Goal: Task Accomplishment & Management: Manage account settings

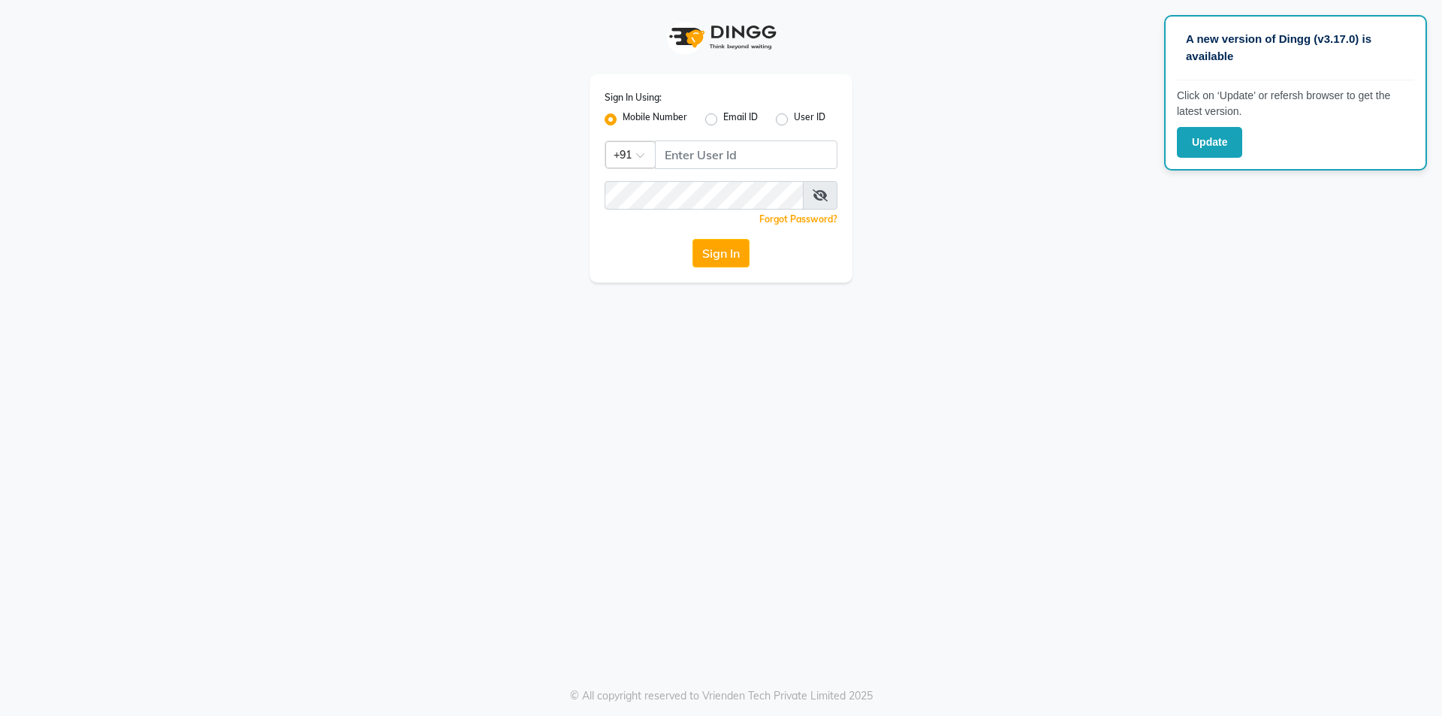
click at [623, 123] on label "Mobile Number" at bounding box center [655, 119] width 65 height 18
click at [623, 120] on input "Mobile Number" at bounding box center [628, 115] width 10 height 10
click at [690, 159] on input "Username" at bounding box center [746, 154] width 183 height 29
click at [690, 158] on input "Username" at bounding box center [746, 154] width 183 height 29
type input "9920850963"
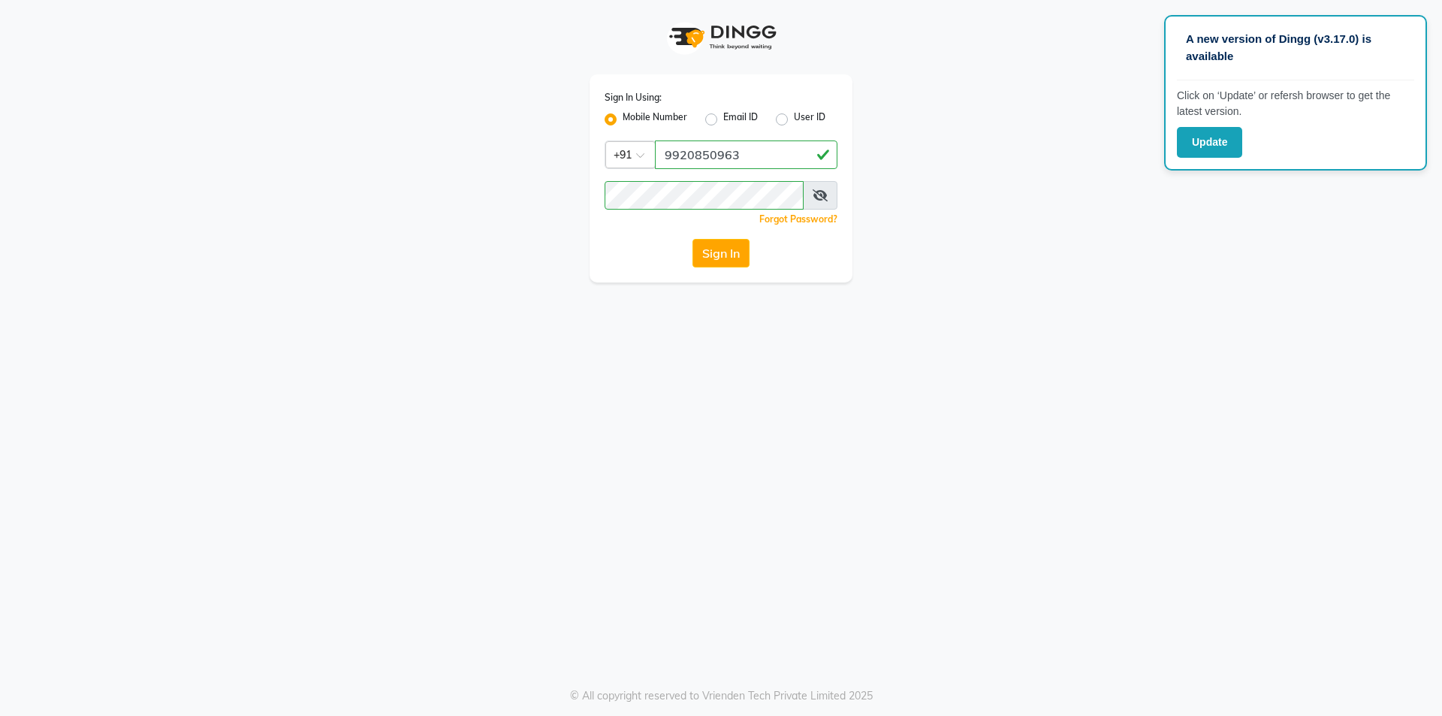
drag, startPoint x: 822, startPoint y: 195, endPoint x: 831, endPoint y: 181, distance: 16.5
click at [828, 186] on span at bounding box center [820, 195] width 35 height 29
click at [829, 193] on span at bounding box center [820, 195] width 35 height 29
click at [820, 189] on span at bounding box center [820, 195] width 35 height 29
drag, startPoint x: 825, startPoint y: 198, endPoint x: 817, endPoint y: 195, distance: 8.1
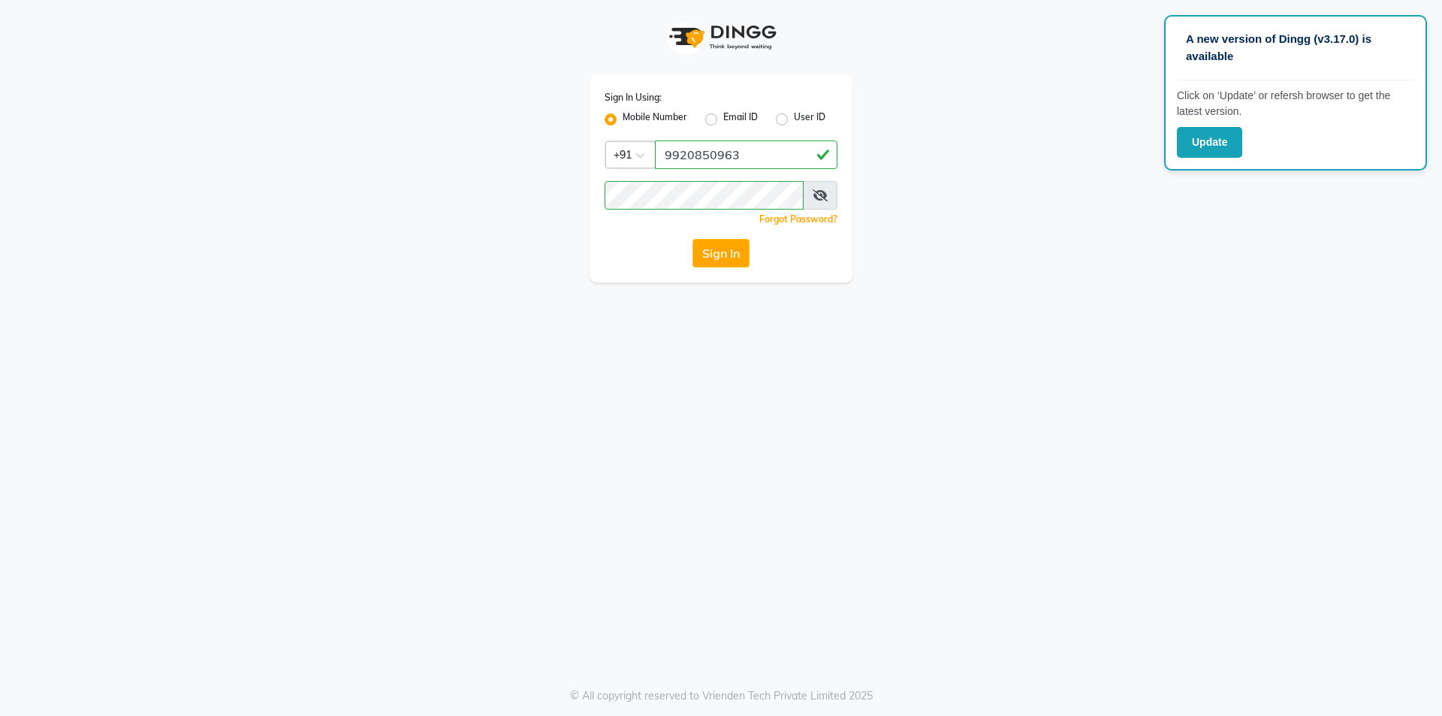
click at [835, 195] on span at bounding box center [820, 195] width 35 height 29
click at [825, 189] on span at bounding box center [820, 195] width 35 height 29
click at [819, 192] on icon at bounding box center [820, 195] width 15 height 12
click at [819, 192] on icon at bounding box center [821, 195] width 14 height 12
click at [825, 195] on icon at bounding box center [820, 195] width 15 height 12
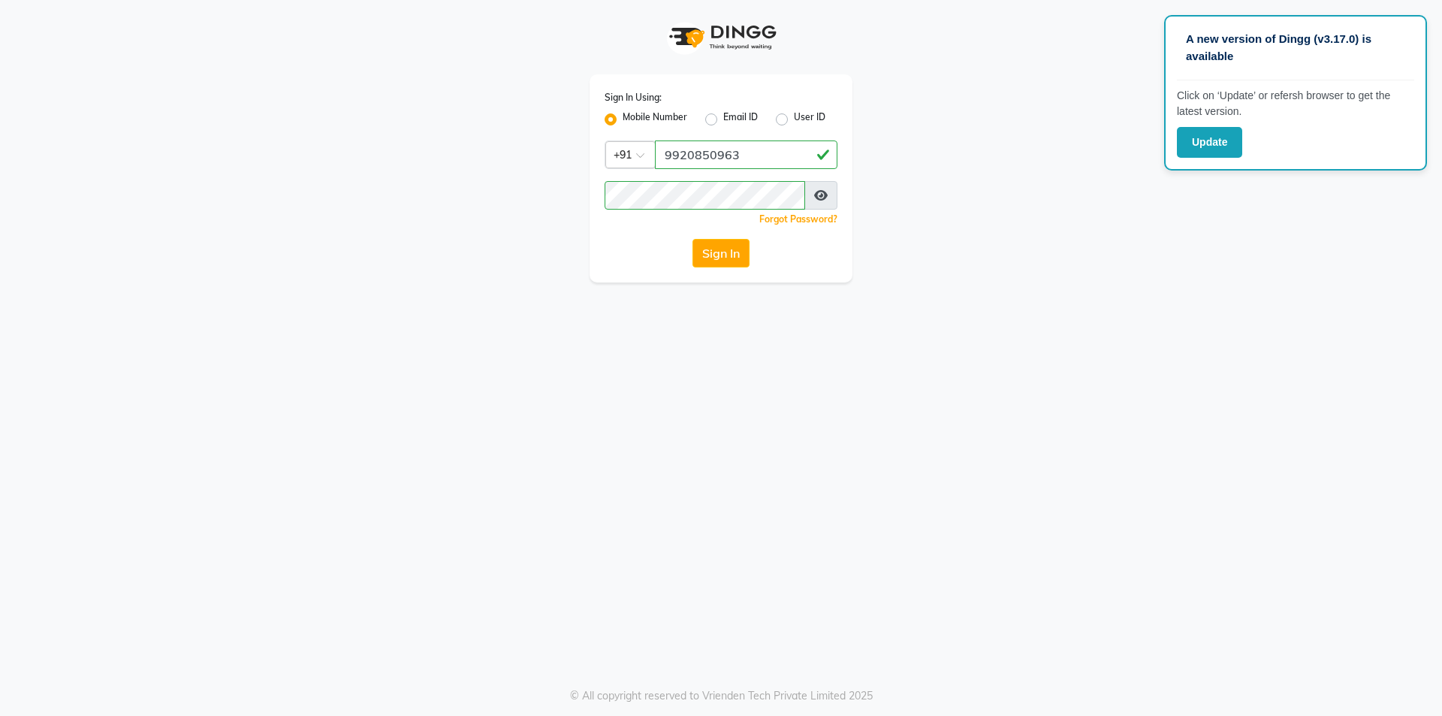
click at [825, 196] on icon at bounding box center [821, 195] width 14 height 12
click at [821, 194] on icon at bounding box center [820, 195] width 15 height 12
click at [825, 200] on icon at bounding box center [821, 195] width 14 height 12
click at [825, 199] on icon at bounding box center [820, 195] width 15 height 12
click at [732, 250] on button "Sign In" at bounding box center [721, 253] width 57 height 29
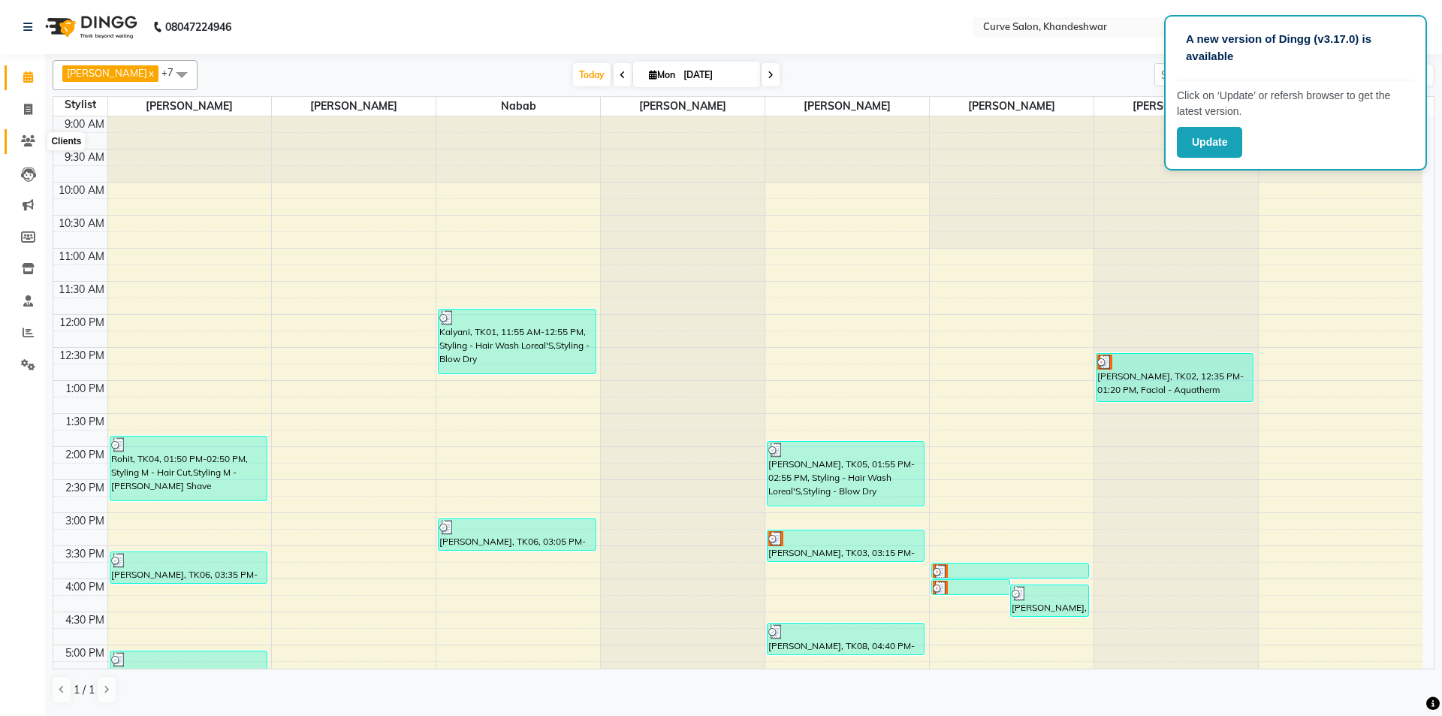
click at [31, 137] on icon at bounding box center [28, 140] width 14 height 11
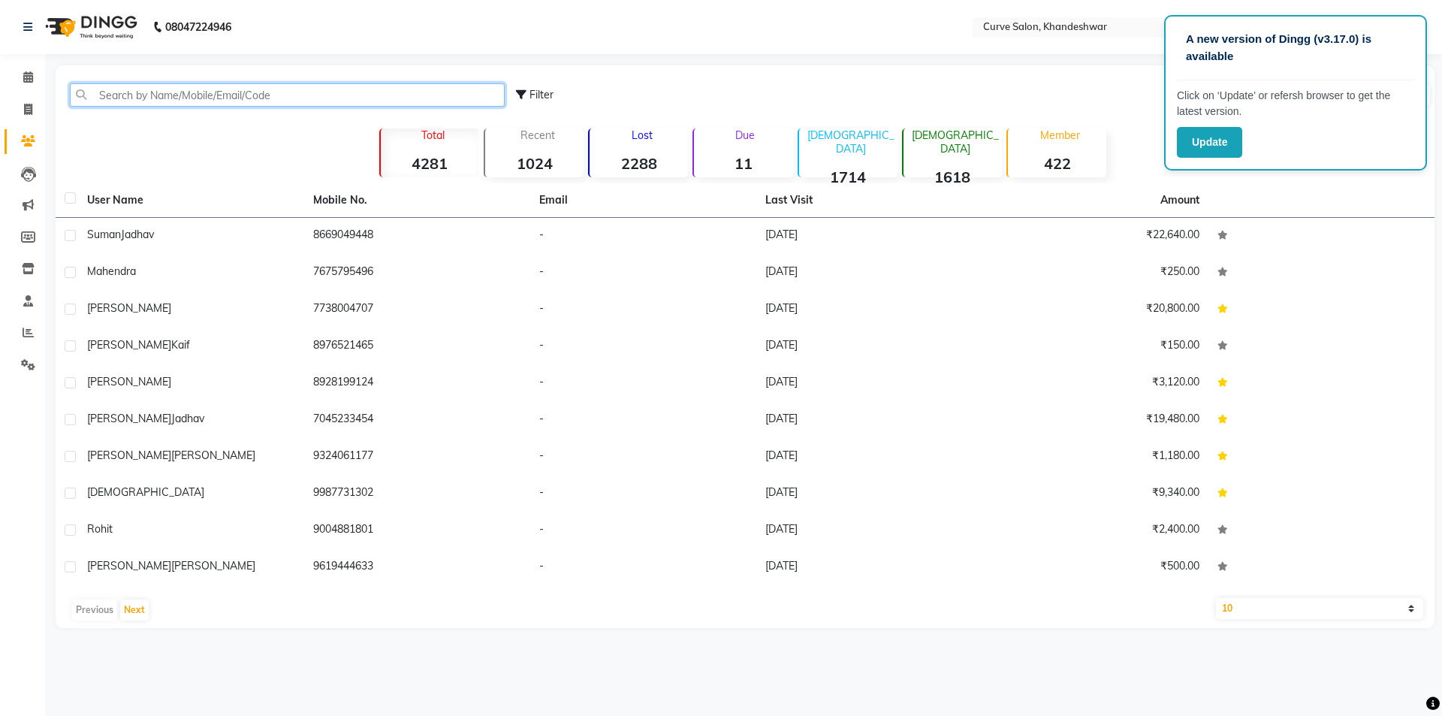
click at [313, 91] on input "text" at bounding box center [287, 94] width 435 height 23
click at [315, 95] on input "text" at bounding box center [287, 94] width 435 height 23
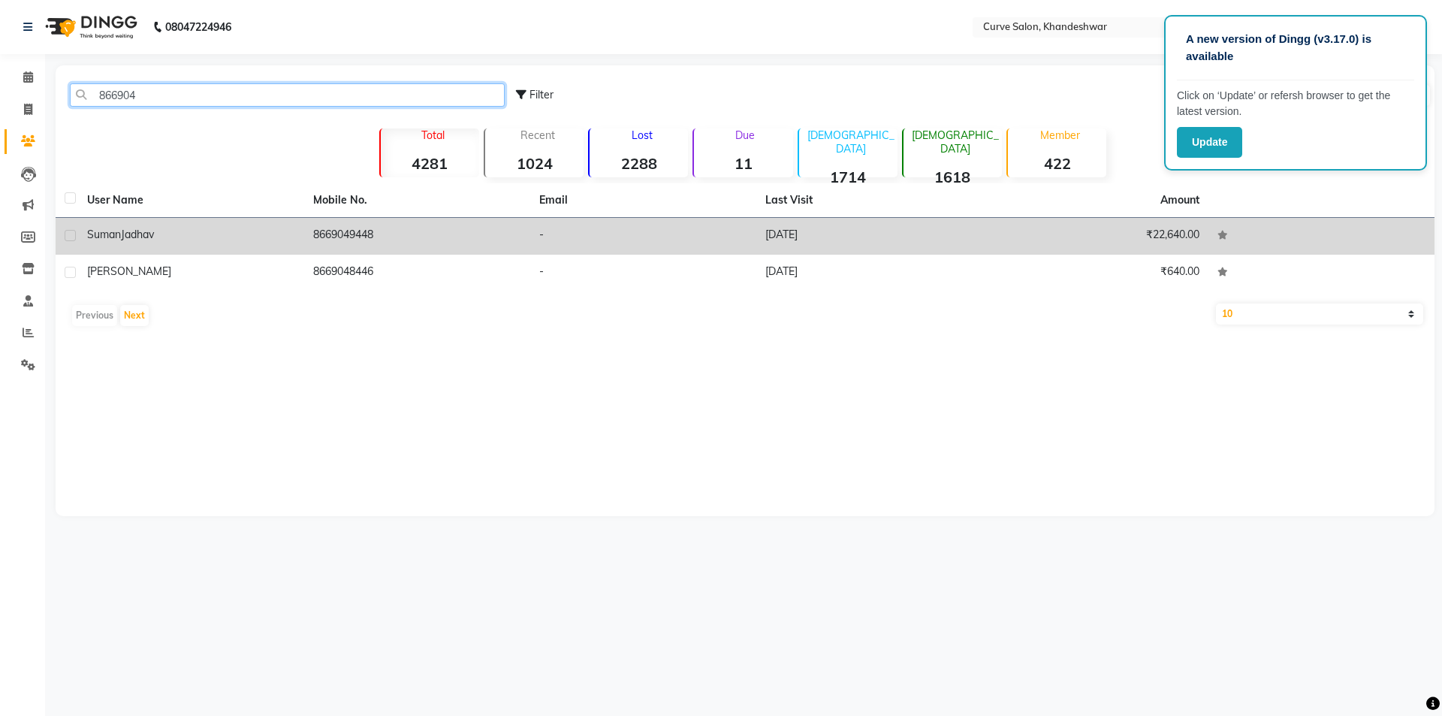
type input "866904"
click at [267, 242] on div "Suman Jadhav" at bounding box center [191, 235] width 208 height 16
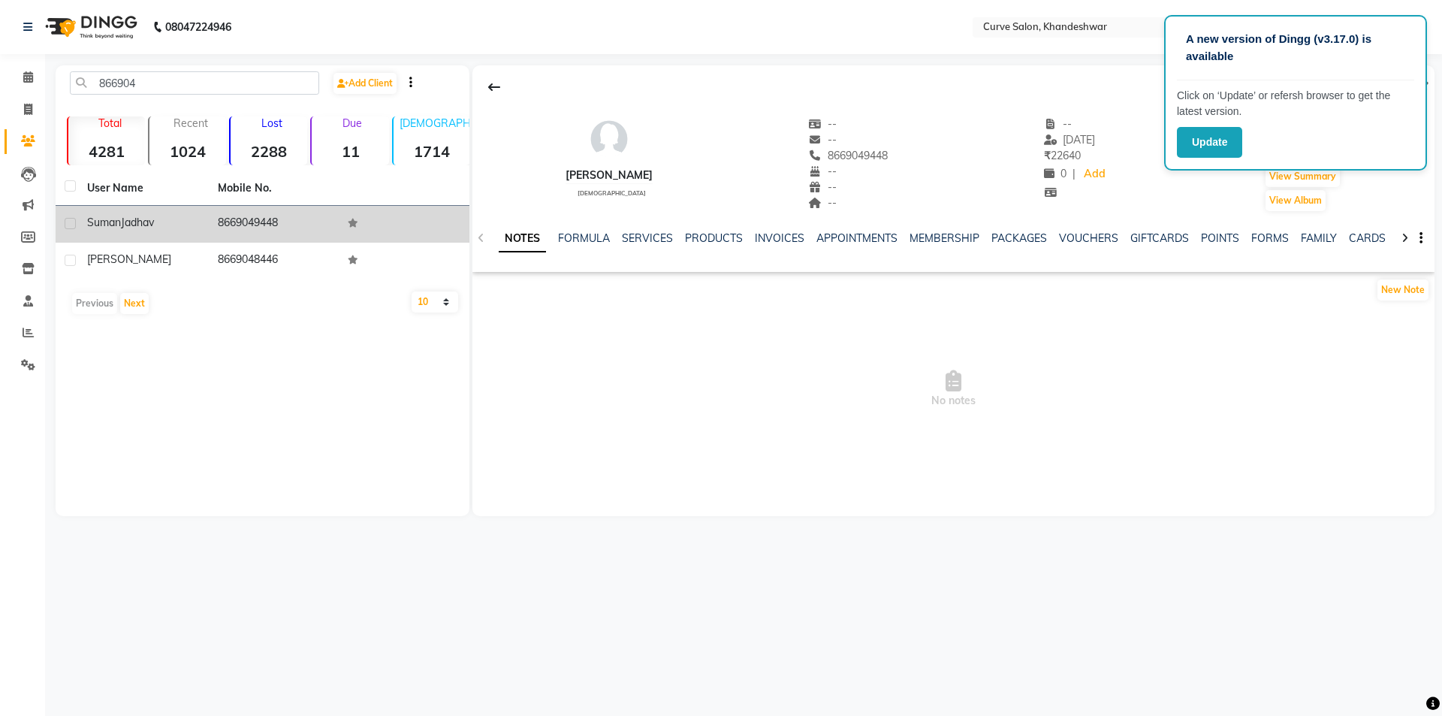
click at [279, 231] on td "8669049448" at bounding box center [274, 224] width 131 height 37
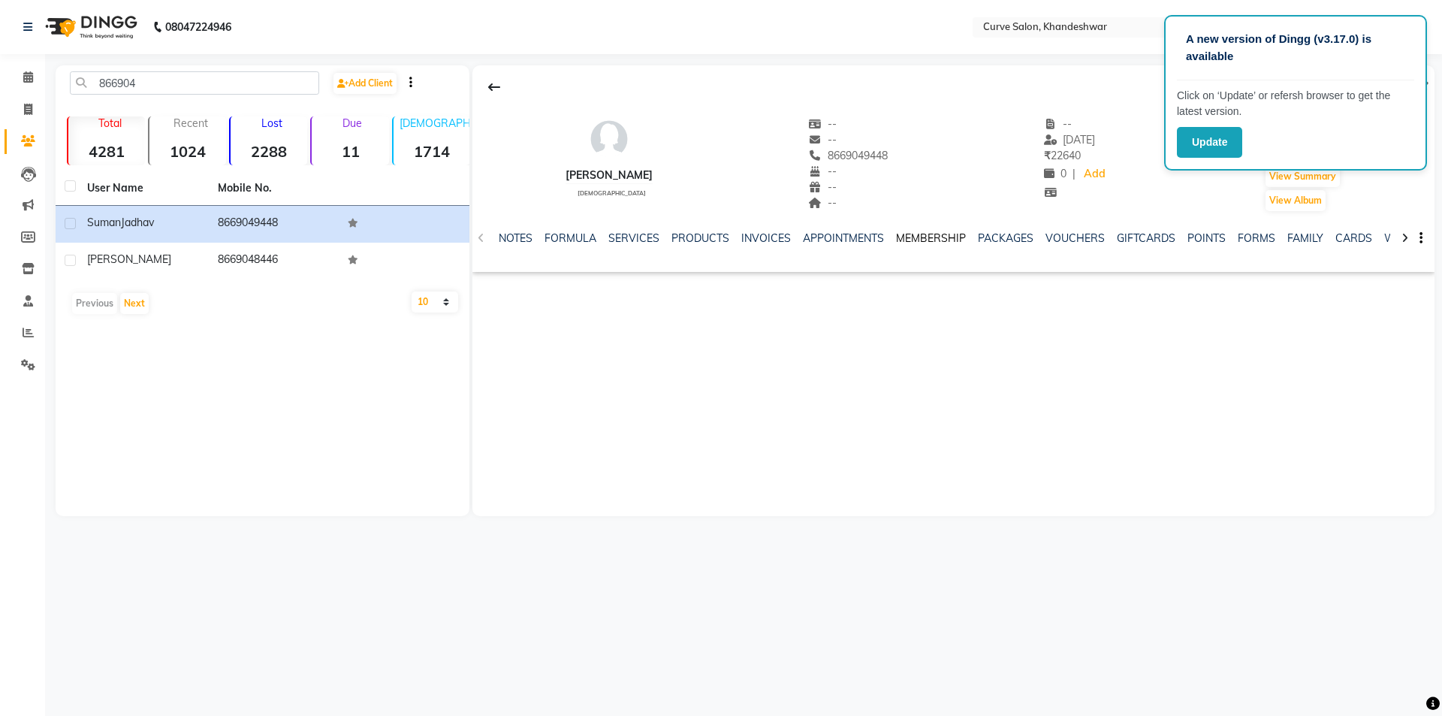
click at [939, 238] on link "MEMBERSHIP" at bounding box center [931, 238] width 70 height 14
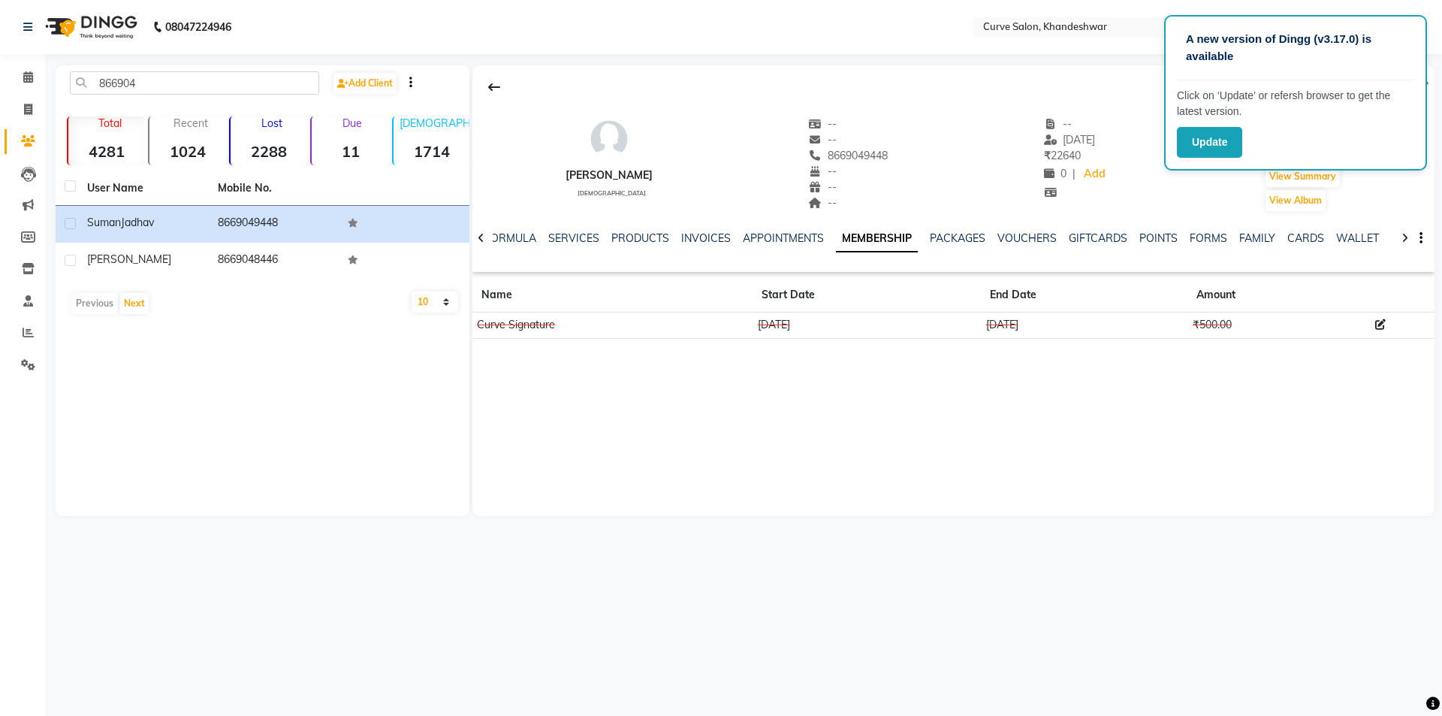
click at [782, 419] on div "Suman Jadhav female -- -- 8669049448 -- -- -- -- 17-08-2025 ₹ 22640 0 | Add App…" at bounding box center [953, 290] width 962 height 451
click at [26, 80] on icon at bounding box center [28, 76] width 10 height 11
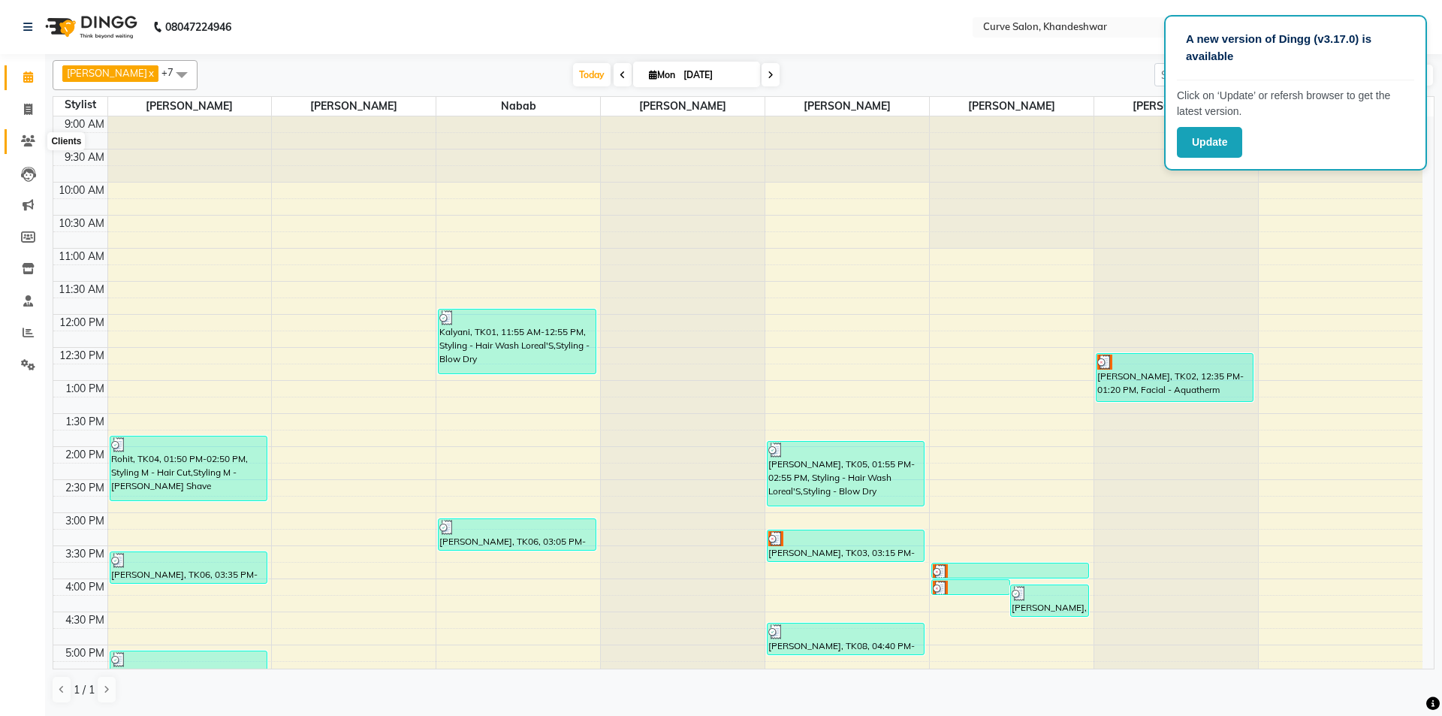
click at [32, 138] on icon at bounding box center [28, 140] width 14 height 11
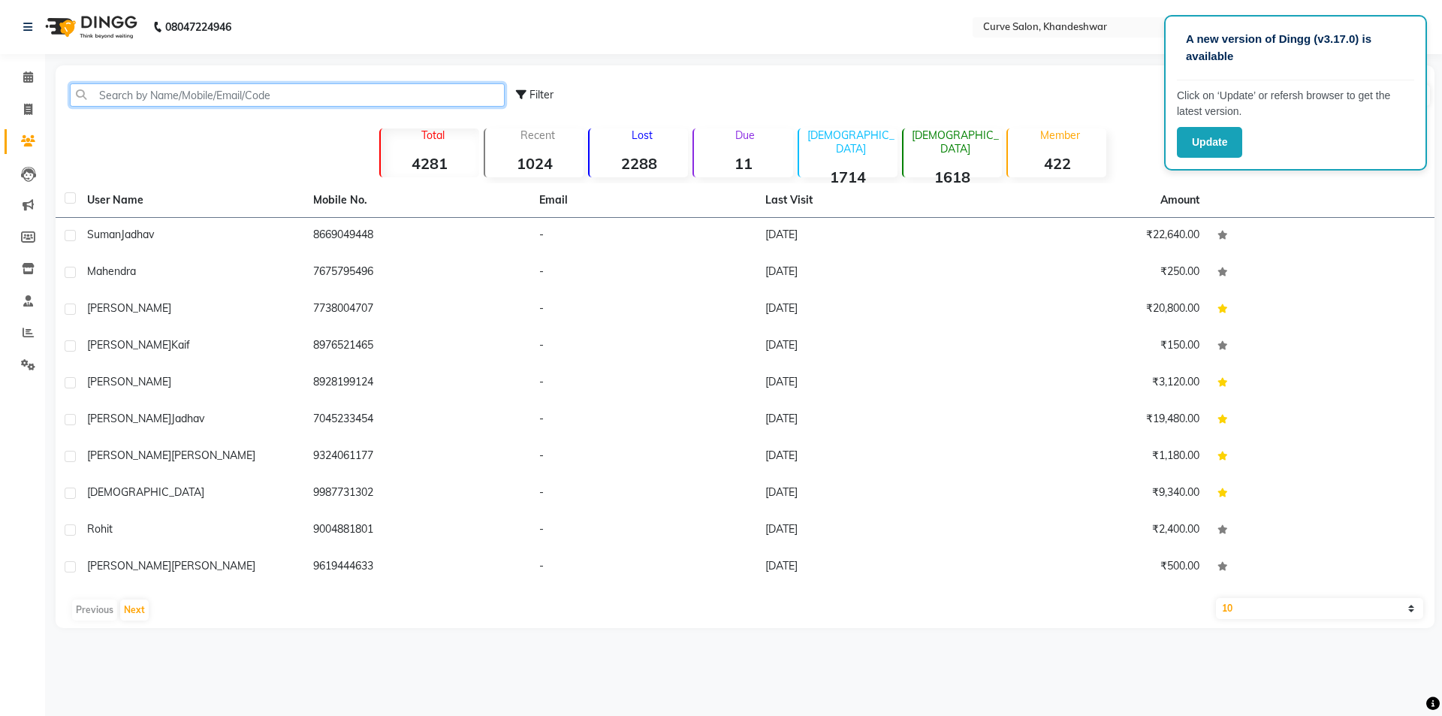
click at [174, 100] on input "text" at bounding box center [287, 94] width 435 height 23
drag, startPoint x: 837, startPoint y: 44, endPoint x: 846, endPoint y: 34, distance: 12.8
click at [841, 41] on nav "08047224946 Select Location × Curve Salon, Khandeshwar WhatsApp Status ✕ Status…" at bounding box center [721, 27] width 1442 height 54
click at [684, 659] on div "A new version of Dingg (v3.17.0) is available Click on ‘Update’ or refersh brow…" at bounding box center [721, 358] width 1442 height 716
click at [183, 99] on input "text" at bounding box center [287, 94] width 435 height 23
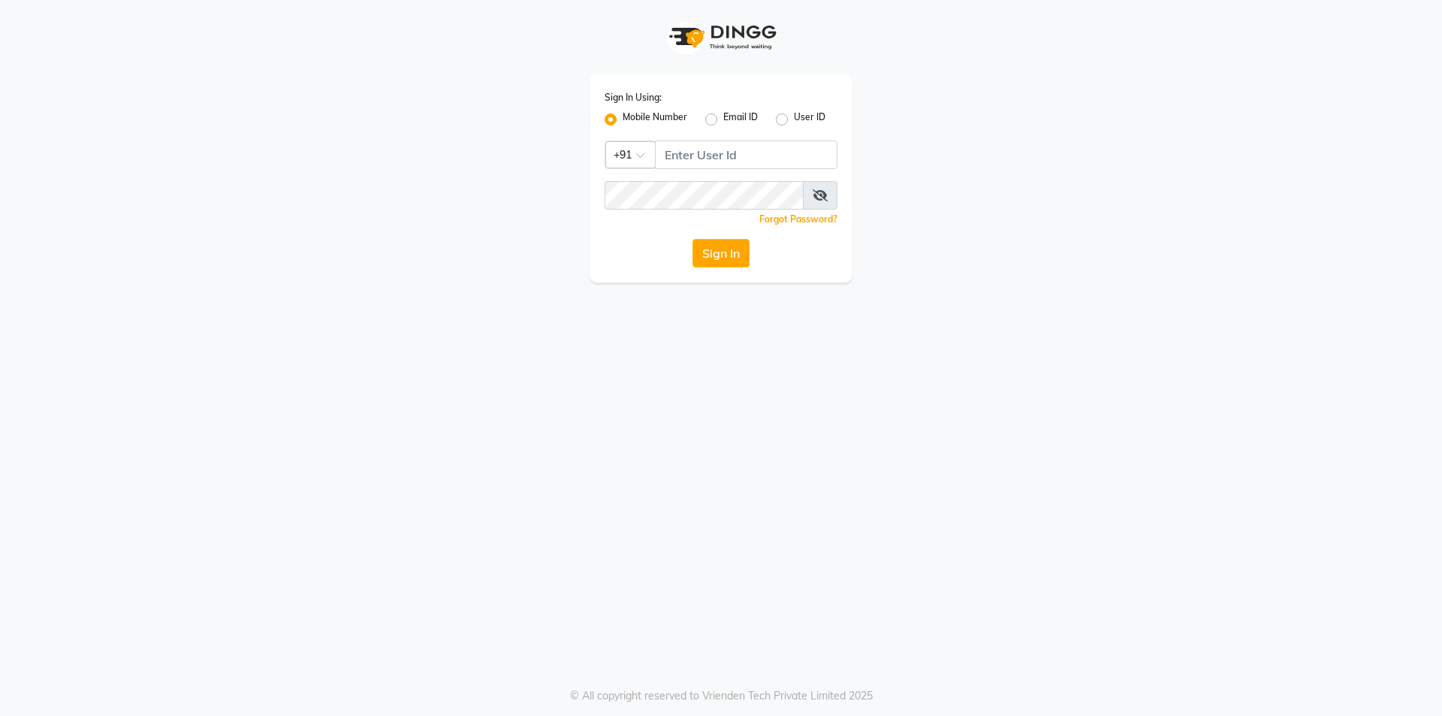
click at [687, 115] on div "Mobile Number Email ID User ID" at bounding box center [721, 119] width 233 height 18
click at [653, 113] on label "Mobile Number" at bounding box center [655, 119] width 65 height 18
click at [632, 113] on input "Mobile Number" at bounding box center [628, 115] width 10 height 10
click at [687, 154] on input "Username" at bounding box center [746, 154] width 183 height 29
click at [747, 163] on input "9920850963" at bounding box center [746, 154] width 183 height 29
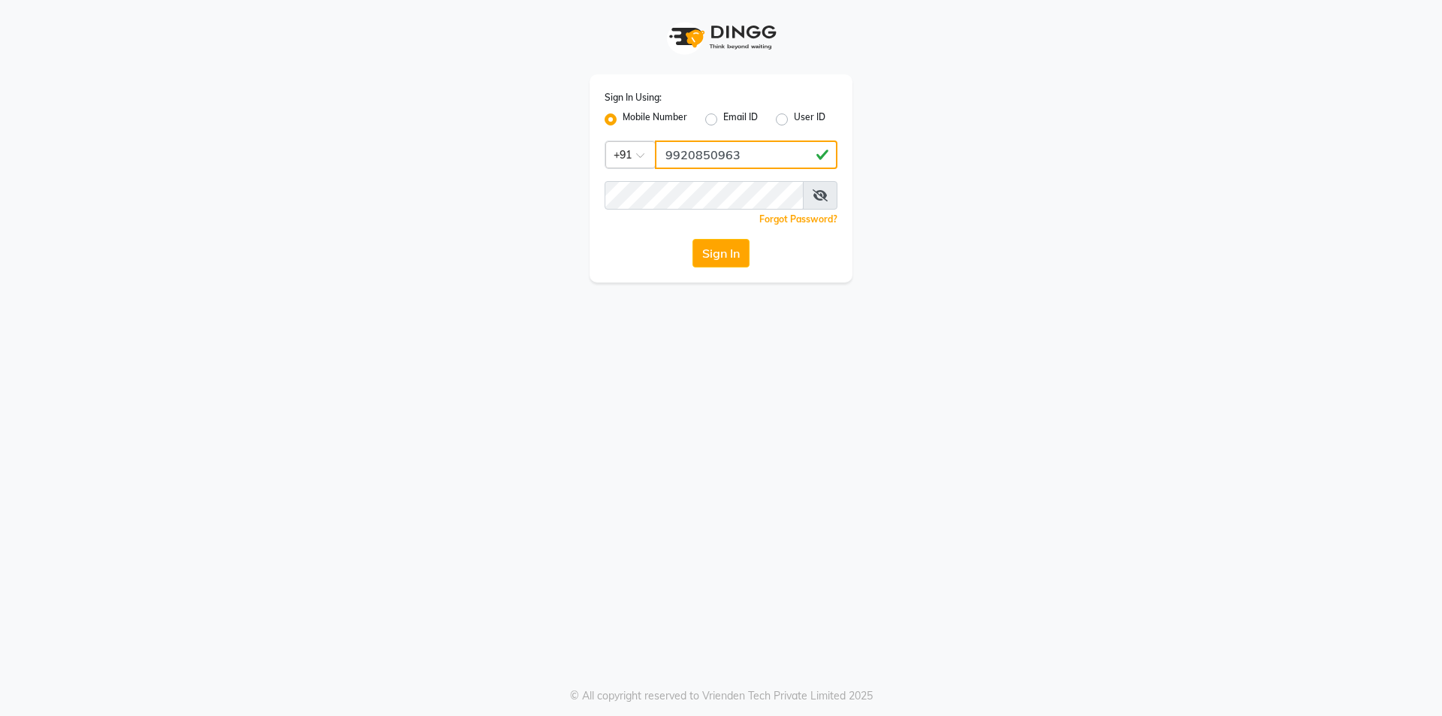
click at [756, 157] on input "9920850963" at bounding box center [746, 154] width 183 height 29
type input "9920850963"
click at [816, 198] on icon at bounding box center [820, 195] width 15 height 12
drag, startPoint x: 1441, startPoint y: 543, endPoint x: 1415, endPoint y: 533, distance: 28.3
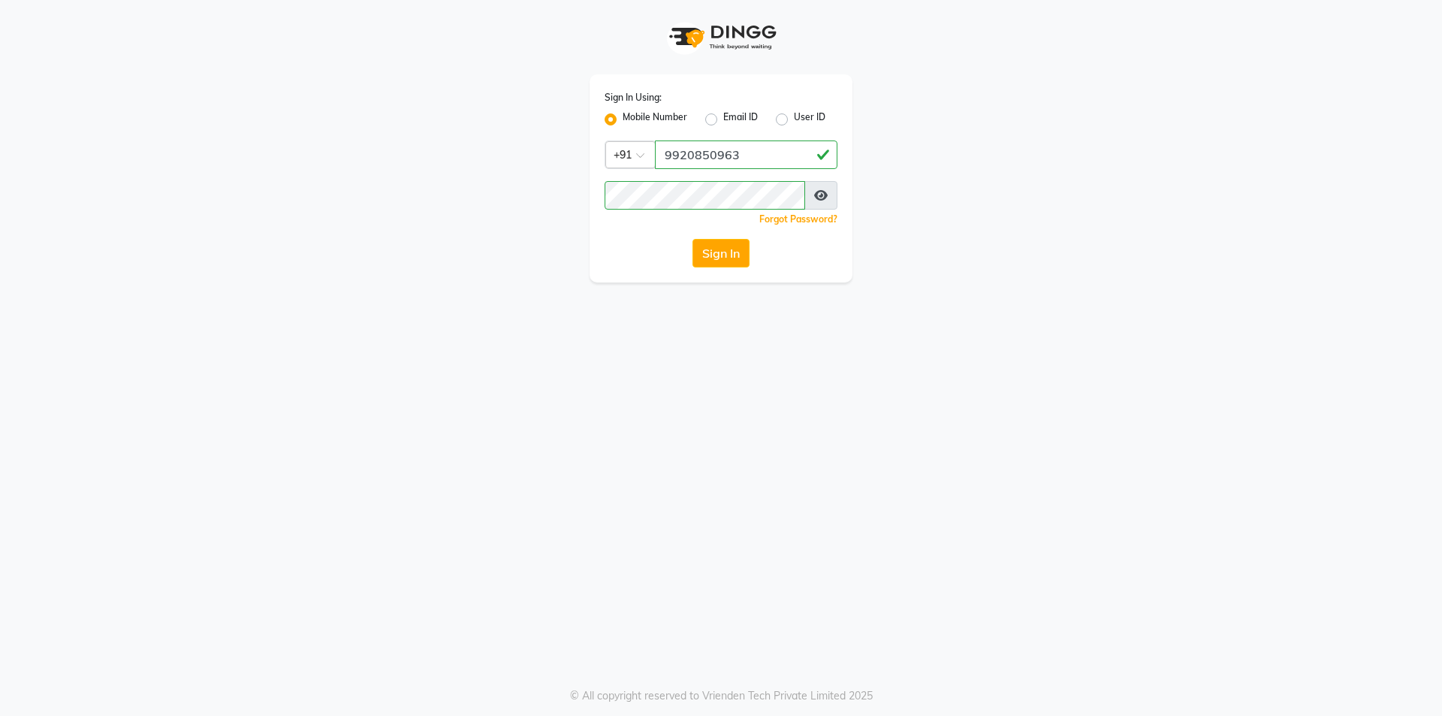
click at [1431, 539] on div "Sign In Using: Mobile Number Email ID User ID Country Code × [PHONE_NUMBER] Rem…" at bounding box center [721, 358] width 1442 height 716
click at [757, 385] on div "Sign In Using: Mobile Number Email ID User ID Country Code × [PHONE_NUMBER] Rem…" at bounding box center [721, 358] width 1442 height 716
click at [824, 194] on div at bounding box center [721, 195] width 233 height 29
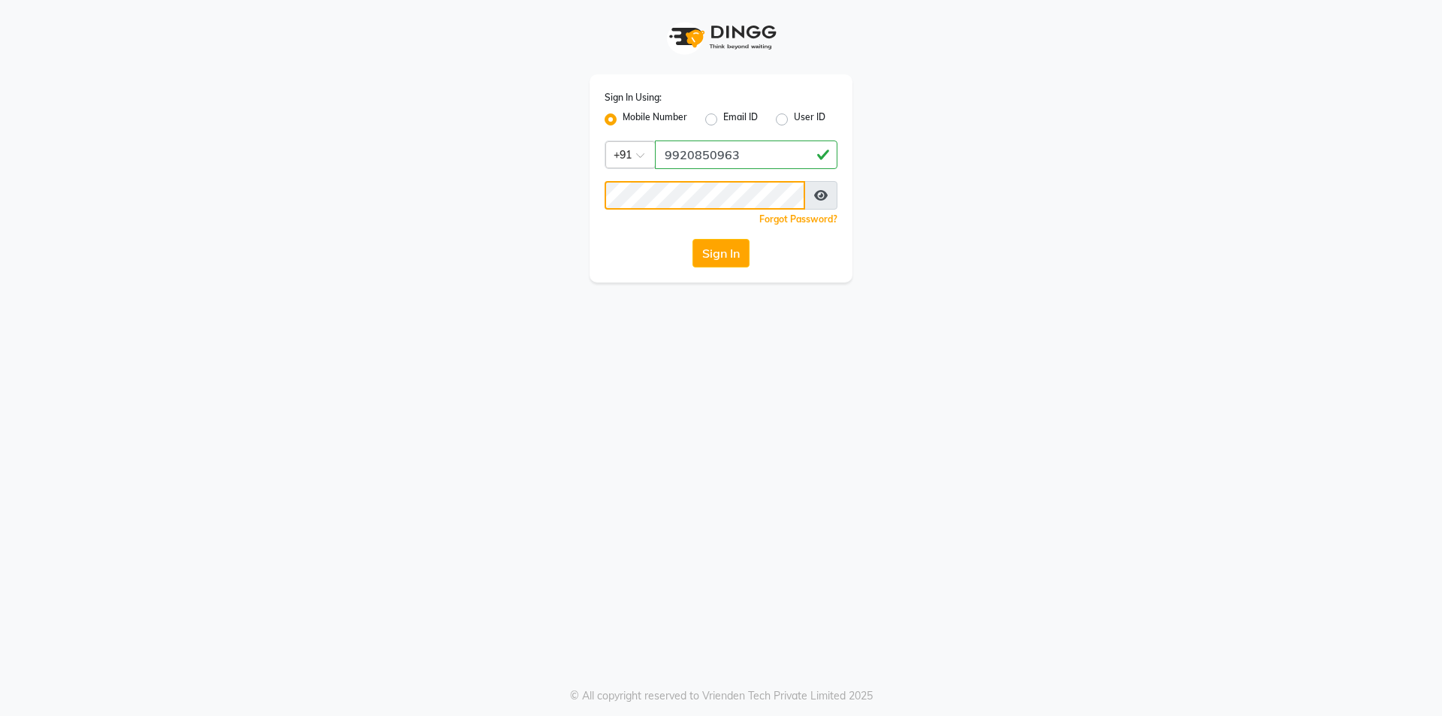
click at [1441, 222] on app-login "Sign In Using: Mobile Number Email ID User ID Country Code × [PHONE_NUMBER] Rem…" at bounding box center [721, 141] width 1442 height 282
click at [711, 259] on button "Sign In" at bounding box center [721, 253] width 57 height 29
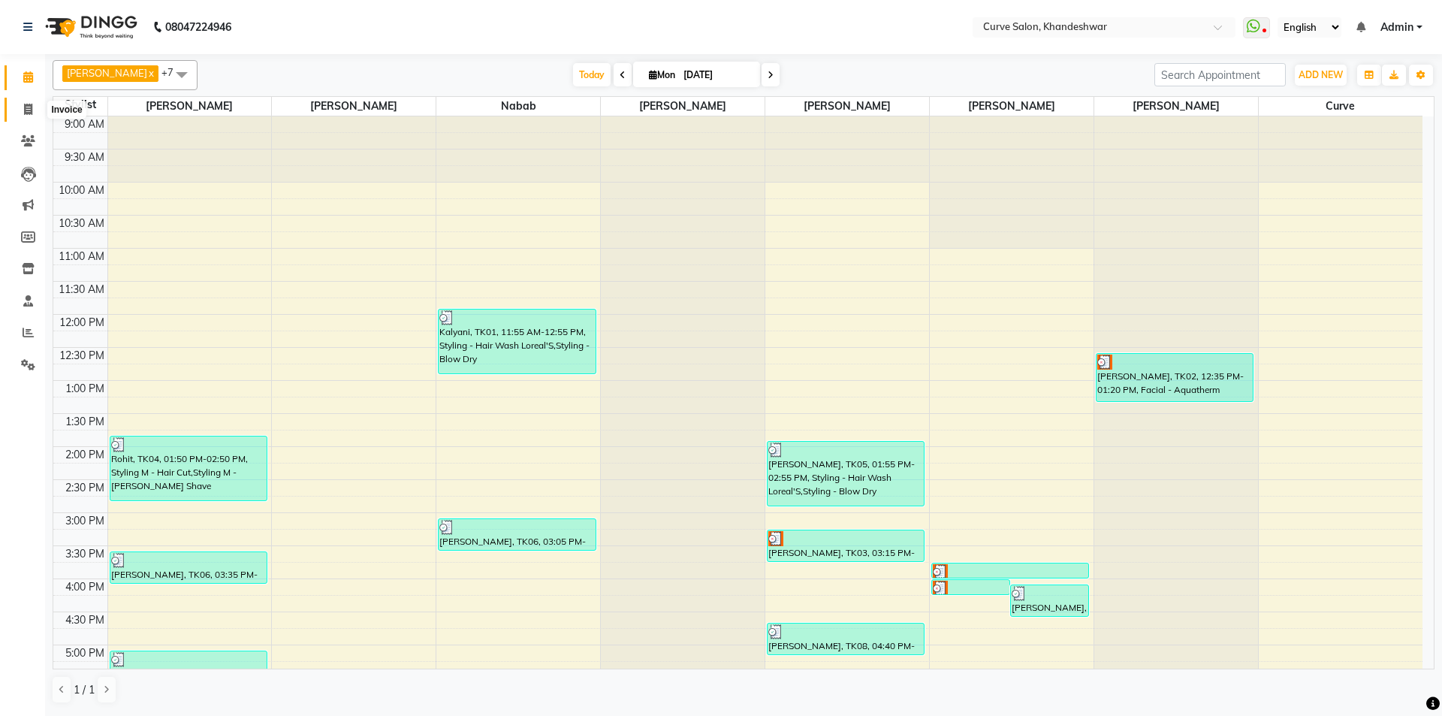
click at [32, 110] on icon at bounding box center [28, 109] width 8 height 11
select select "service"
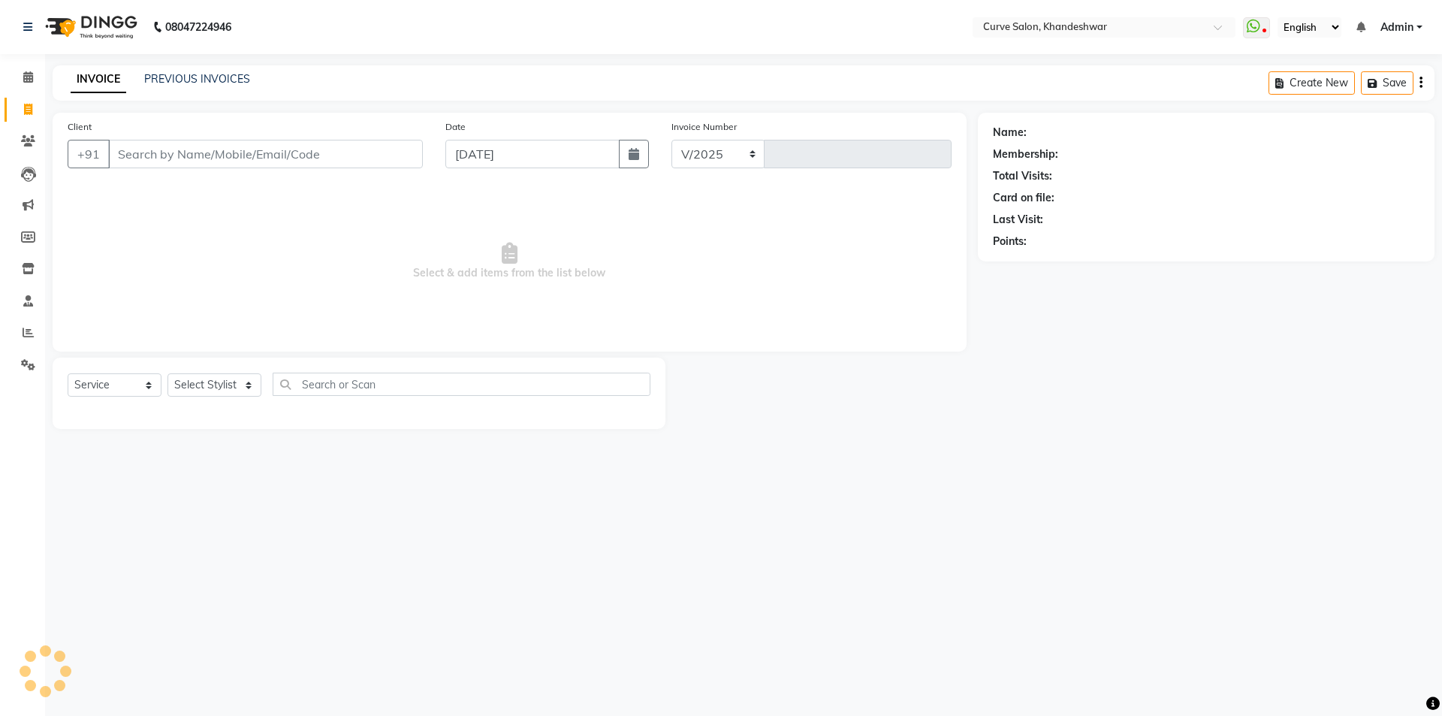
select select "4458"
type input "4116"
click at [188, 154] on input "Client" at bounding box center [265, 154] width 315 height 29
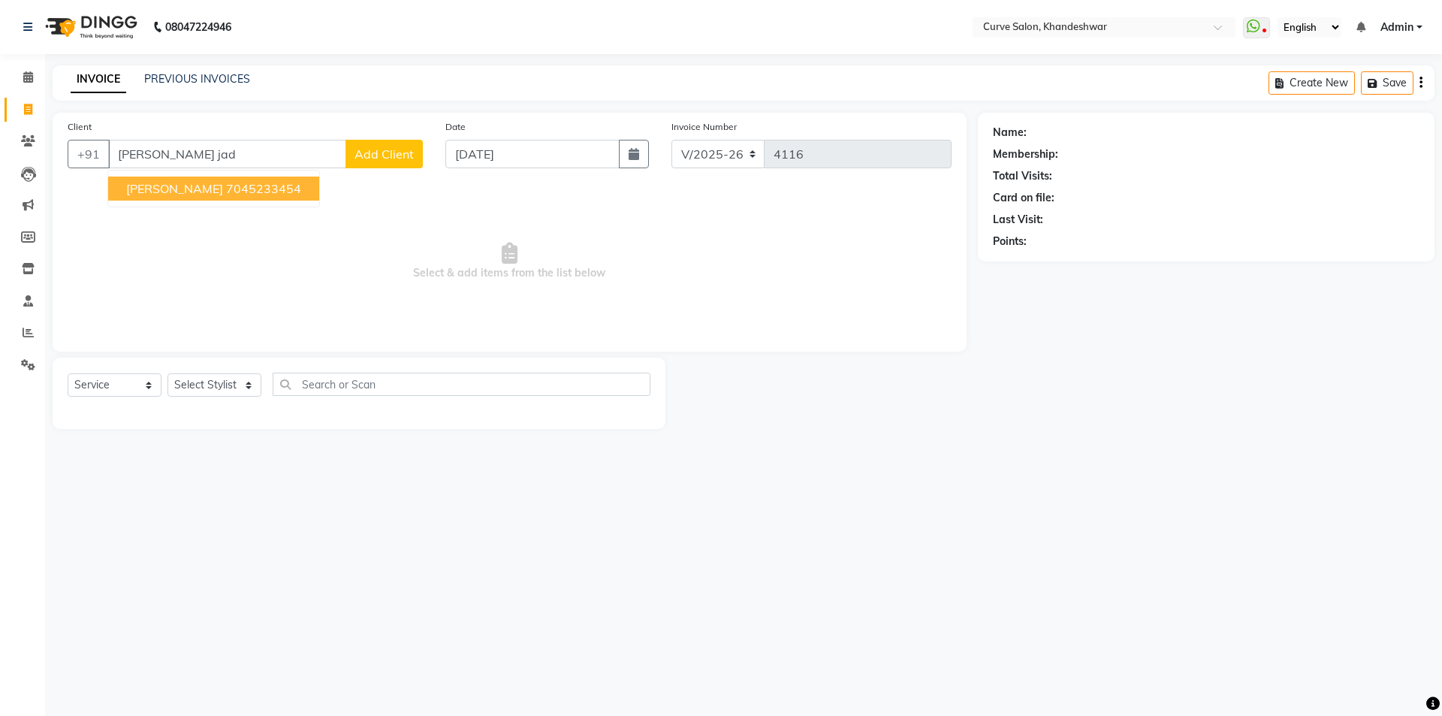
click at [226, 186] on ngb-highlight "7045233454" at bounding box center [263, 188] width 75 height 15
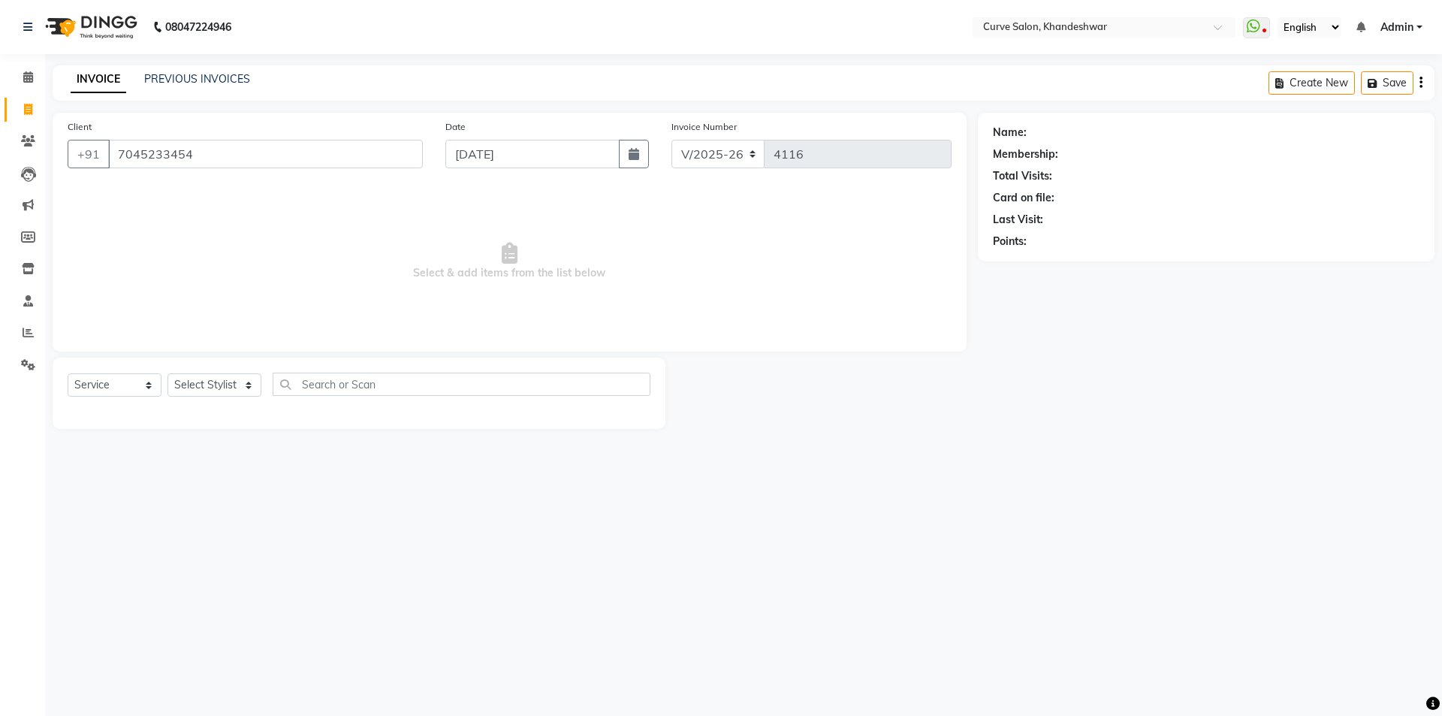
type input "7045233454"
select select "1: Object"
click at [216, 388] on select "Select Stylist [PERSON_NAME] Curve [PERSON_NAME] [PERSON_NAME] Nabab [PERSON_NA…" at bounding box center [214, 384] width 94 height 23
select select "30906"
click at [167, 373] on select "Select Stylist [PERSON_NAME] Curve [PERSON_NAME] [PERSON_NAME] Nabab [PERSON_NA…" at bounding box center [214, 384] width 94 height 23
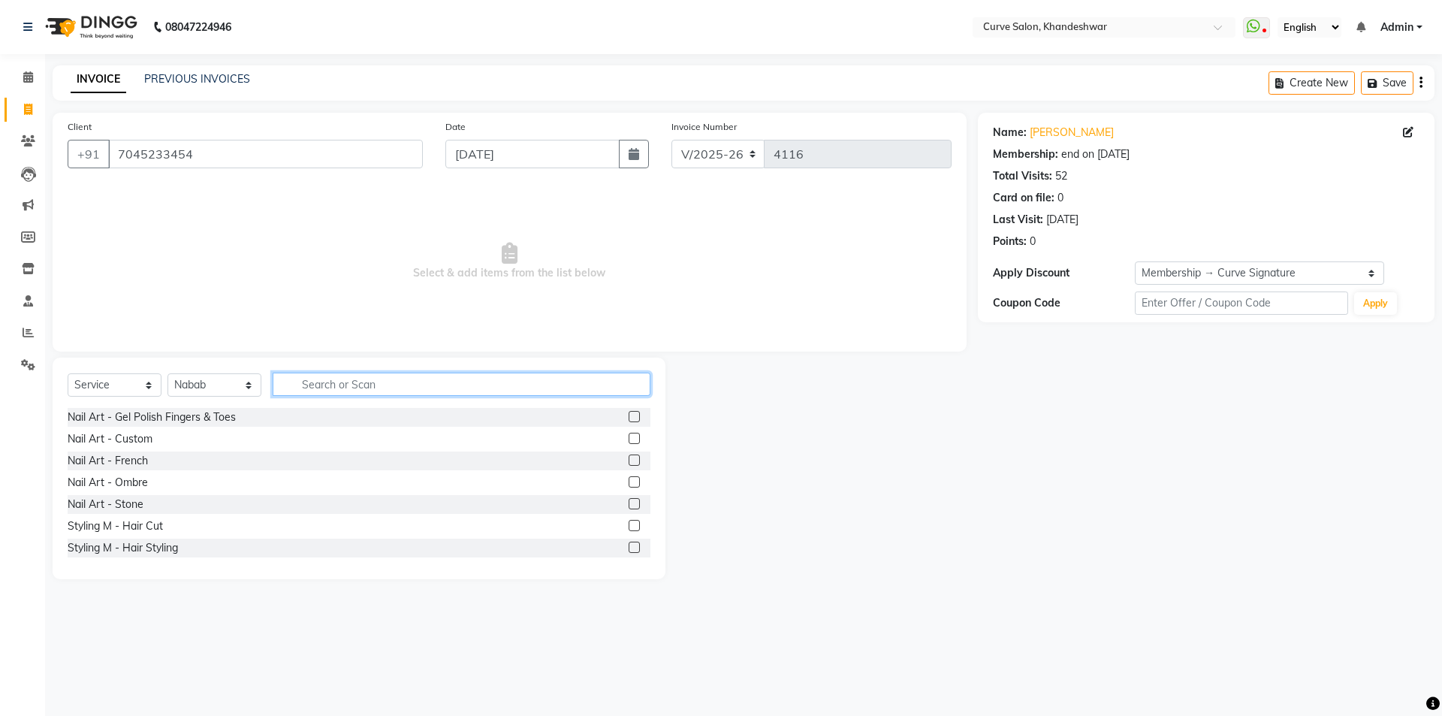
click at [318, 381] on input "text" at bounding box center [462, 384] width 378 height 23
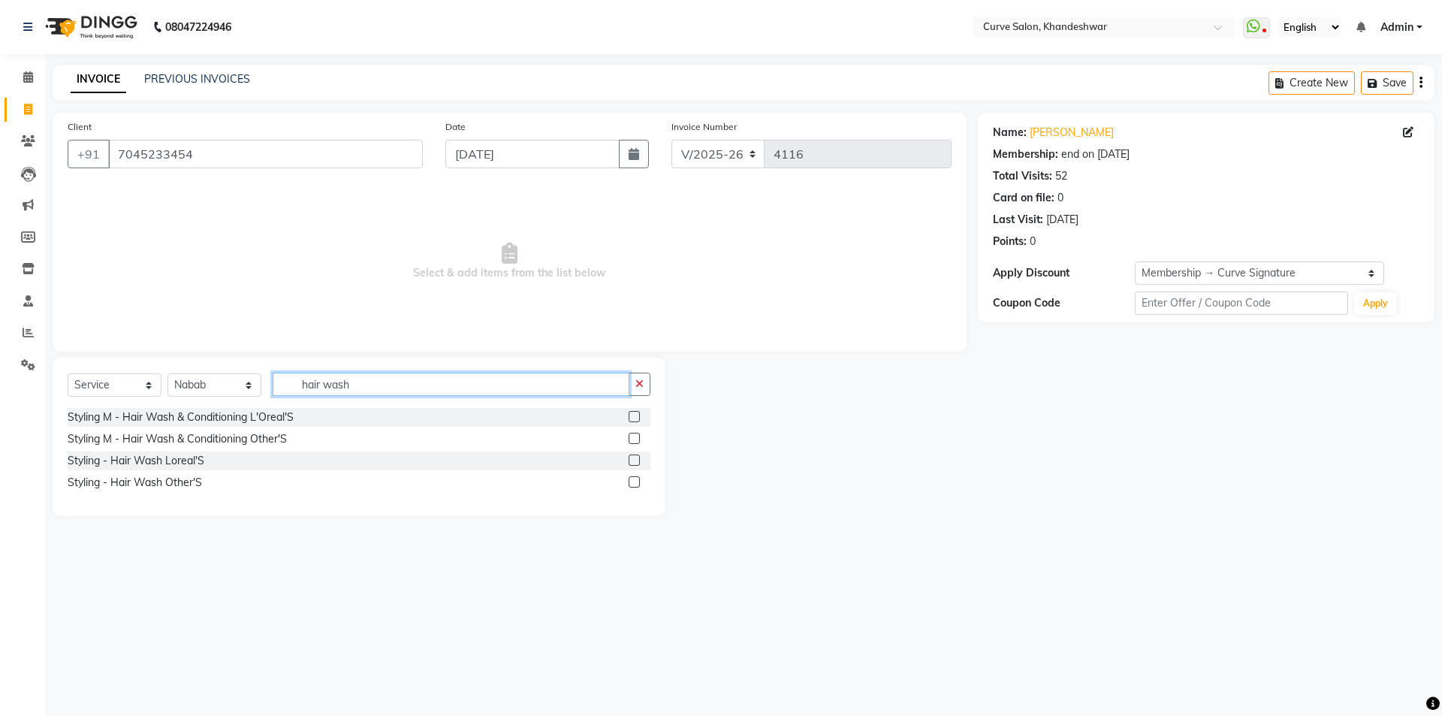
type input "hair wash"
click at [631, 455] on label at bounding box center [634, 459] width 11 height 11
click at [631, 456] on input "checkbox" at bounding box center [634, 461] width 10 height 10
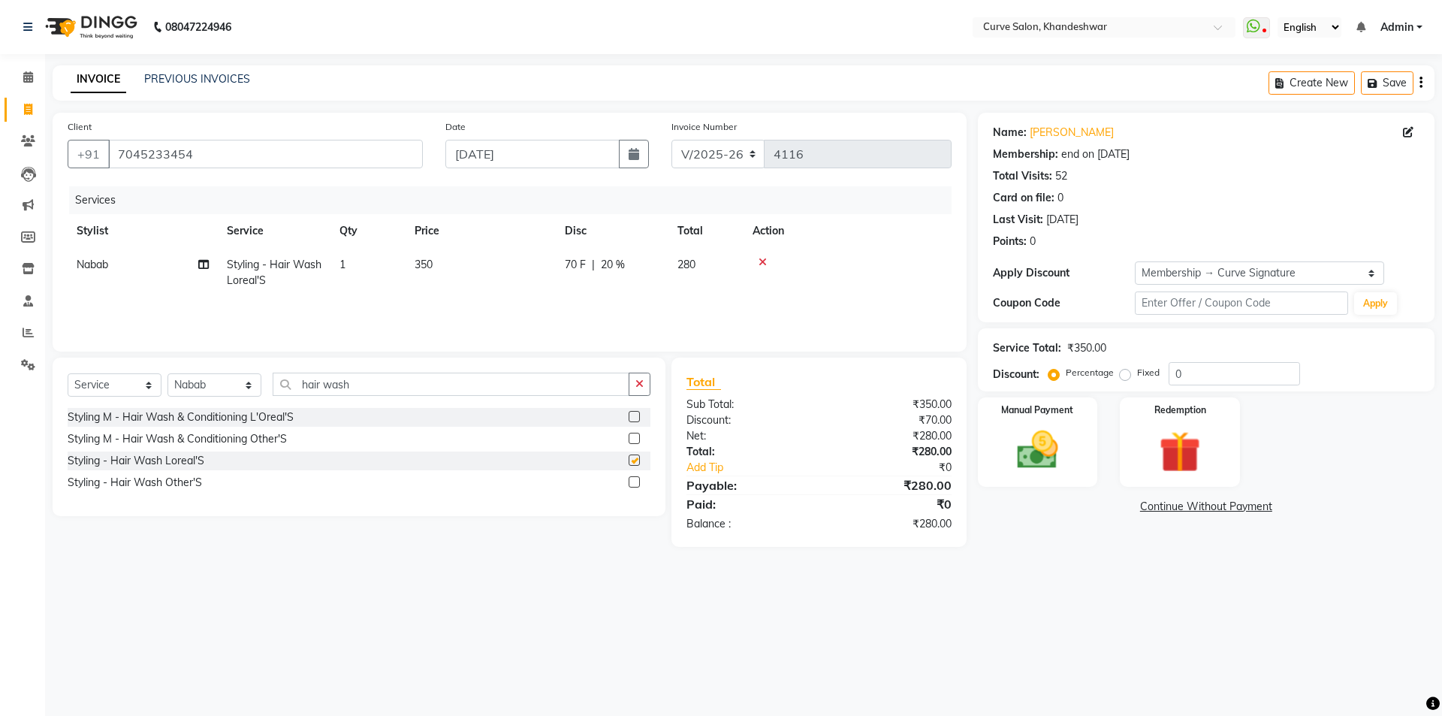
checkbox input "false"
click at [426, 264] on span "350" at bounding box center [424, 265] width 18 height 14
select select "30906"
drag, startPoint x: 530, startPoint y: 262, endPoint x: 378, endPoint y: 307, distance: 158.3
click at [389, 307] on tr "[PERSON_NAME] Curve [PERSON_NAME] [PERSON_NAME] Nabab [PERSON_NAME] Pinky [PERS…" at bounding box center [510, 280] width 884 height 64
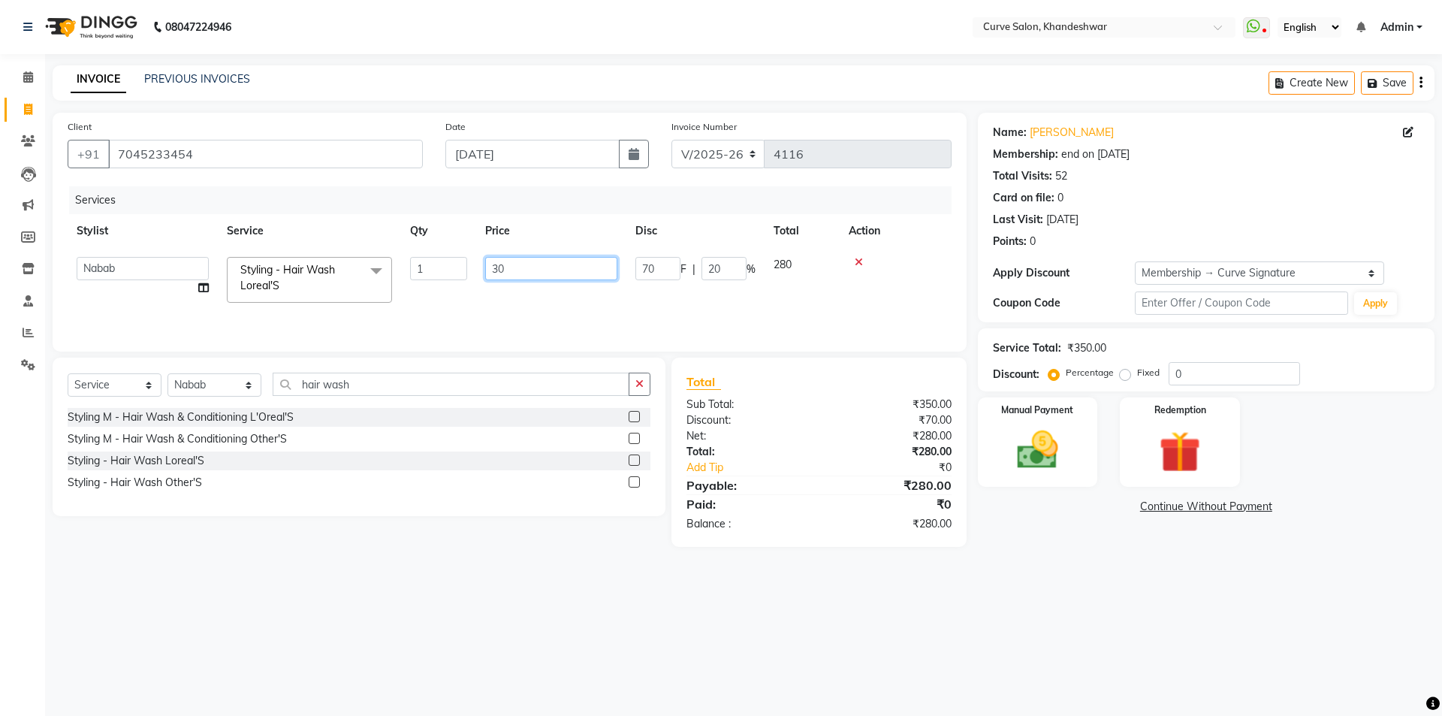
type input "300"
click at [1056, 433] on img at bounding box center [1038, 450] width 70 height 50
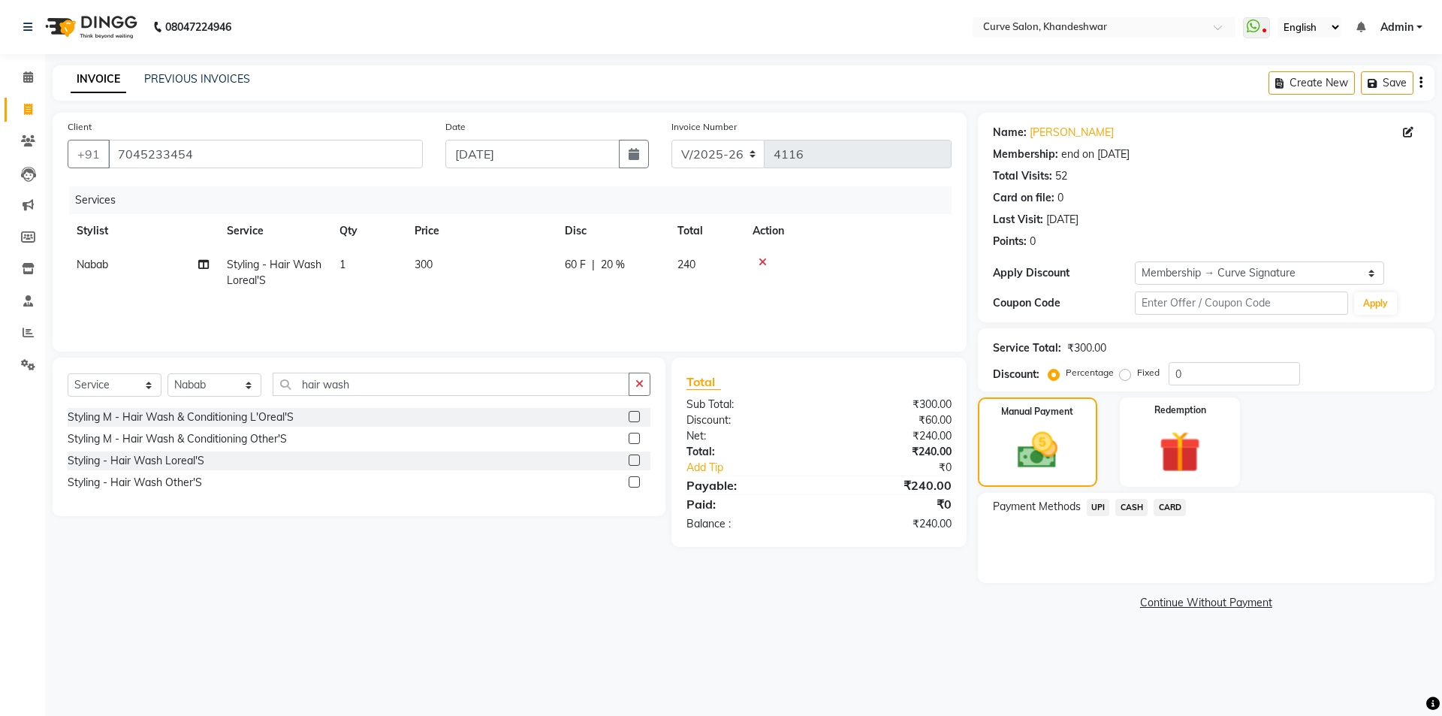
click at [1090, 506] on span "UPI" at bounding box center [1098, 507] width 23 height 17
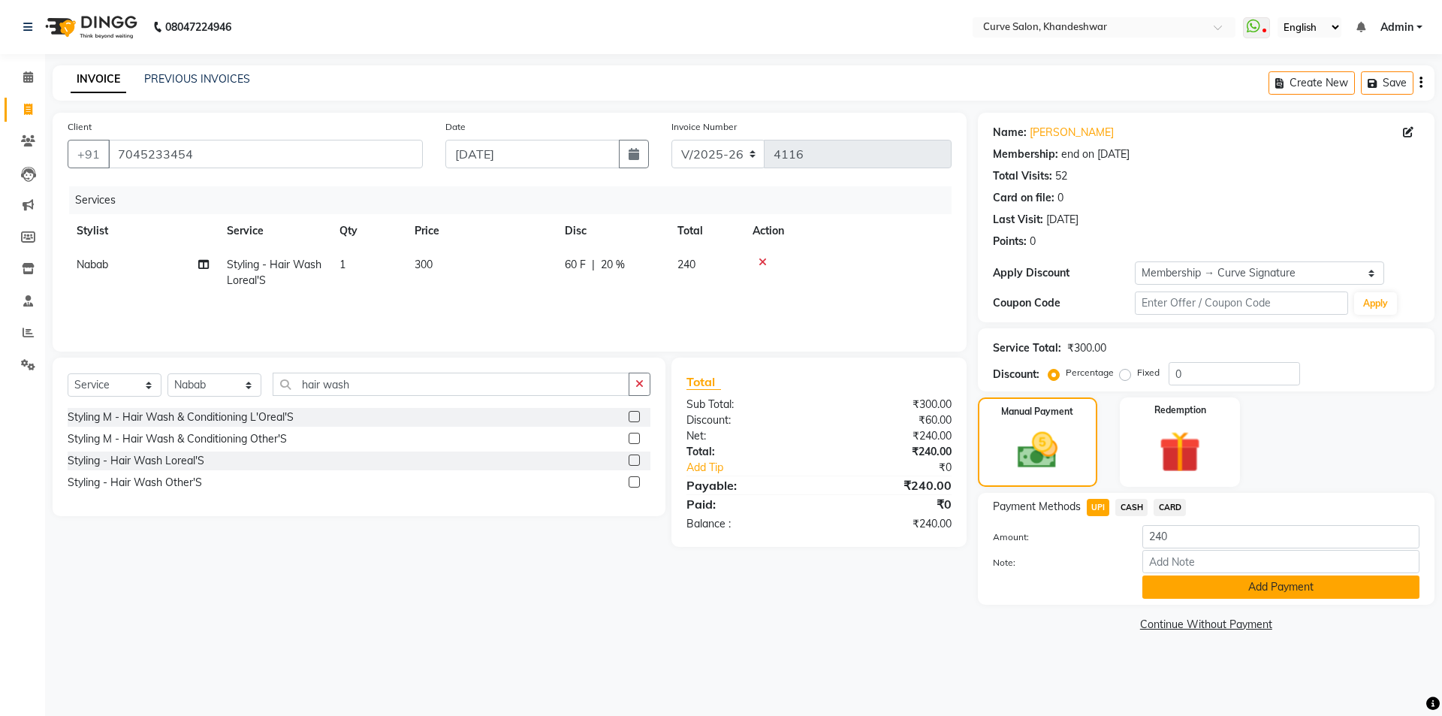
click at [1216, 578] on button "Add Payment" at bounding box center [1280, 586] width 277 height 23
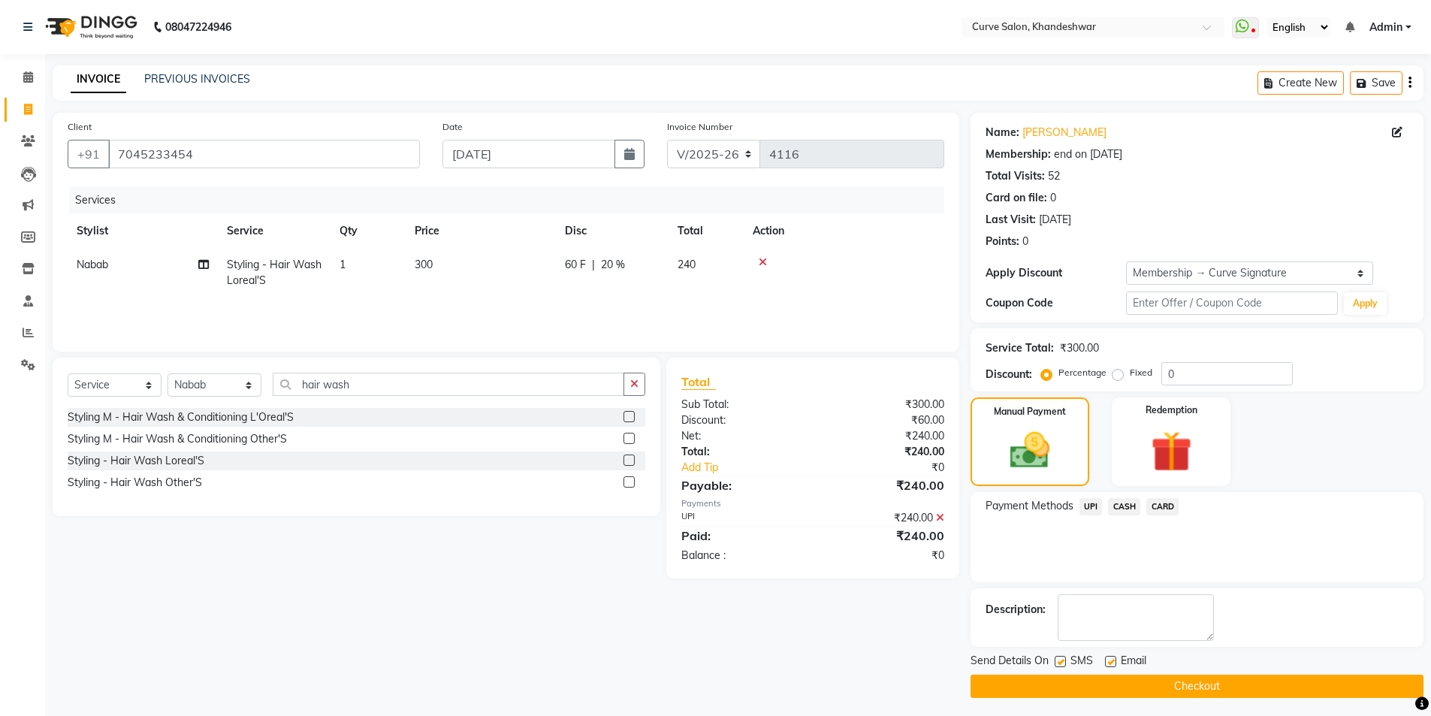
click at [1291, 679] on button "Checkout" at bounding box center [1196, 685] width 453 height 23
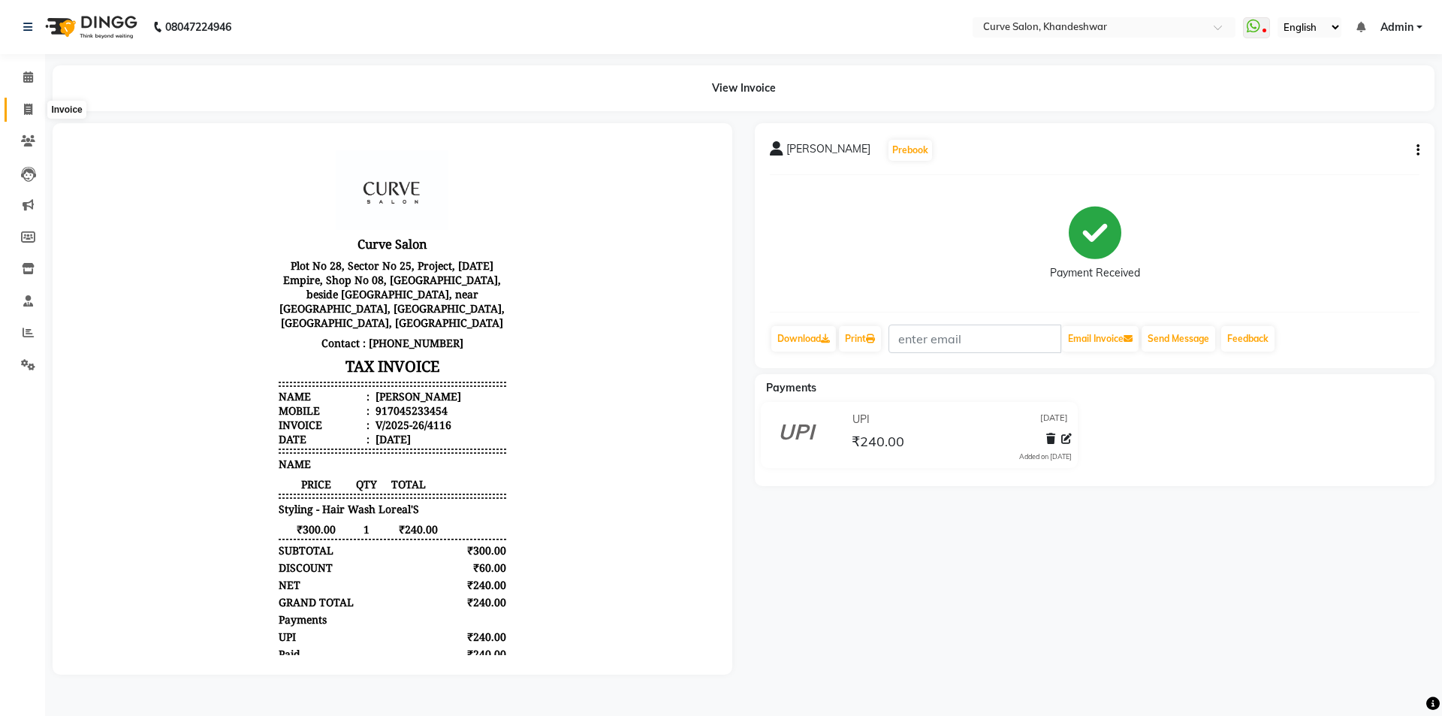
click at [29, 108] on icon at bounding box center [28, 109] width 8 height 11
select select "service"
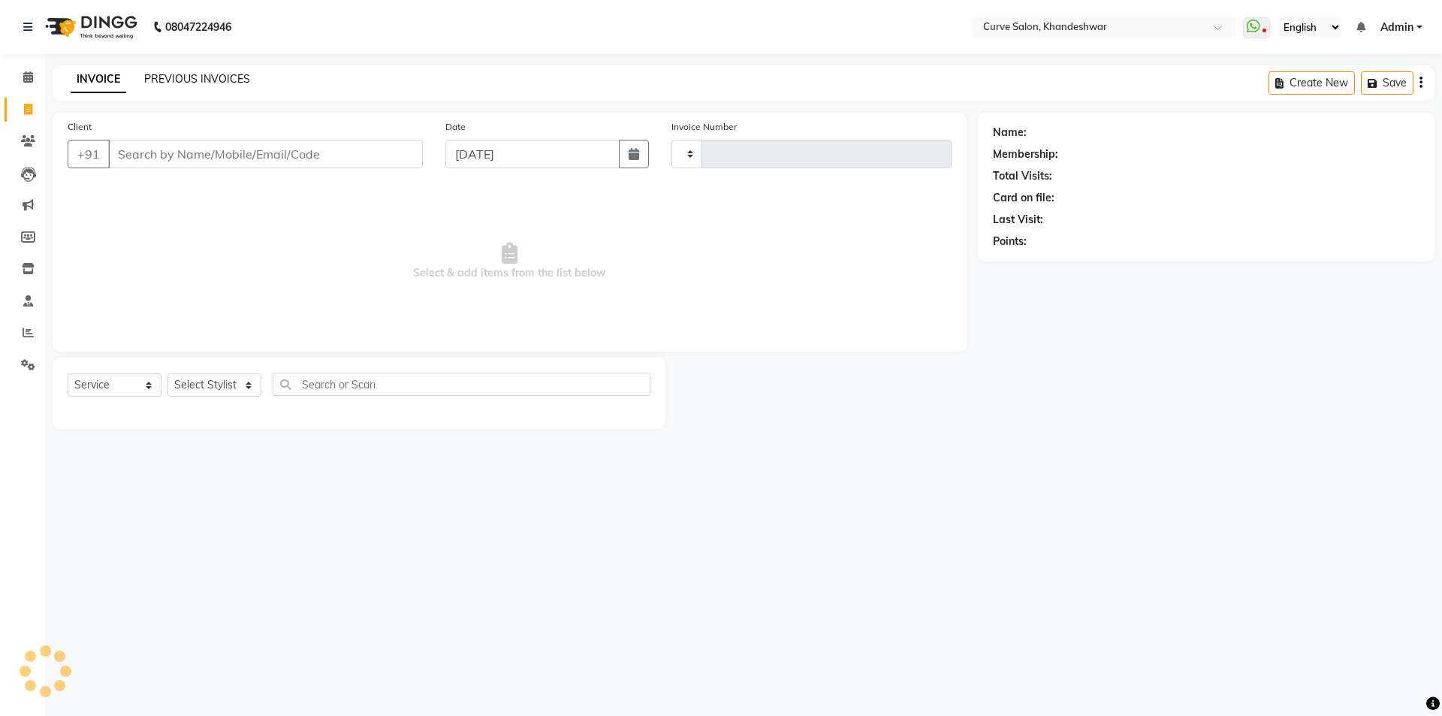
type input "4117"
select select "4458"
click at [191, 77] on link "PREVIOUS INVOICES" at bounding box center [197, 79] width 106 height 14
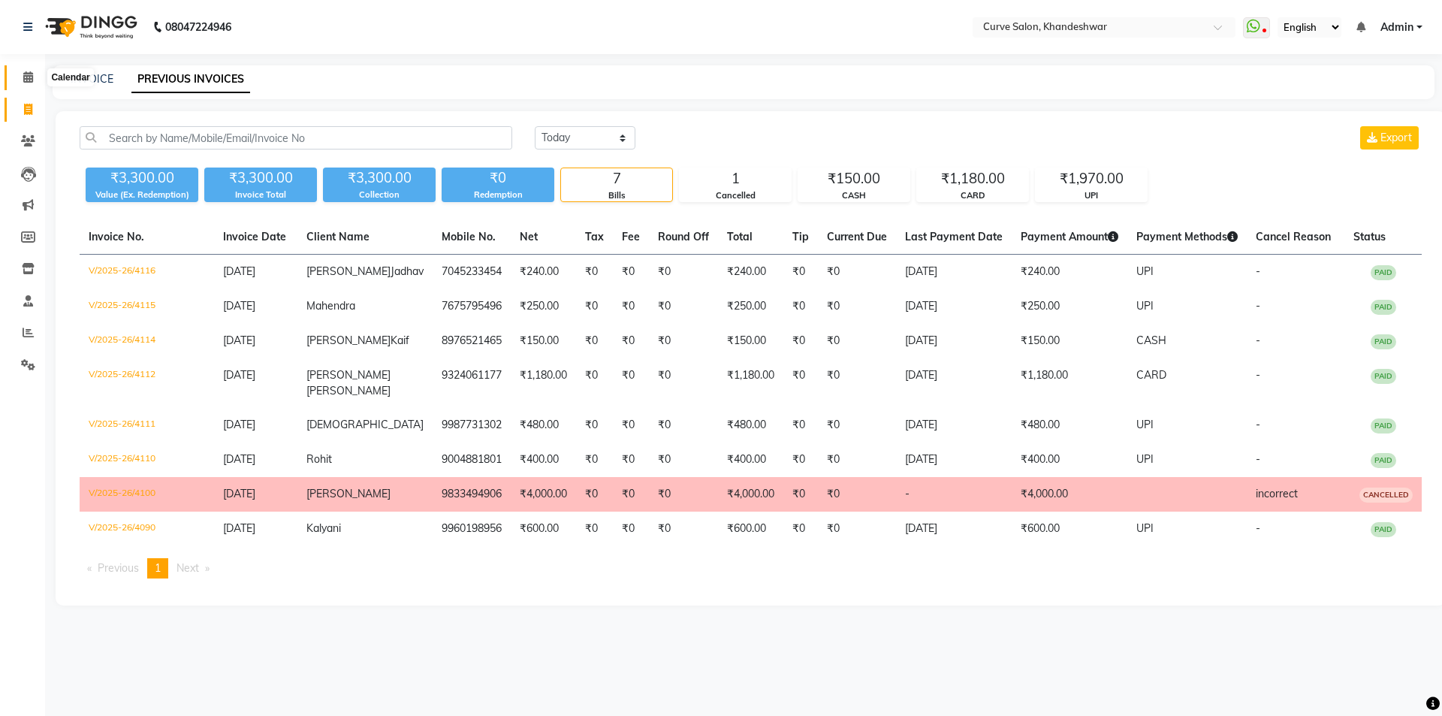
click at [34, 77] on span at bounding box center [28, 77] width 26 height 17
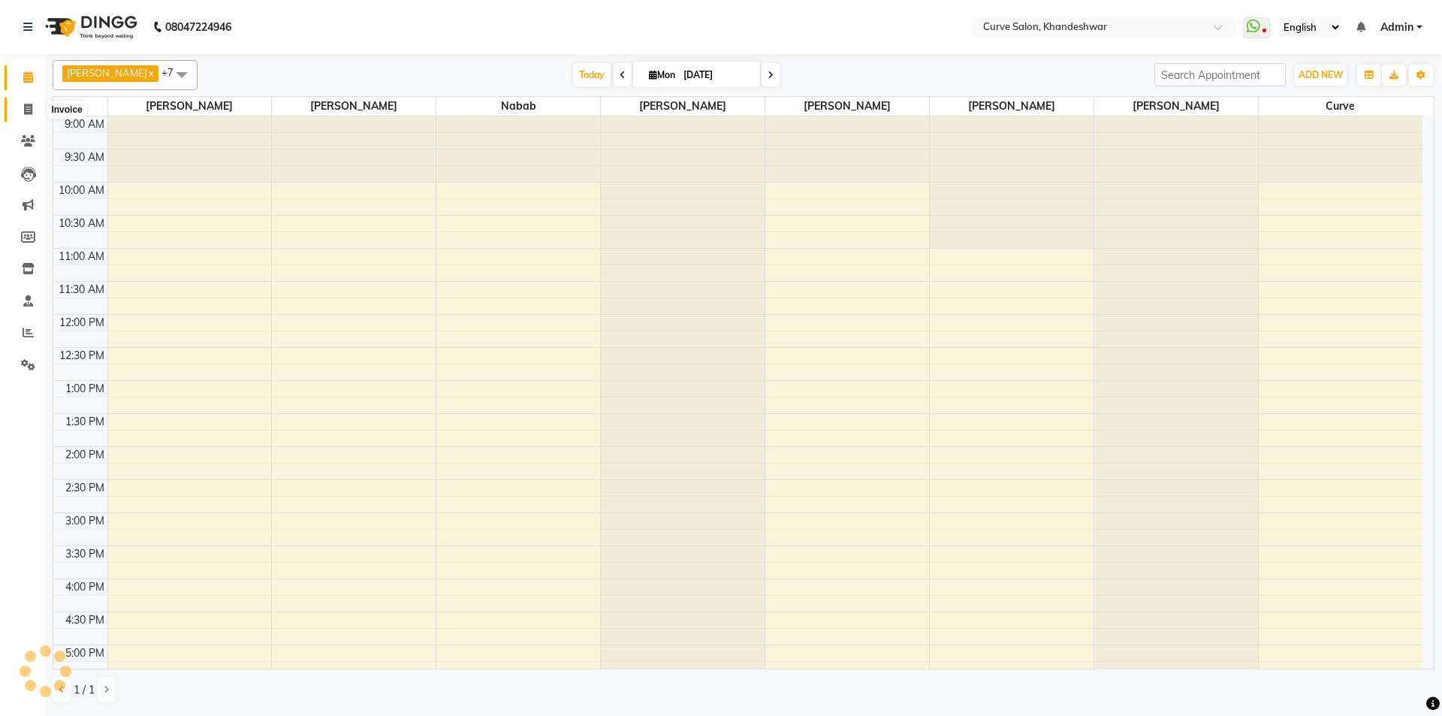
click at [27, 111] on icon at bounding box center [28, 109] width 8 height 11
select select "service"
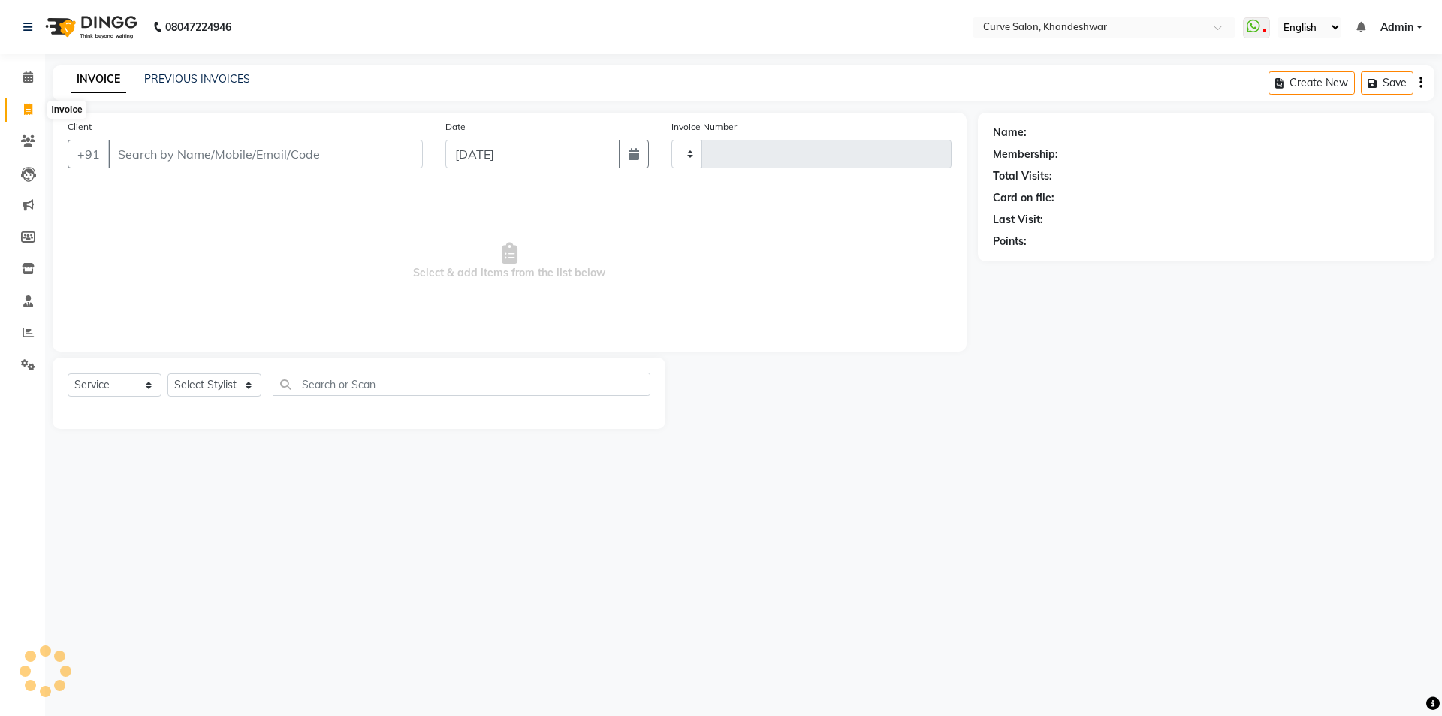
click at [150, 155] on input "Client" at bounding box center [265, 154] width 315 height 29
select select "4458"
type input "4117"
click at [213, 152] on input "Client" at bounding box center [265, 154] width 315 height 29
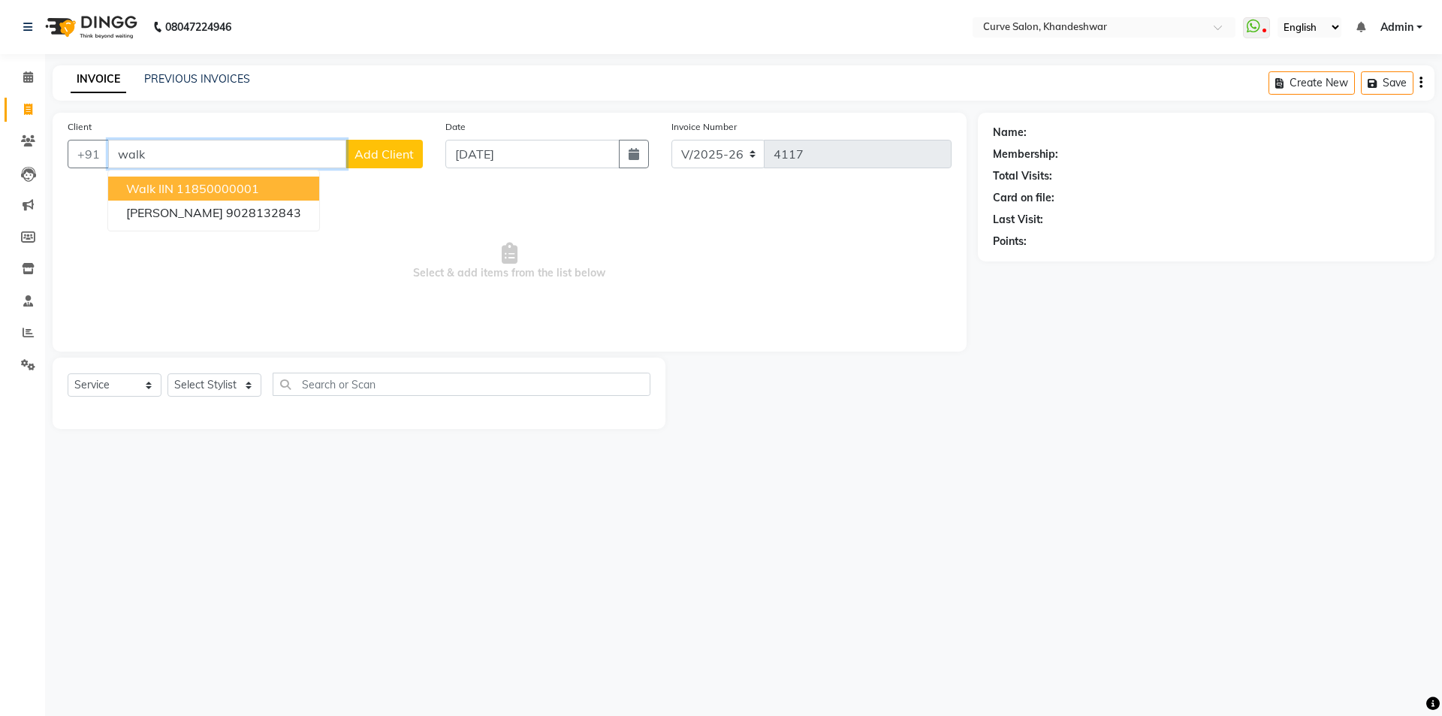
click at [204, 188] on ngb-highlight "11850000001" at bounding box center [218, 188] width 83 height 15
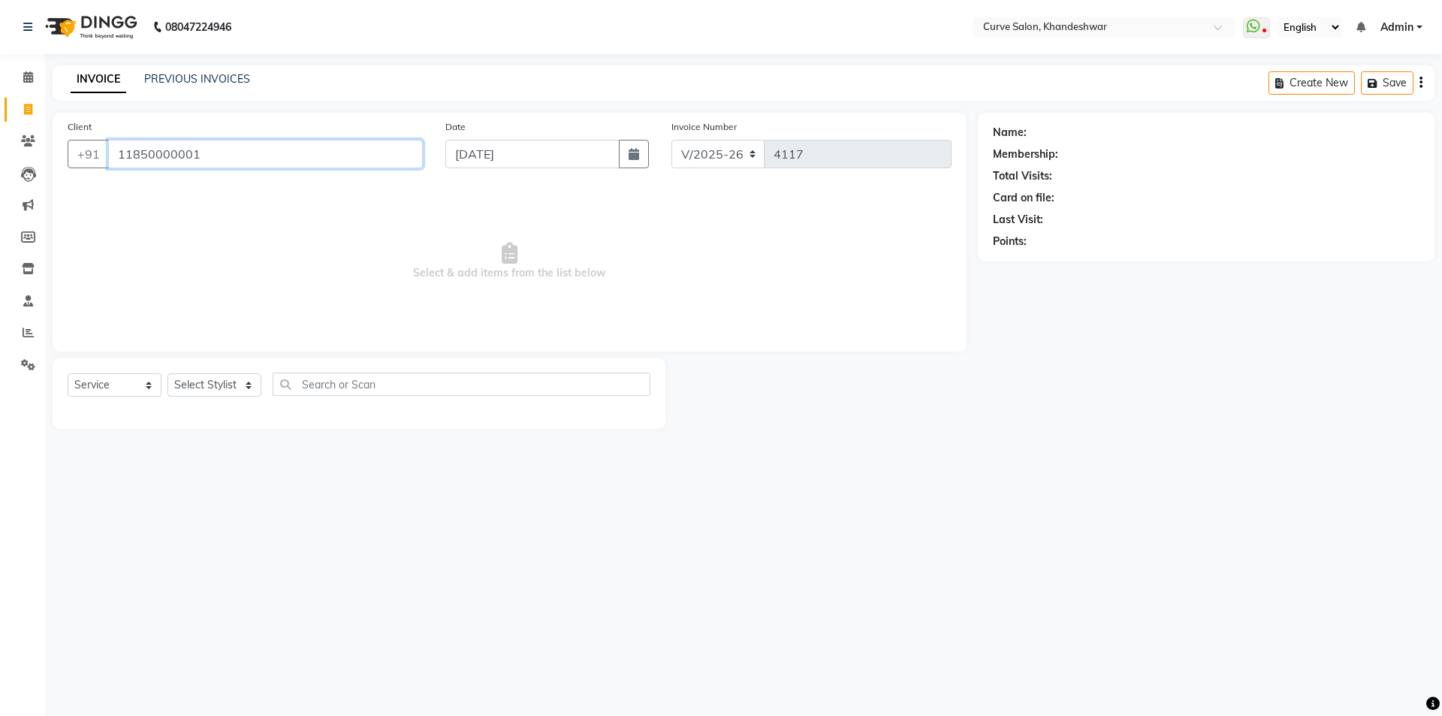
type input "11850000001"
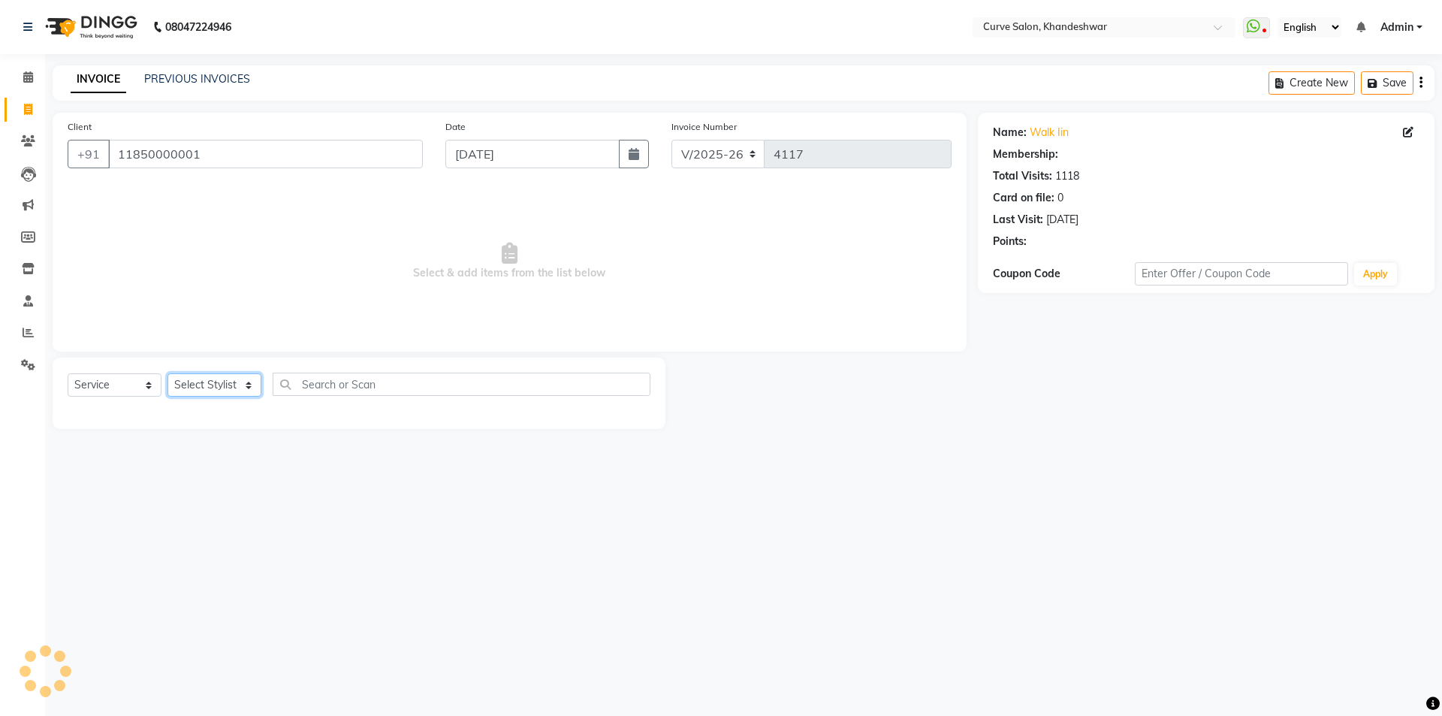
click at [230, 384] on select "Select Stylist [PERSON_NAME] Curve [PERSON_NAME] [PERSON_NAME] Nabab [PERSON_NA…" at bounding box center [214, 384] width 94 height 23
select select "25108"
click at [167, 373] on select "Select Stylist [PERSON_NAME] Curve [PERSON_NAME] [PERSON_NAME] Nabab [PERSON_NA…" at bounding box center [214, 384] width 94 height 23
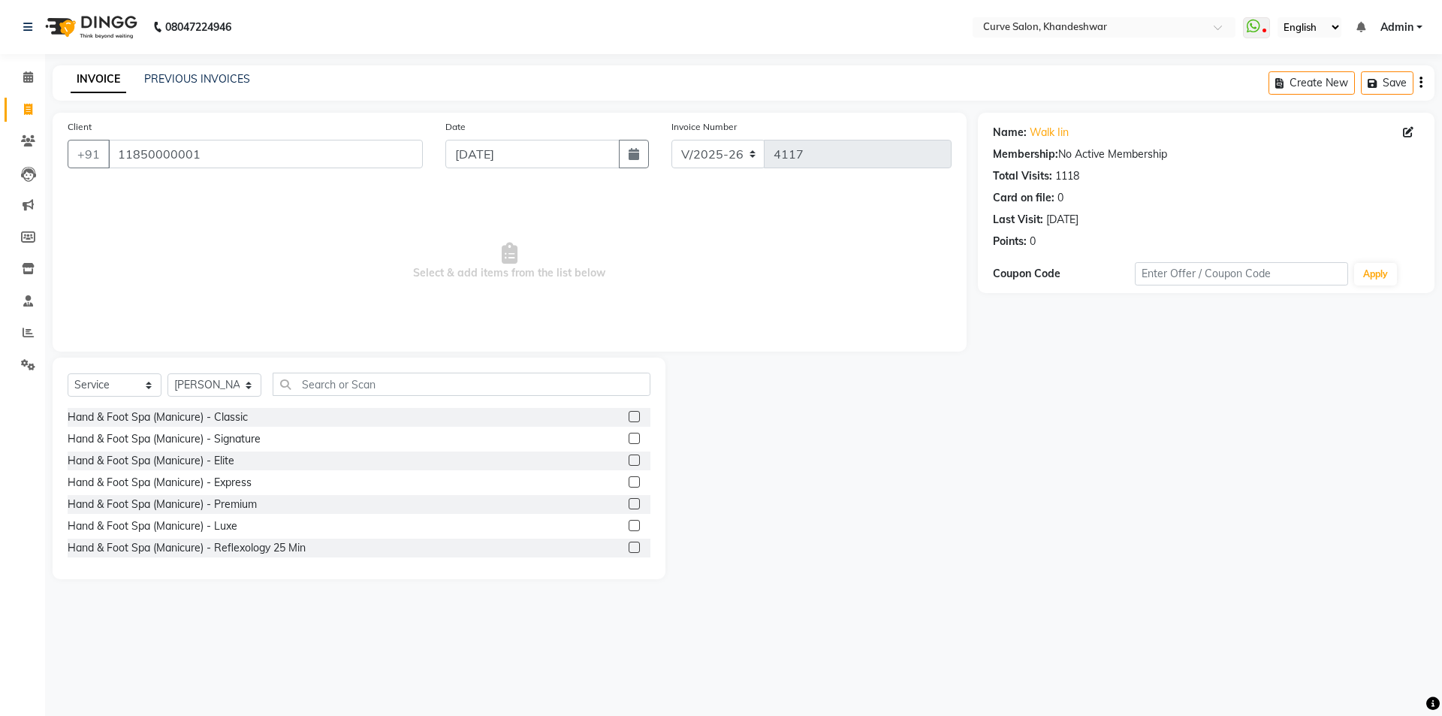
click at [346, 402] on div "Select Service Product Membership Package Voucher Prepaid Gift Card Select Styl…" at bounding box center [359, 390] width 583 height 35
click at [355, 388] on input "text" at bounding box center [462, 384] width 378 height 23
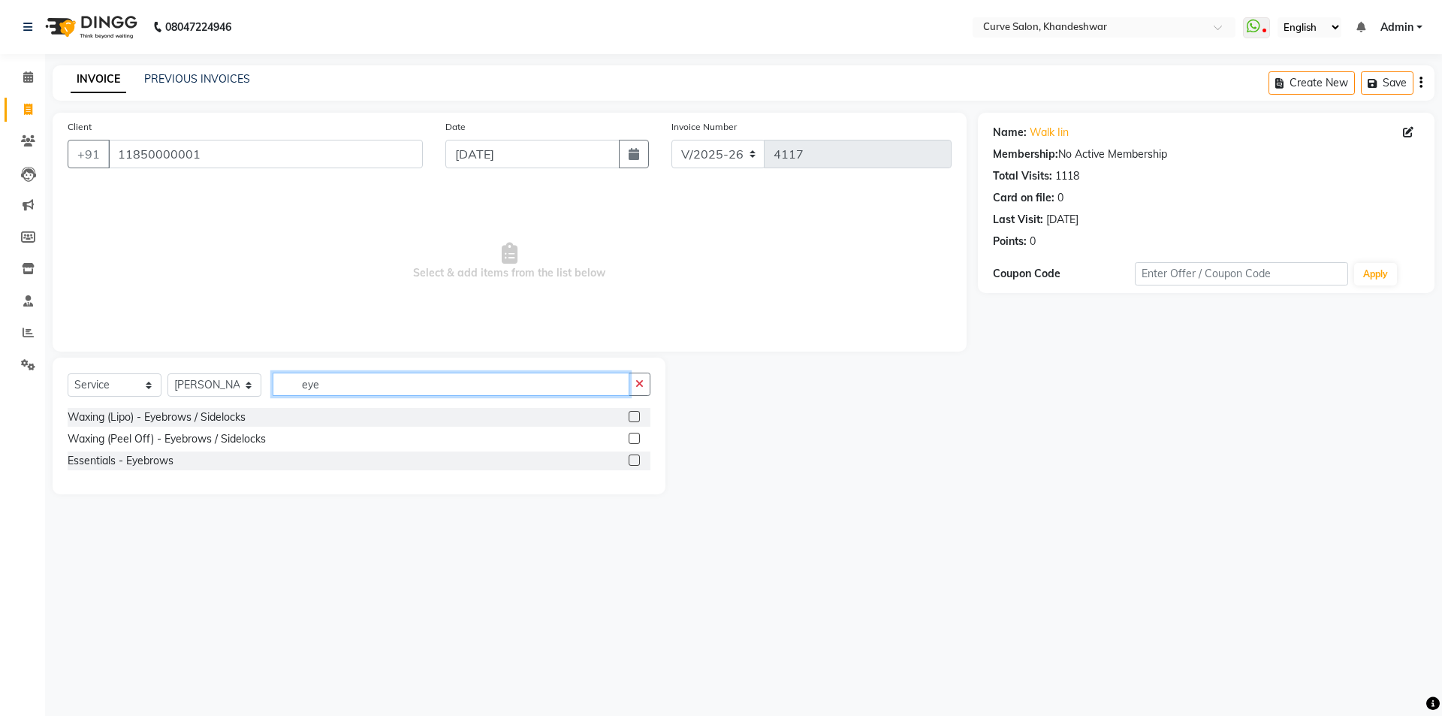
type input "eye"
click at [634, 457] on label at bounding box center [634, 459] width 11 height 11
click at [634, 457] on input "checkbox" at bounding box center [634, 461] width 10 height 10
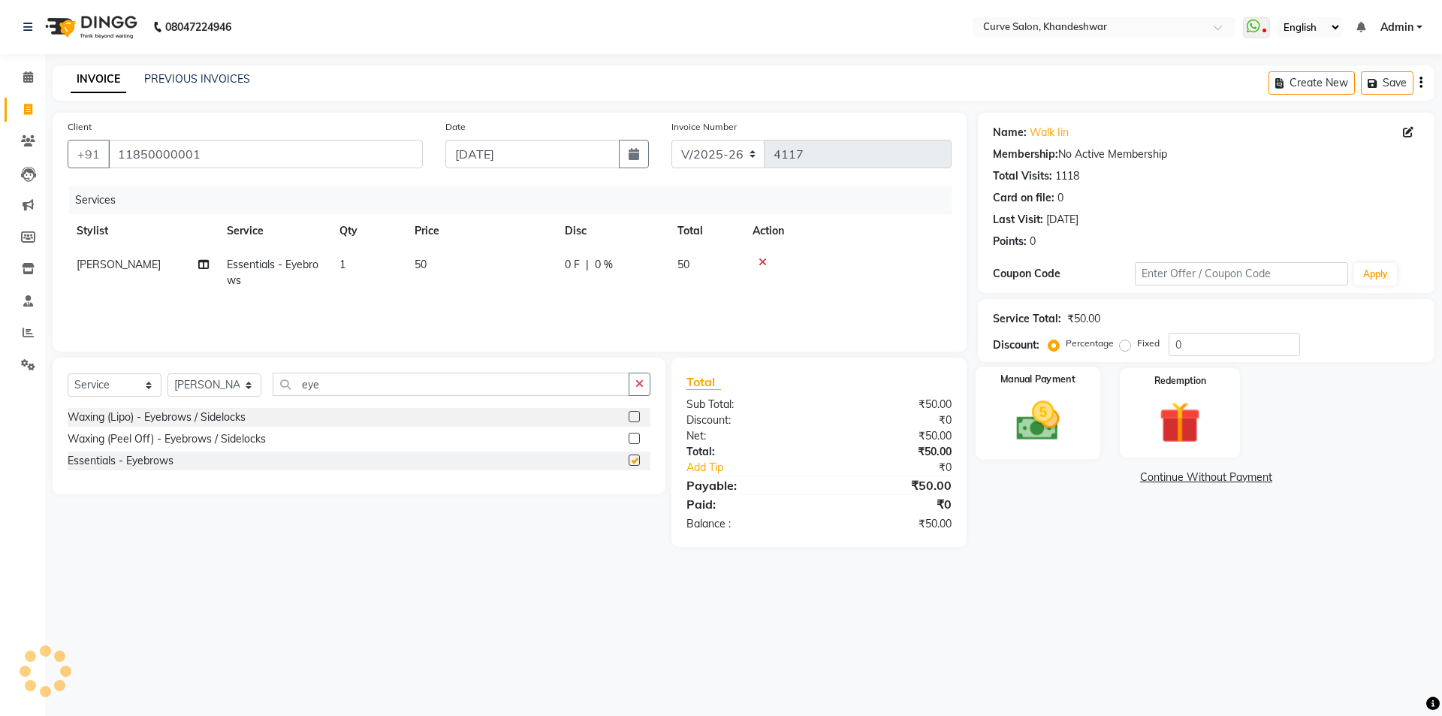
checkbox input "false"
click at [1051, 415] on img at bounding box center [1038, 421] width 70 height 50
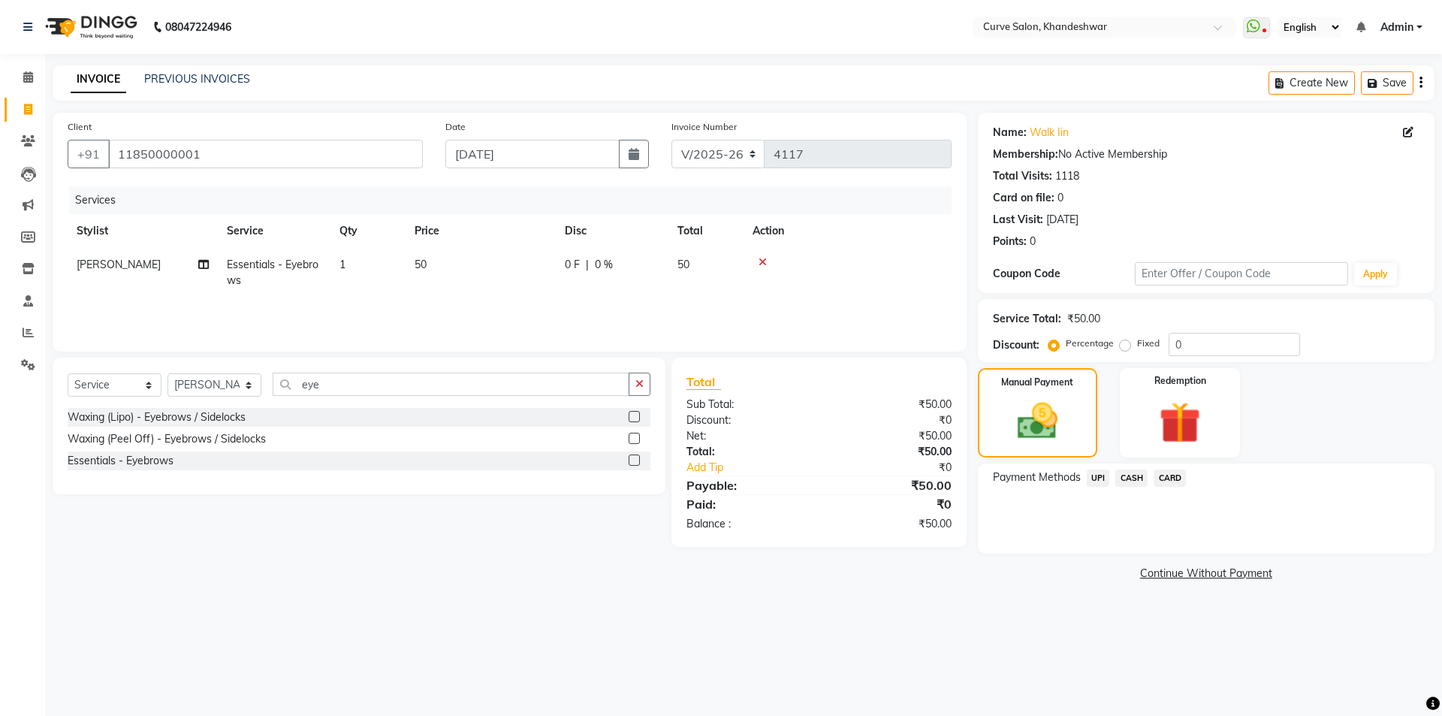
click at [1133, 474] on span "CASH" at bounding box center [1131, 477] width 32 height 17
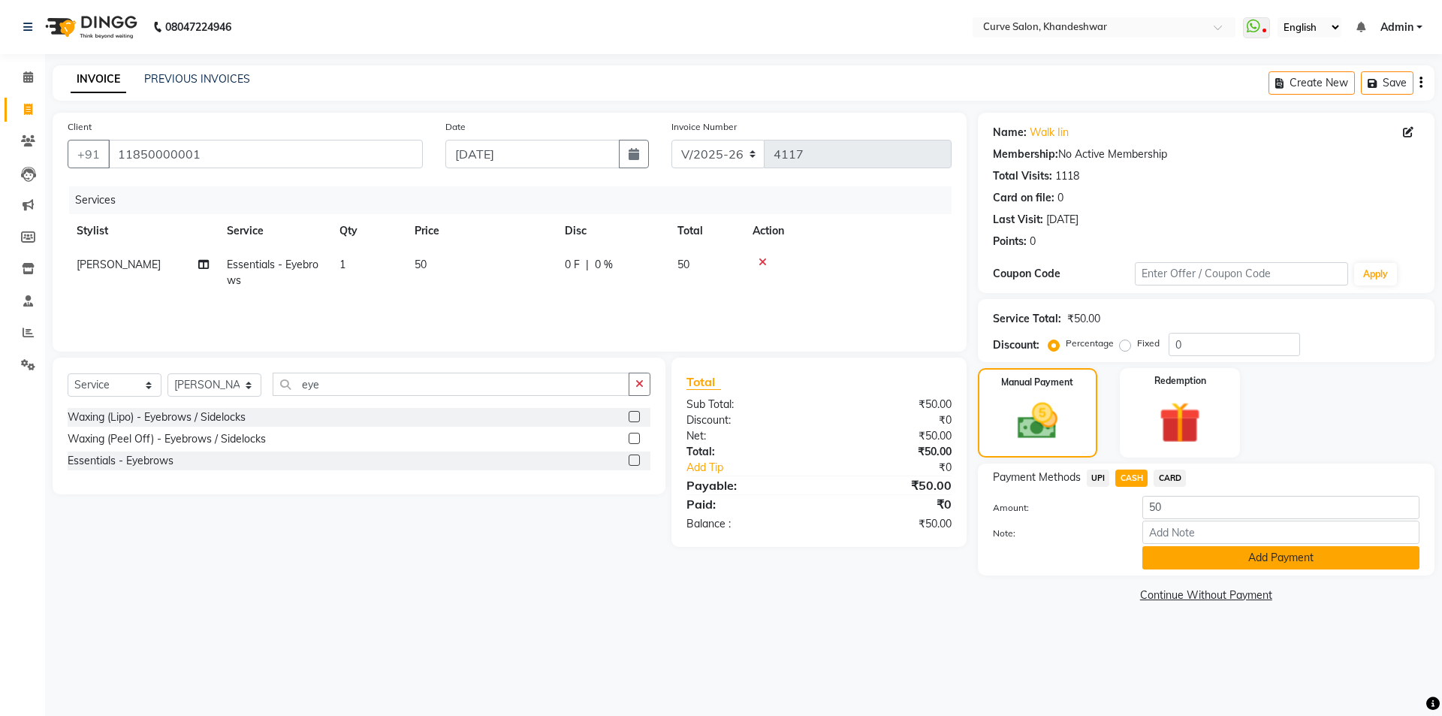
click at [1218, 566] on button "Add Payment" at bounding box center [1280, 557] width 277 height 23
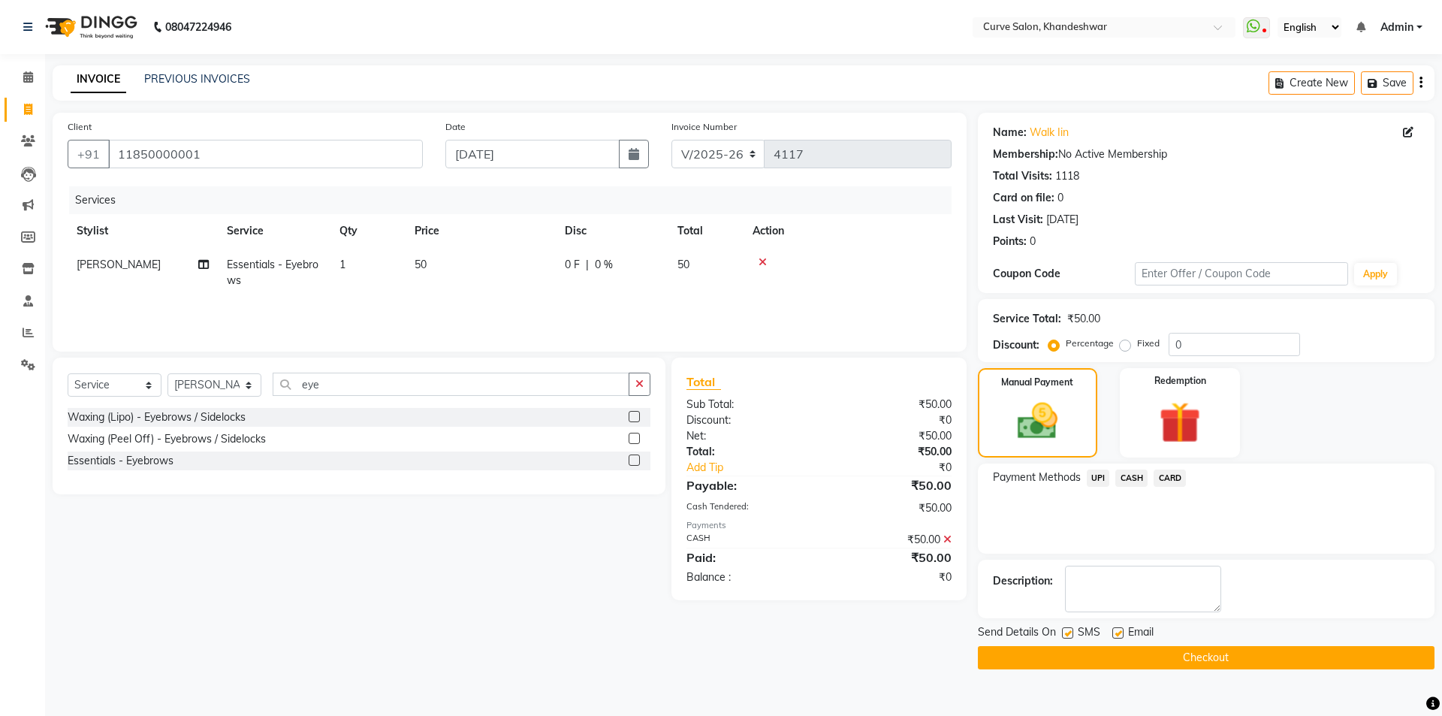
click at [1230, 656] on button "Checkout" at bounding box center [1206, 657] width 457 height 23
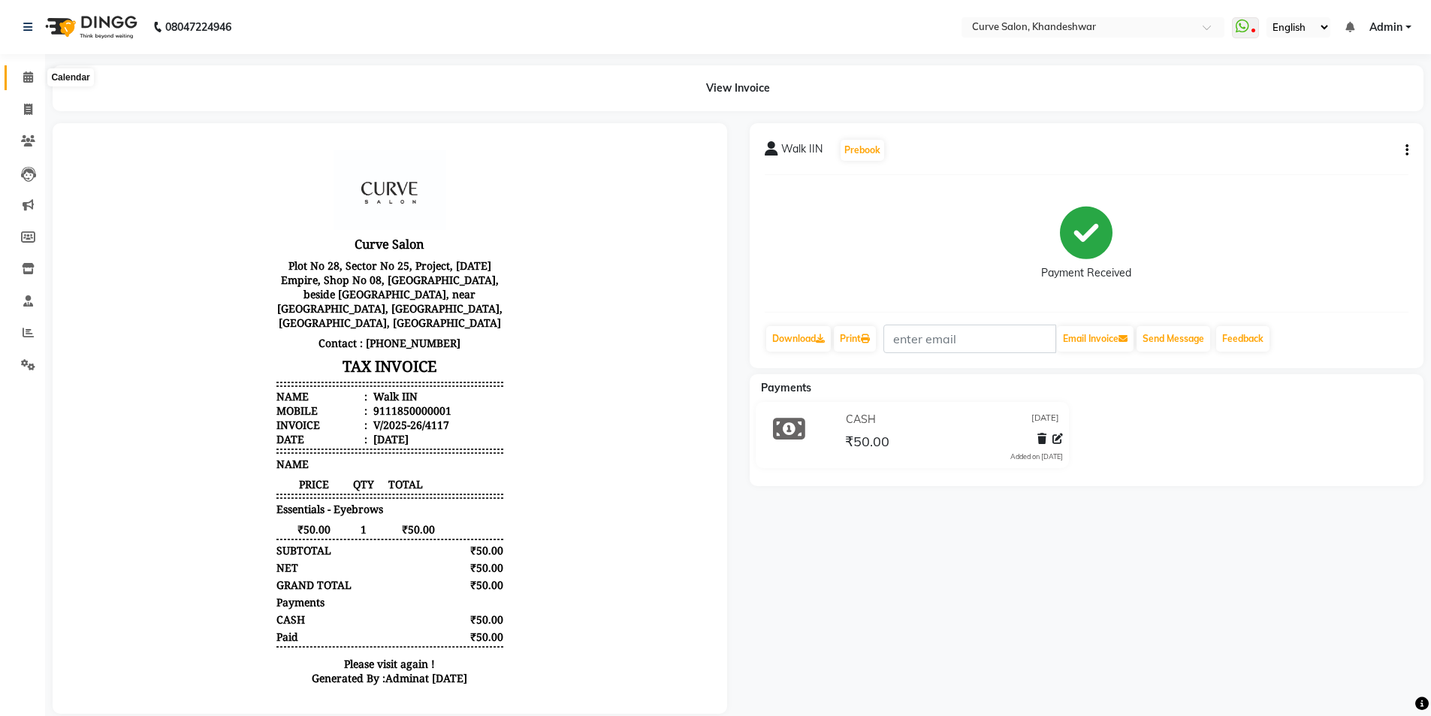
click at [23, 83] on span at bounding box center [28, 77] width 26 height 17
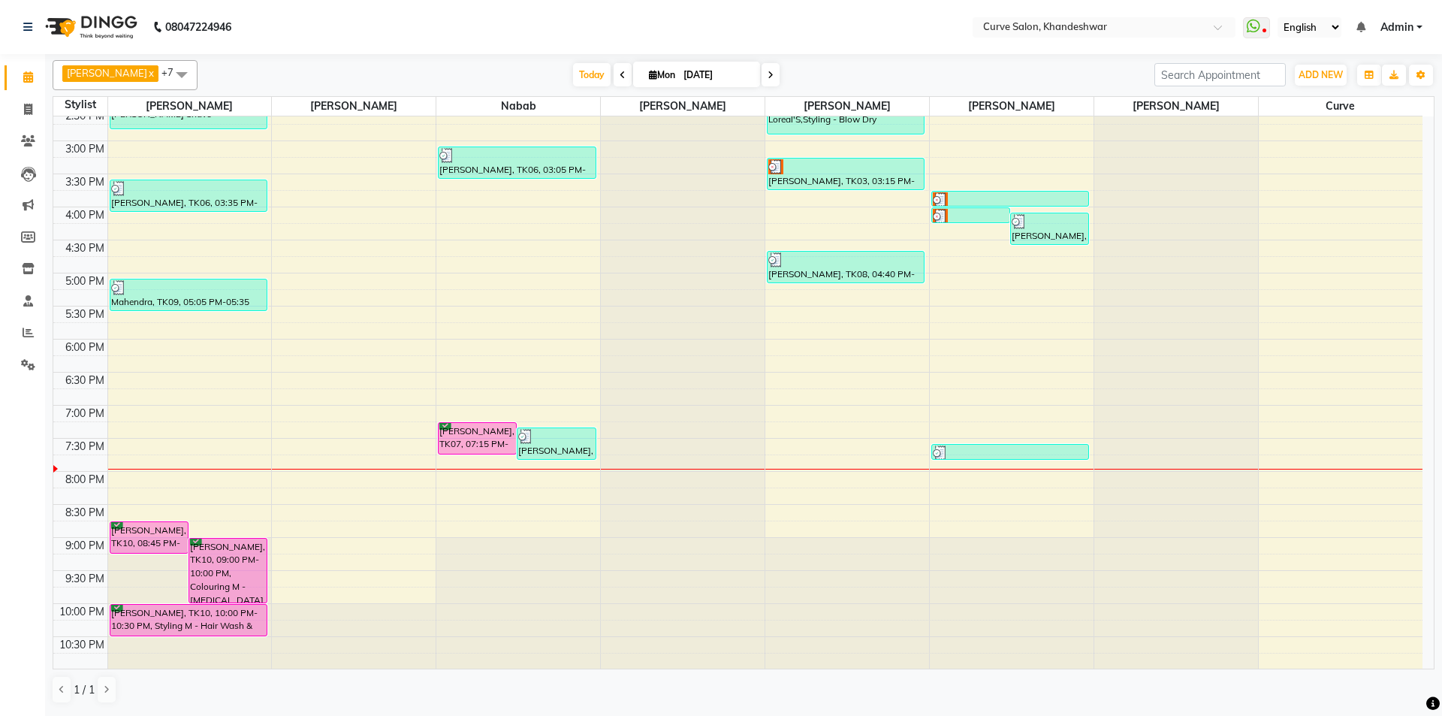
scroll to position [373, 0]
click at [31, 109] on icon at bounding box center [28, 109] width 8 height 11
select select "4458"
select select "service"
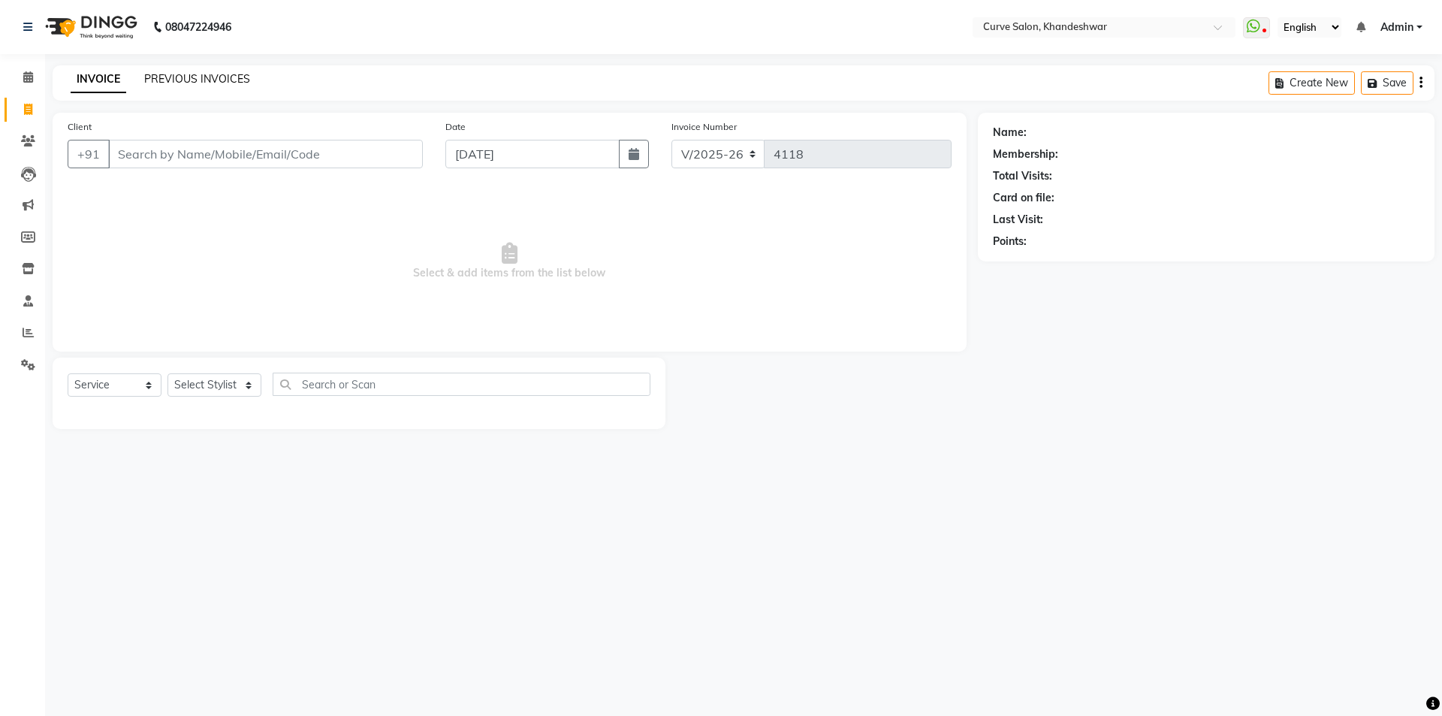
click at [204, 79] on link "PREVIOUS INVOICES" at bounding box center [197, 79] width 106 height 14
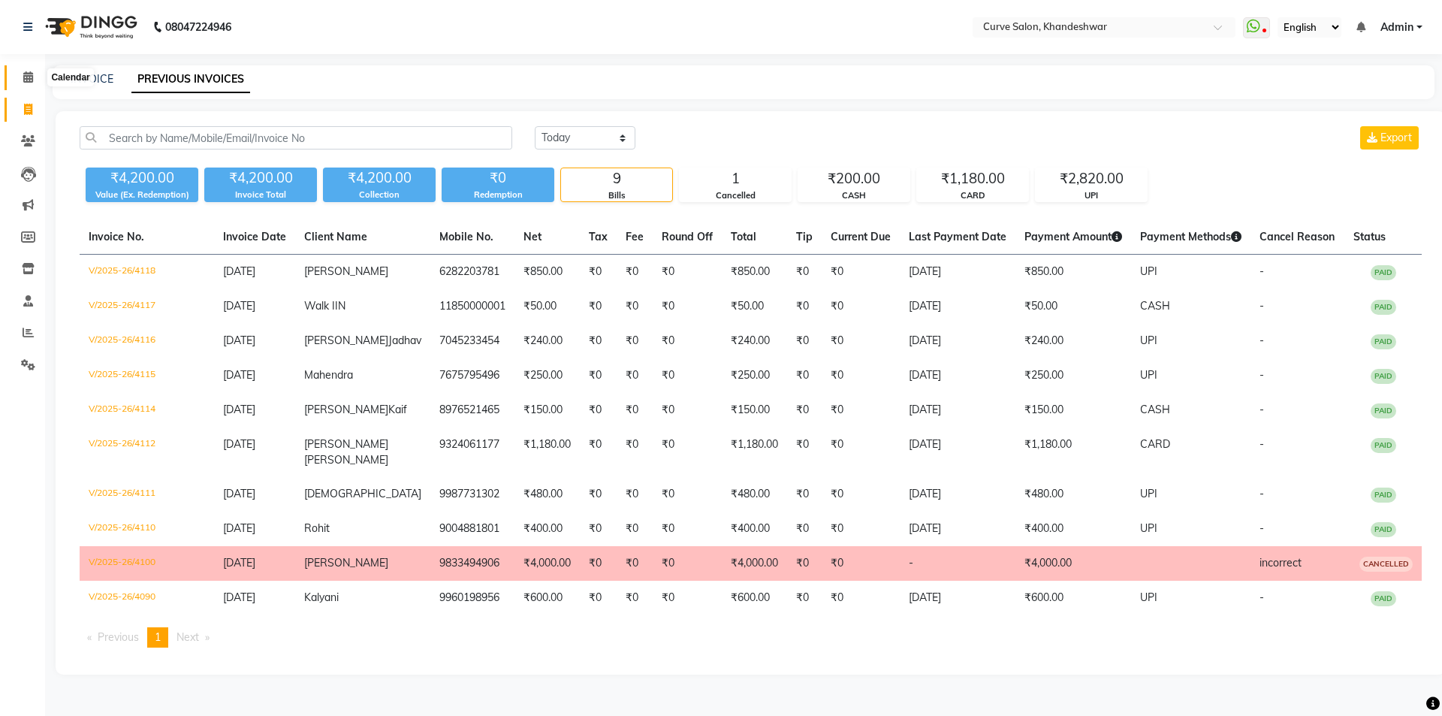
click at [27, 80] on icon at bounding box center [28, 76] width 10 height 11
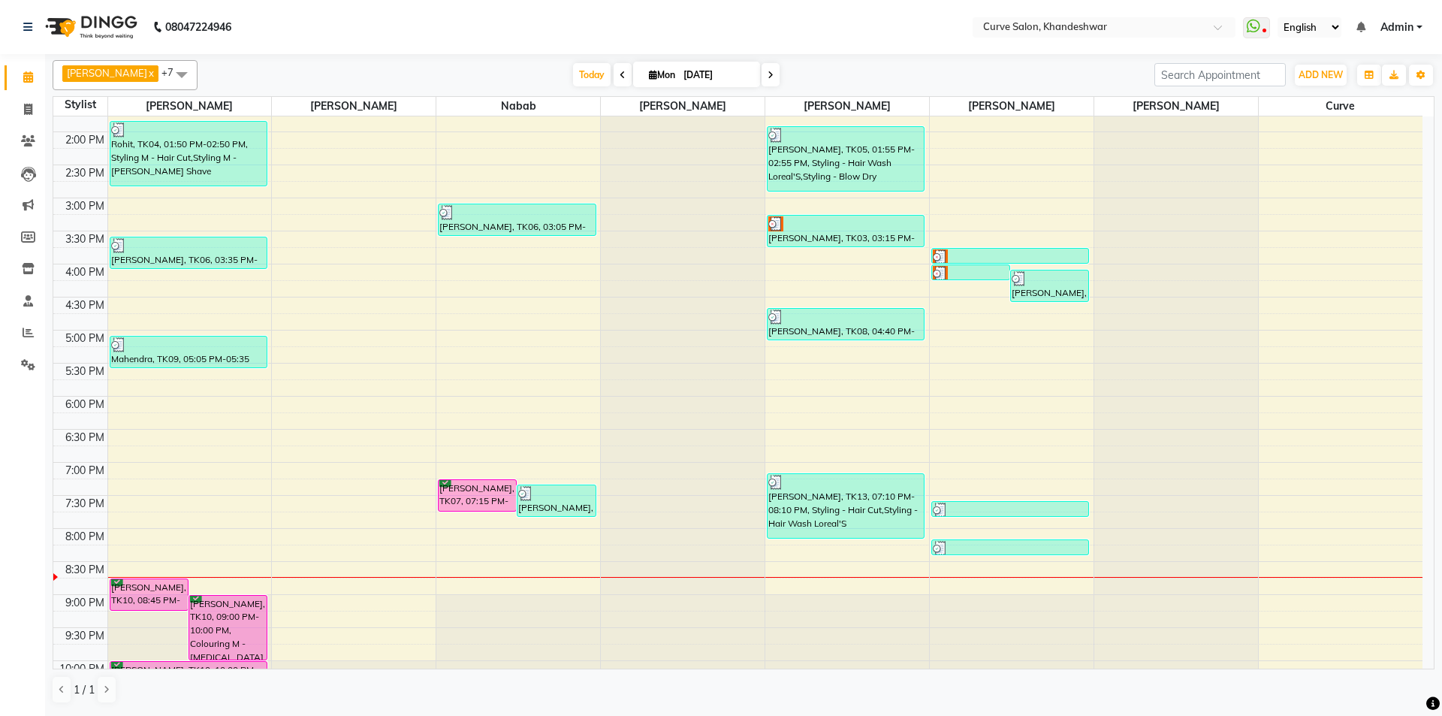
scroll to position [373, 0]
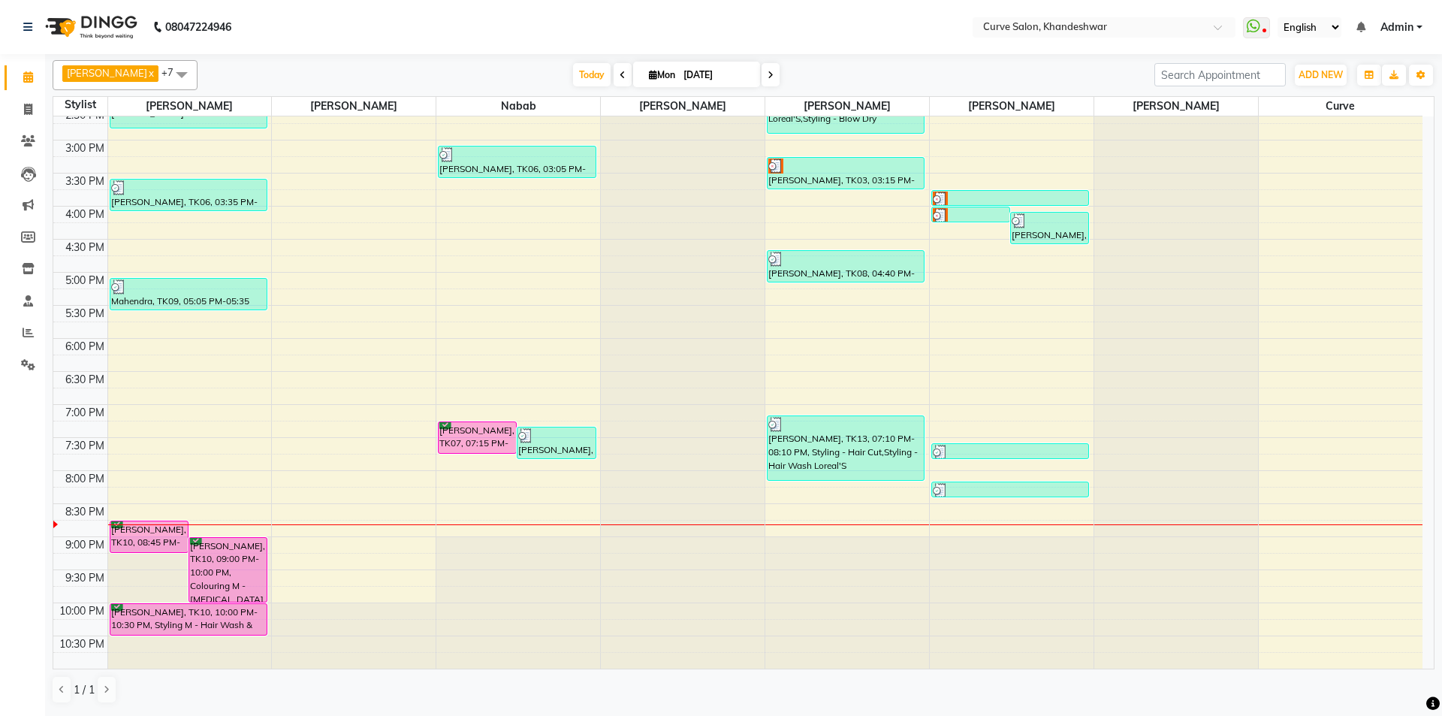
click at [768, 79] on icon at bounding box center [771, 75] width 6 height 9
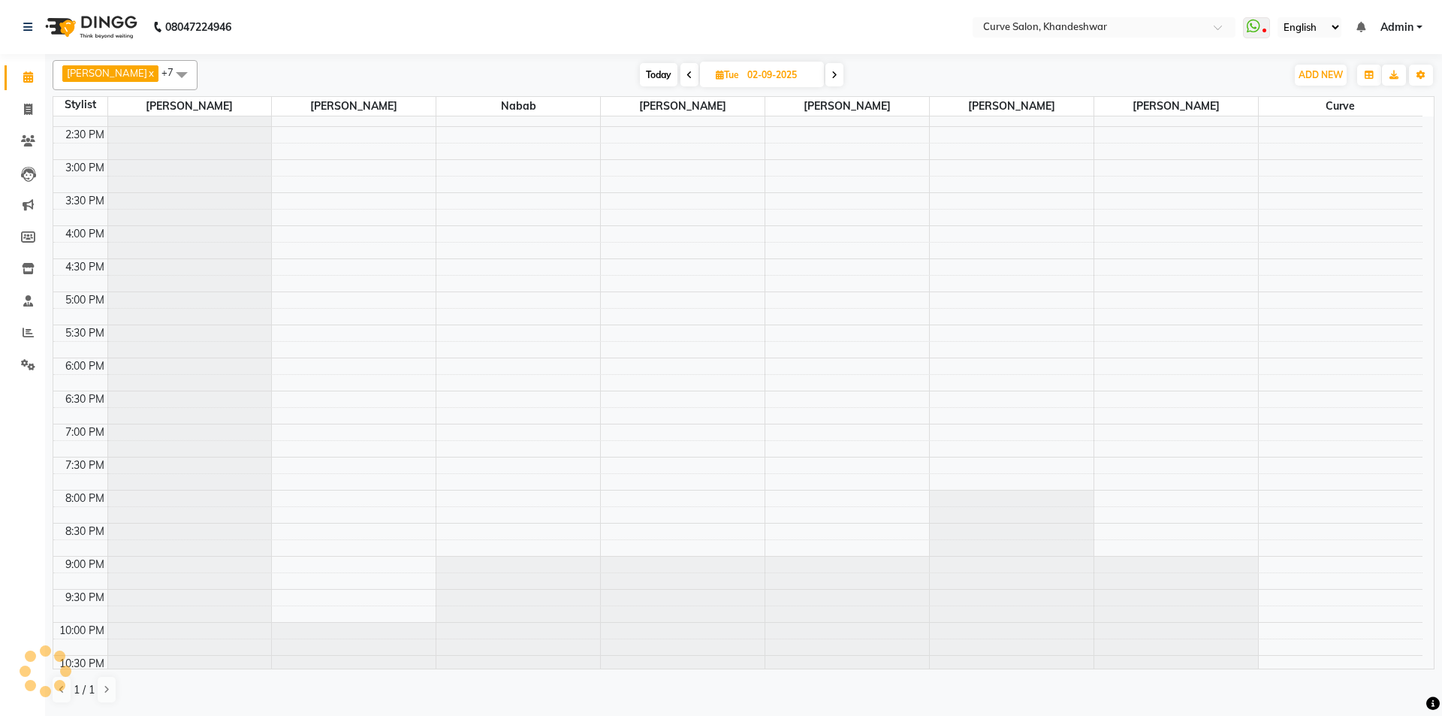
scroll to position [0, 0]
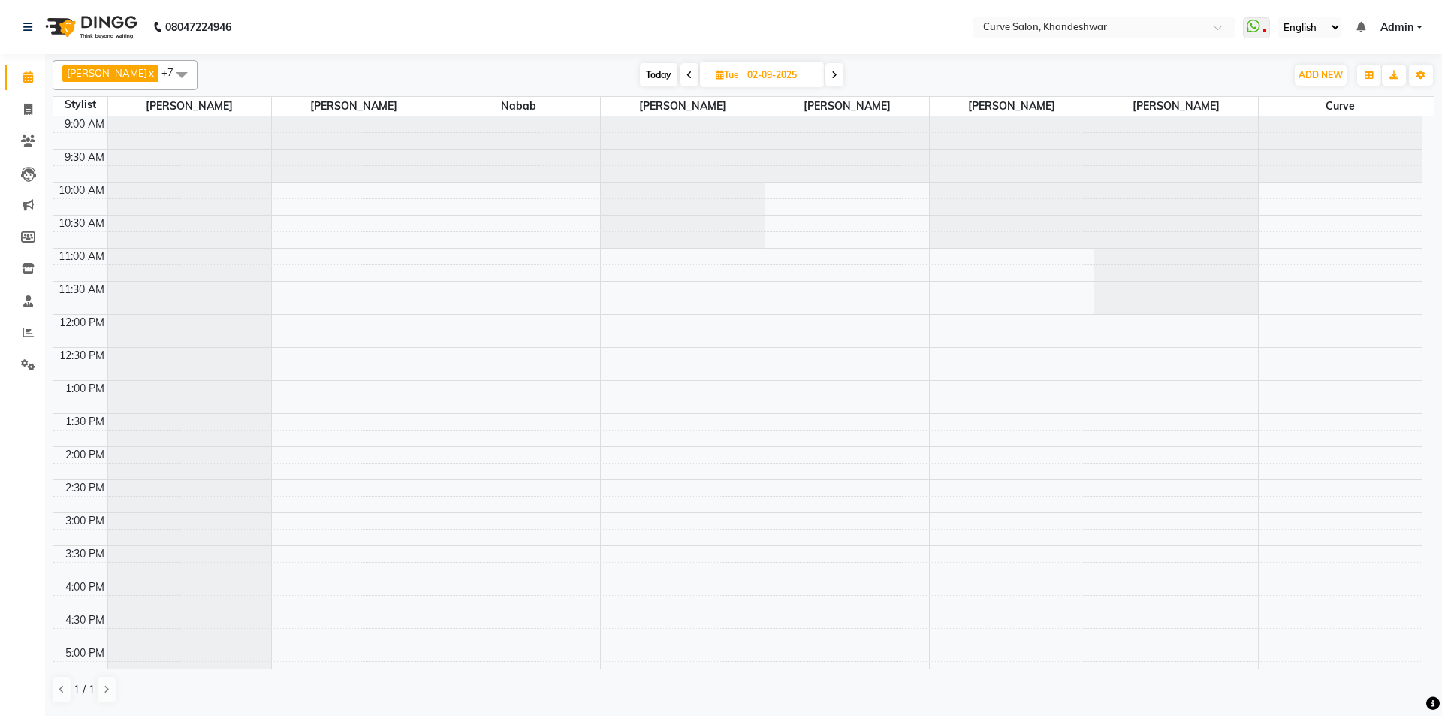
click at [648, 75] on span "Today" at bounding box center [659, 74] width 38 height 23
type input "[DATE]"
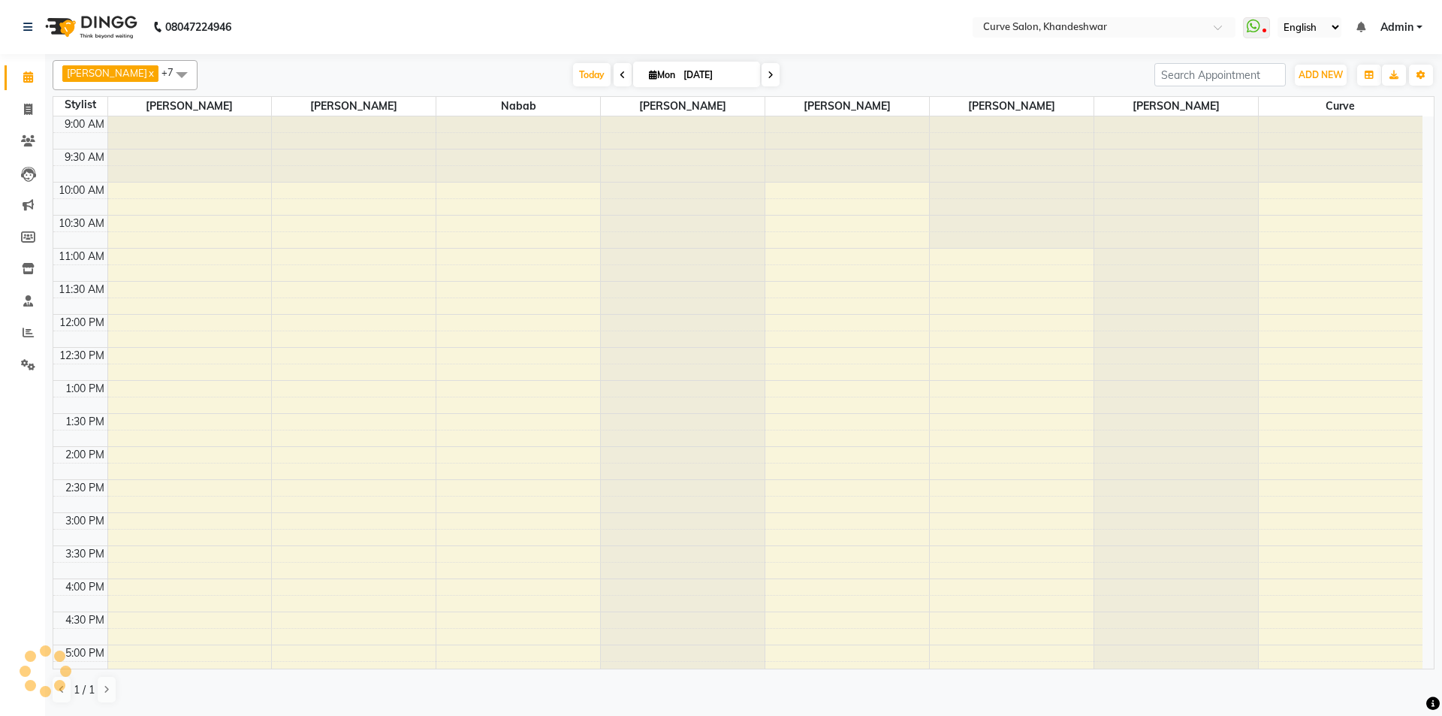
scroll to position [373, 0]
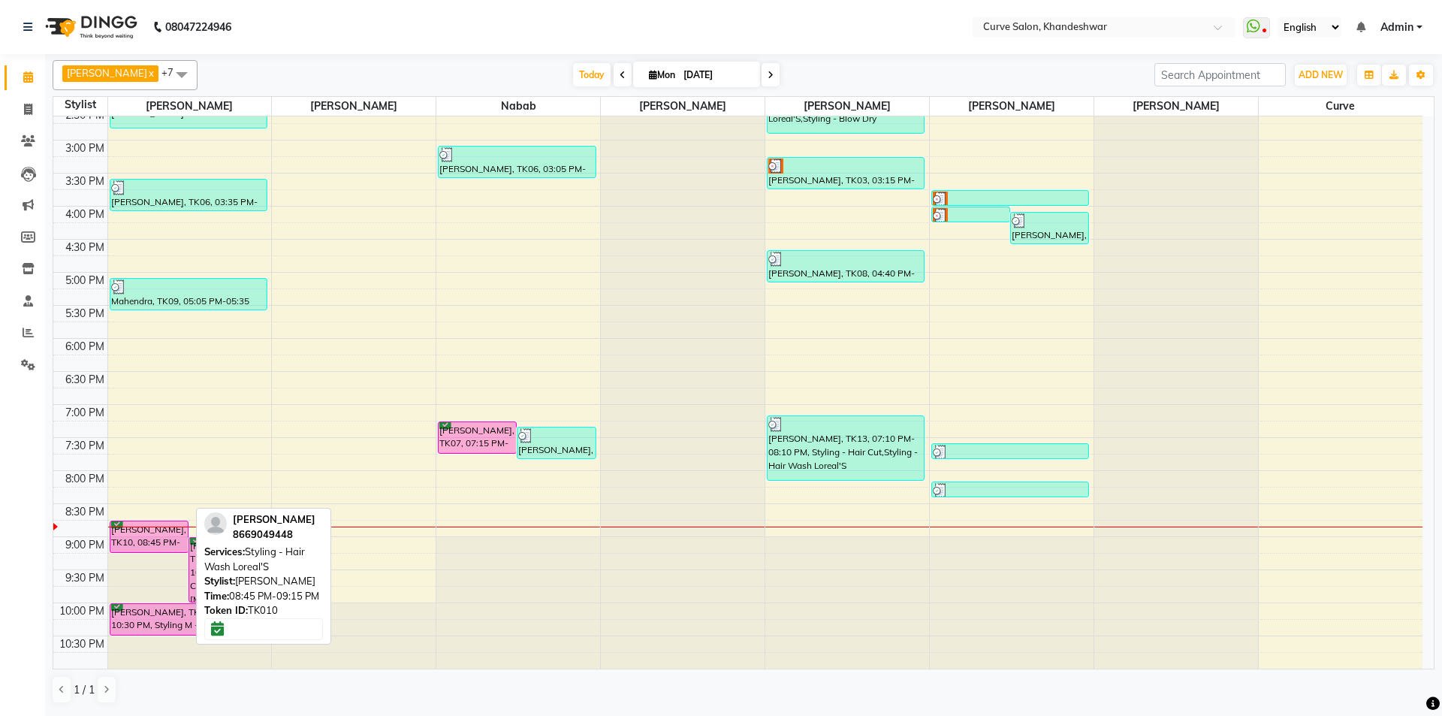
click at [161, 539] on div "[PERSON_NAME], TK10, 08:45 PM-09:15 PM, Styling - Hair Wash Loreal'S" at bounding box center [148, 536] width 77 height 31
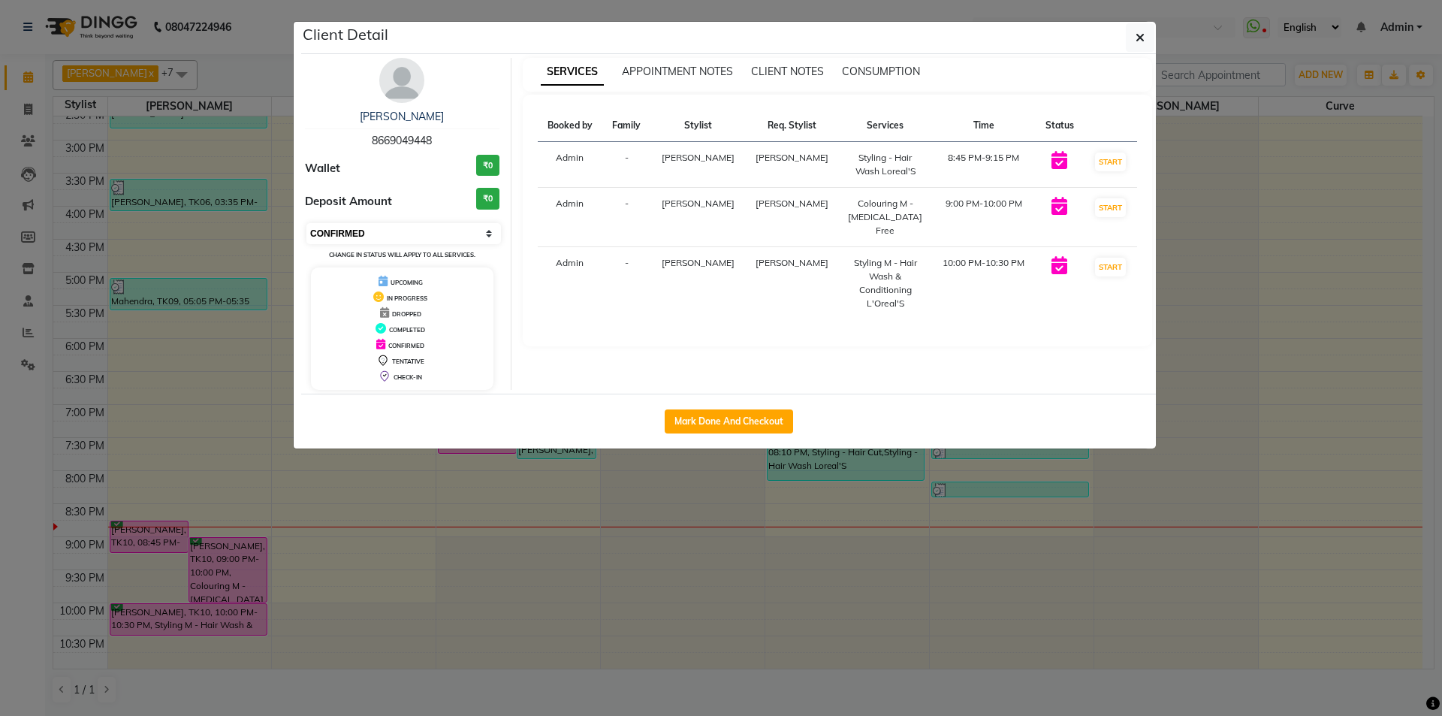
click at [430, 234] on select "Select IN SERVICE CONFIRMED TENTATIVE CHECK IN MARK DONE DROPPED UPCOMING" at bounding box center [403, 233] width 195 height 21
select select "2"
click at [306, 223] on select "Select IN SERVICE CONFIRMED TENTATIVE CHECK IN MARK DONE DROPPED UPCOMING" at bounding box center [403, 233] width 195 height 21
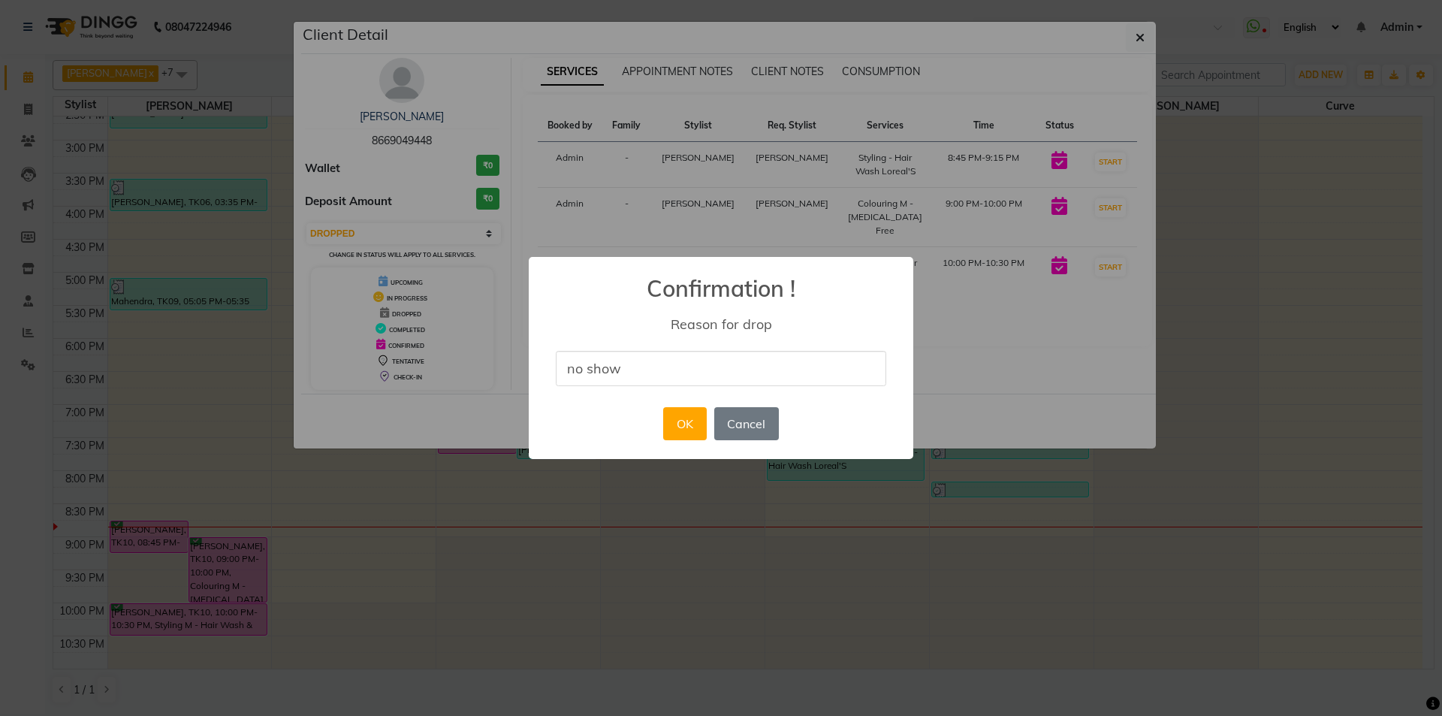
type input "No show."
click at [687, 423] on button "OK" at bounding box center [684, 423] width 43 height 33
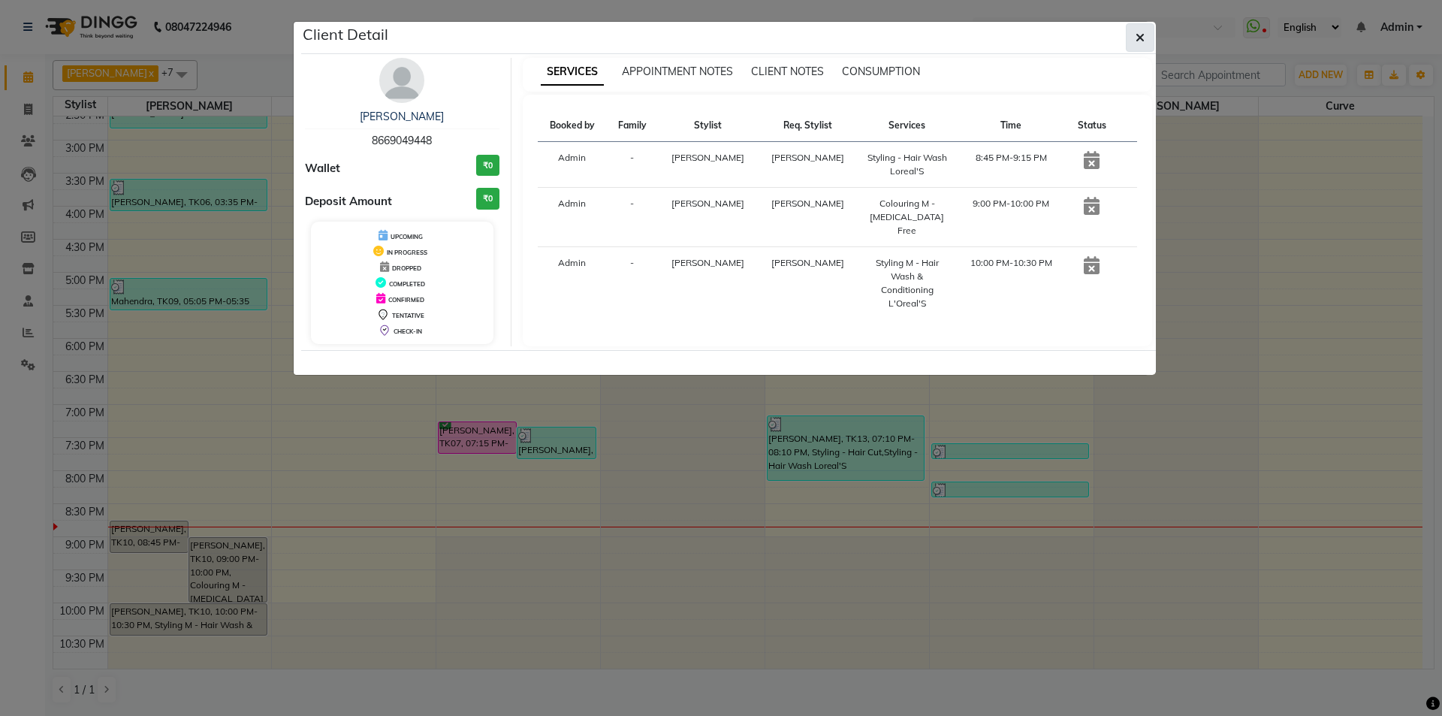
click at [1142, 37] on icon "button" at bounding box center [1140, 38] width 9 height 12
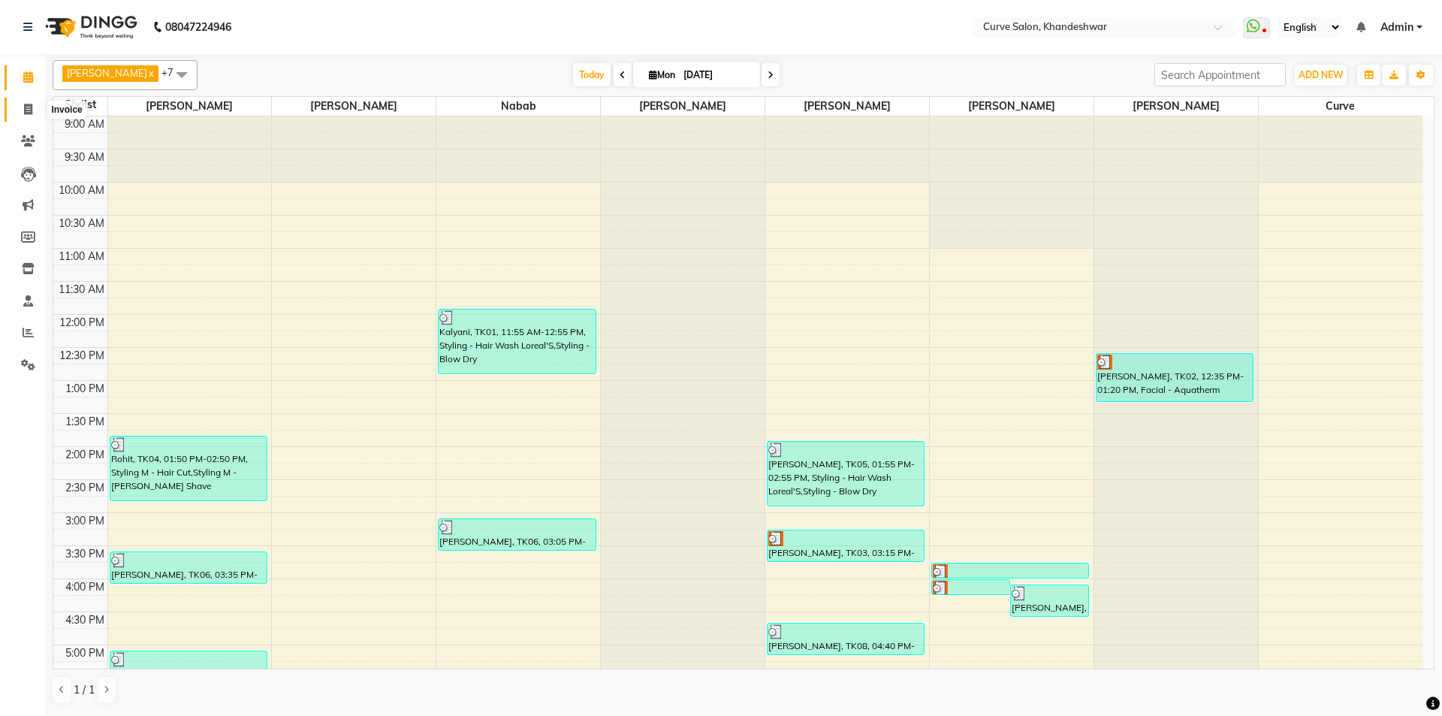
click at [31, 107] on icon at bounding box center [28, 109] width 8 height 11
select select "service"
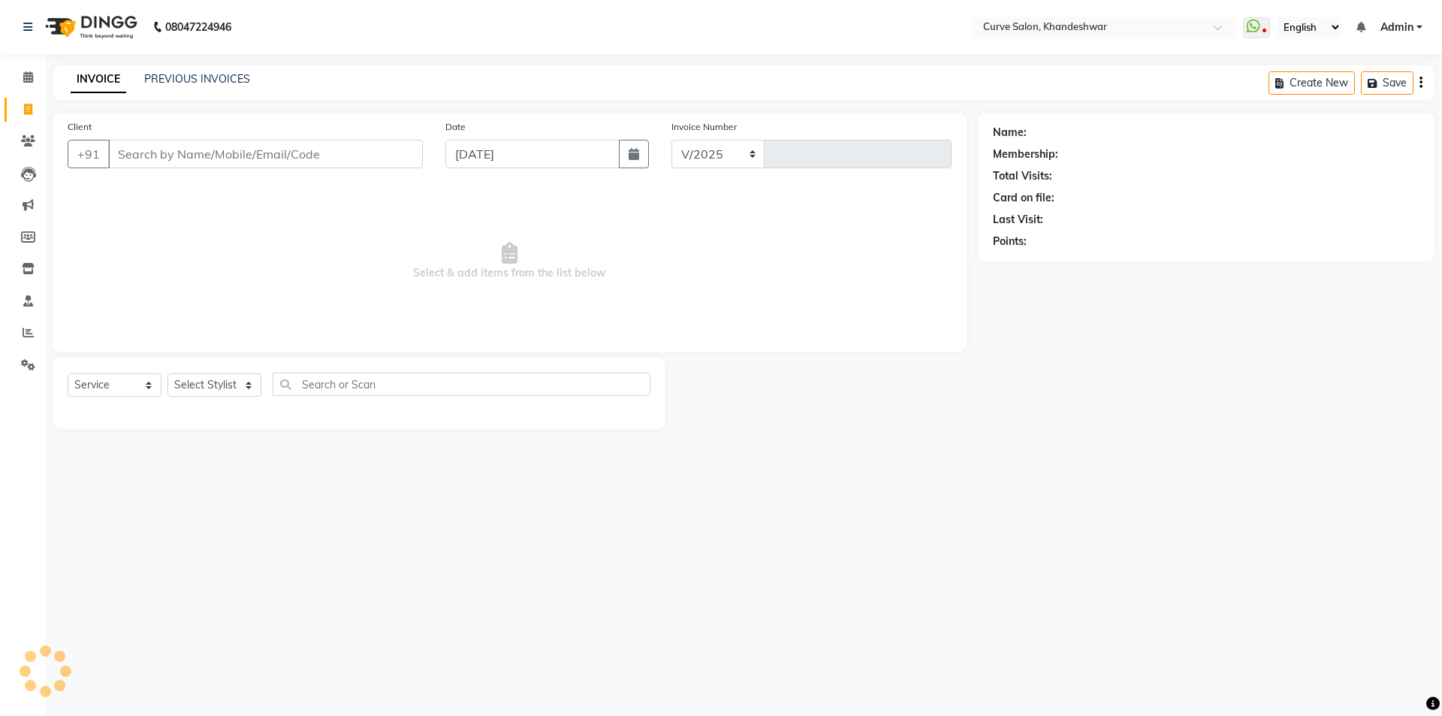
select select "4458"
type input "4118"
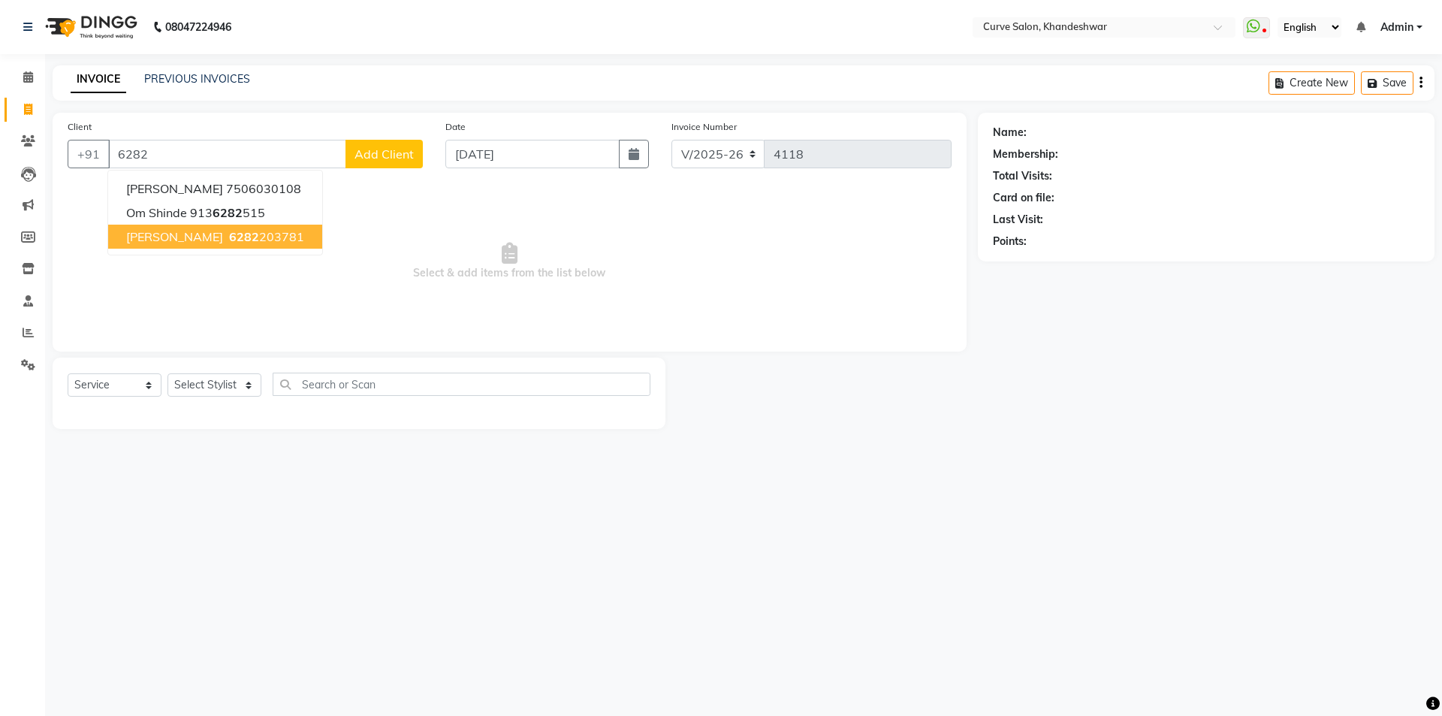
click at [198, 225] on button "DANYA 6282 203781" at bounding box center [215, 237] width 214 height 24
type input "6282203781"
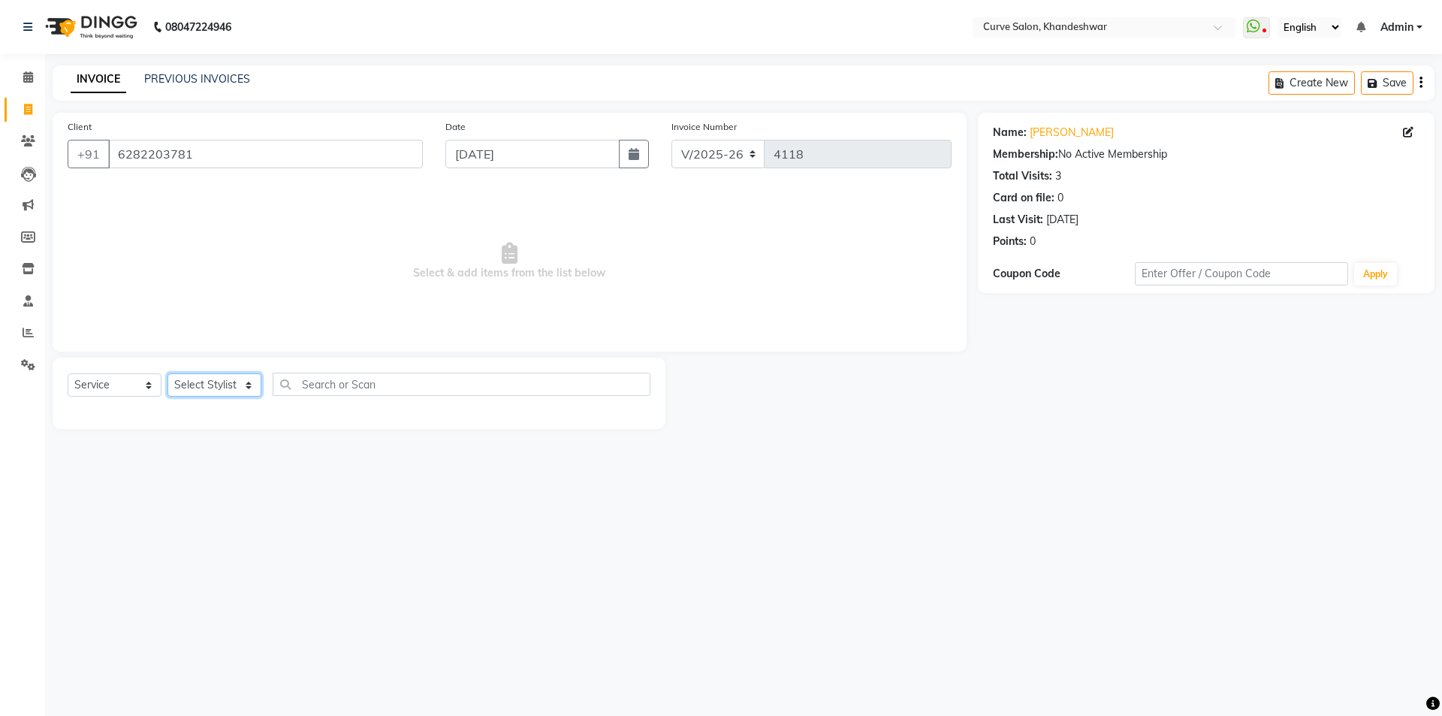
click at [222, 385] on select "Select Stylist [PERSON_NAME] Curve [PERSON_NAME] [PERSON_NAME] Nabab [PERSON_NA…" at bounding box center [214, 384] width 94 height 23
select select "46175"
click at [167, 373] on select "Select Stylist [PERSON_NAME] Curve [PERSON_NAME] [PERSON_NAME] Nabab [PERSON_NA…" at bounding box center [214, 384] width 94 height 23
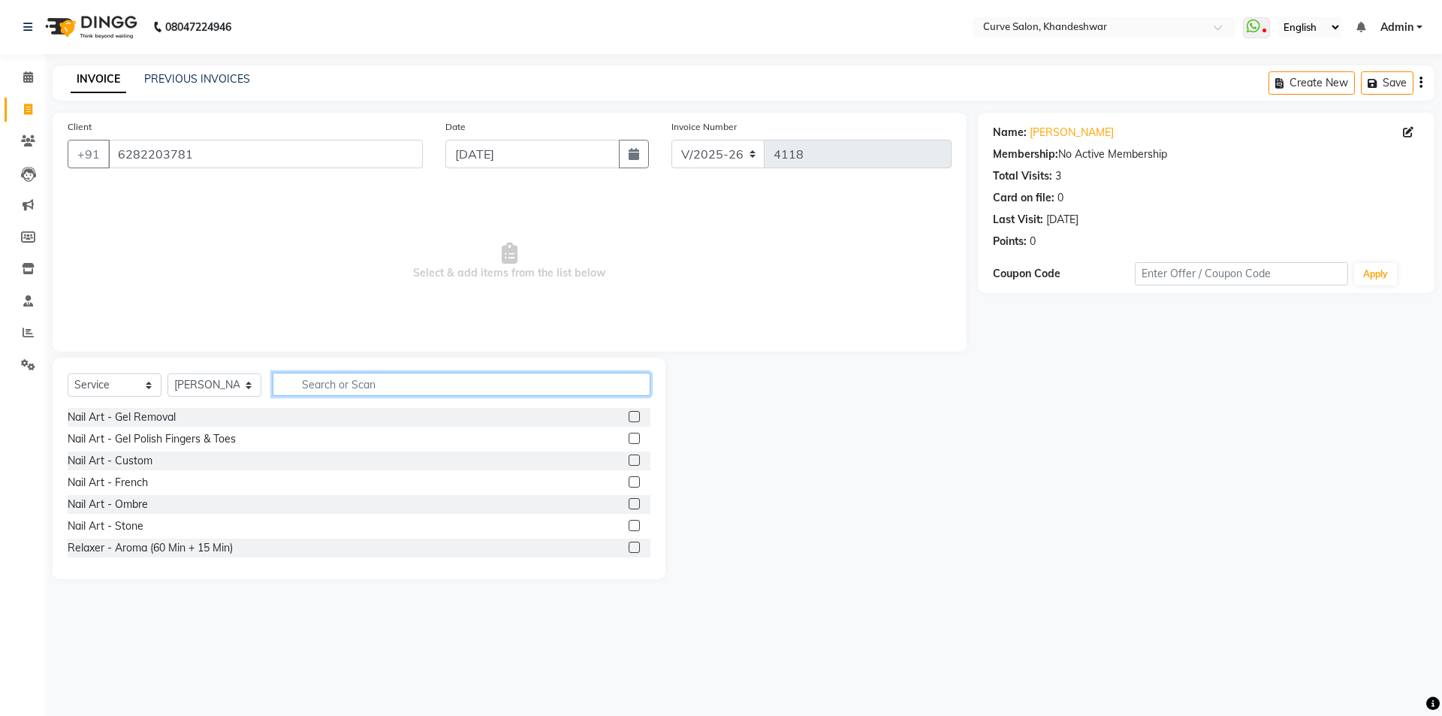
click at [390, 379] on input "text" at bounding box center [462, 384] width 378 height 23
click at [339, 383] on input "text" at bounding box center [462, 384] width 378 height 23
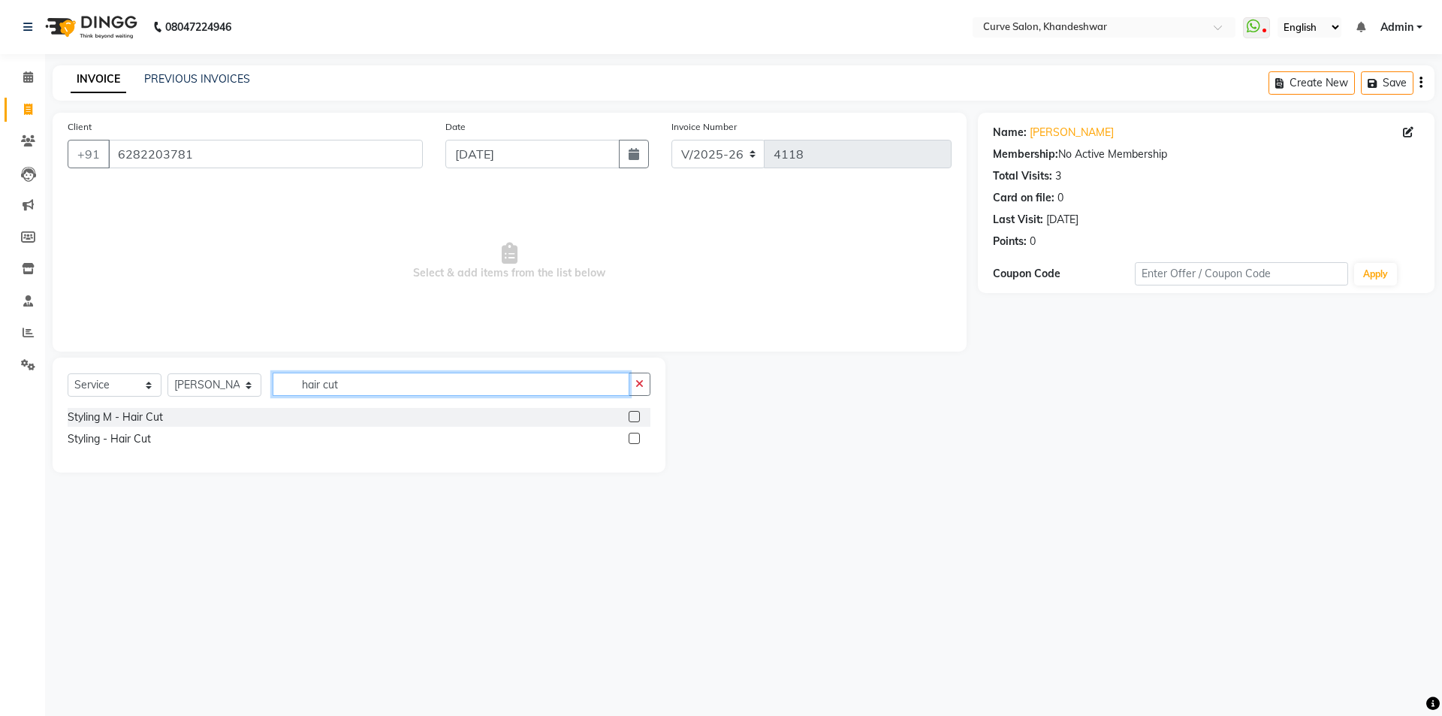
type input "hair cut"
click at [632, 439] on label at bounding box center [634, 438] width 11 height 11
click at [632, 439] on input "checkbox" at bounding box center [634, 439] width 10 height 10
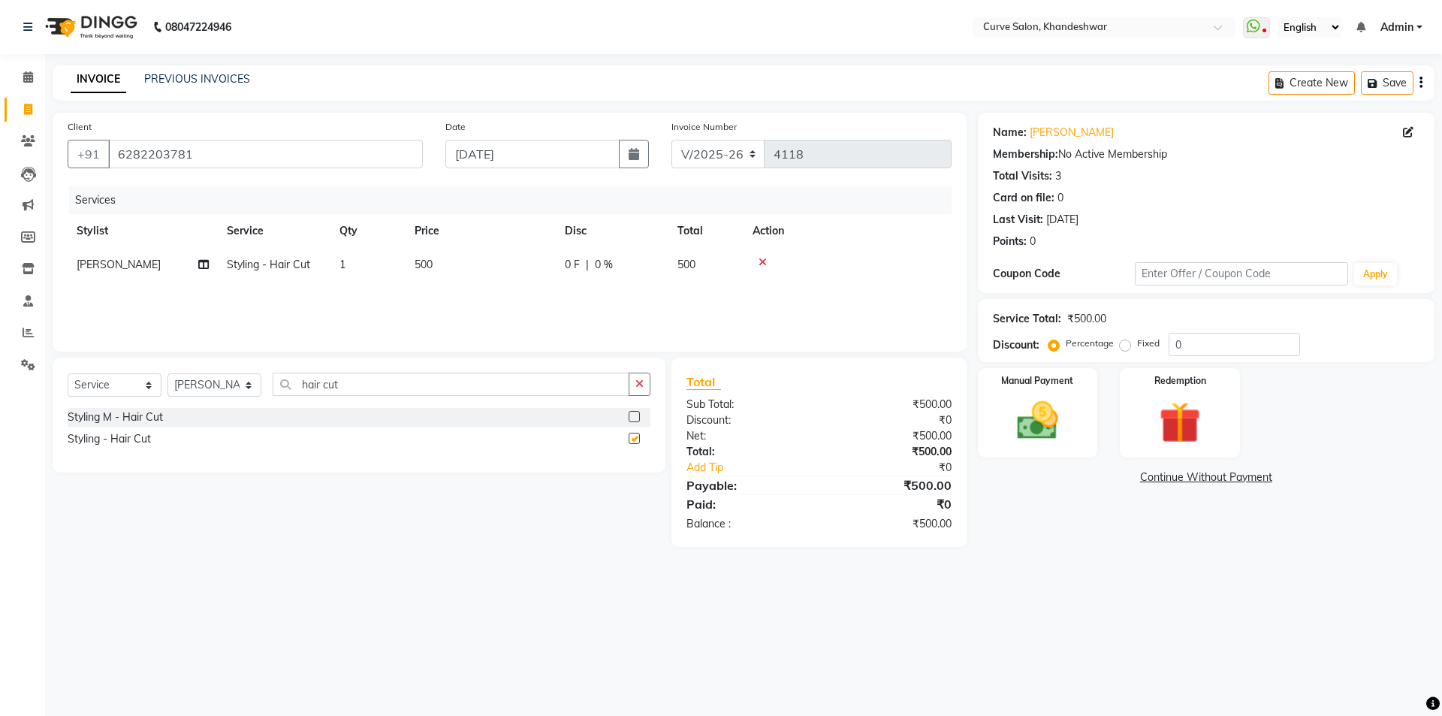
checkbox input "false"
drag, startPoint x: 379, startPoint y: 383, endPoint x: 366, endPoint y: 389, distance: 14.1
click at [376, 385] on input "hair cut" at bounding box center [451, 384] width 357 height 23
drag, startPoint x: 366, startPoint y: 389, endPoint x: 197, endPoint y: 389, distance: 169.0
click at [197, 389] on div "Select Service Product Membership Package Voucher Prepaid Gift Card Select Styl…" at bounding box center [359, 390] width 583 height 35
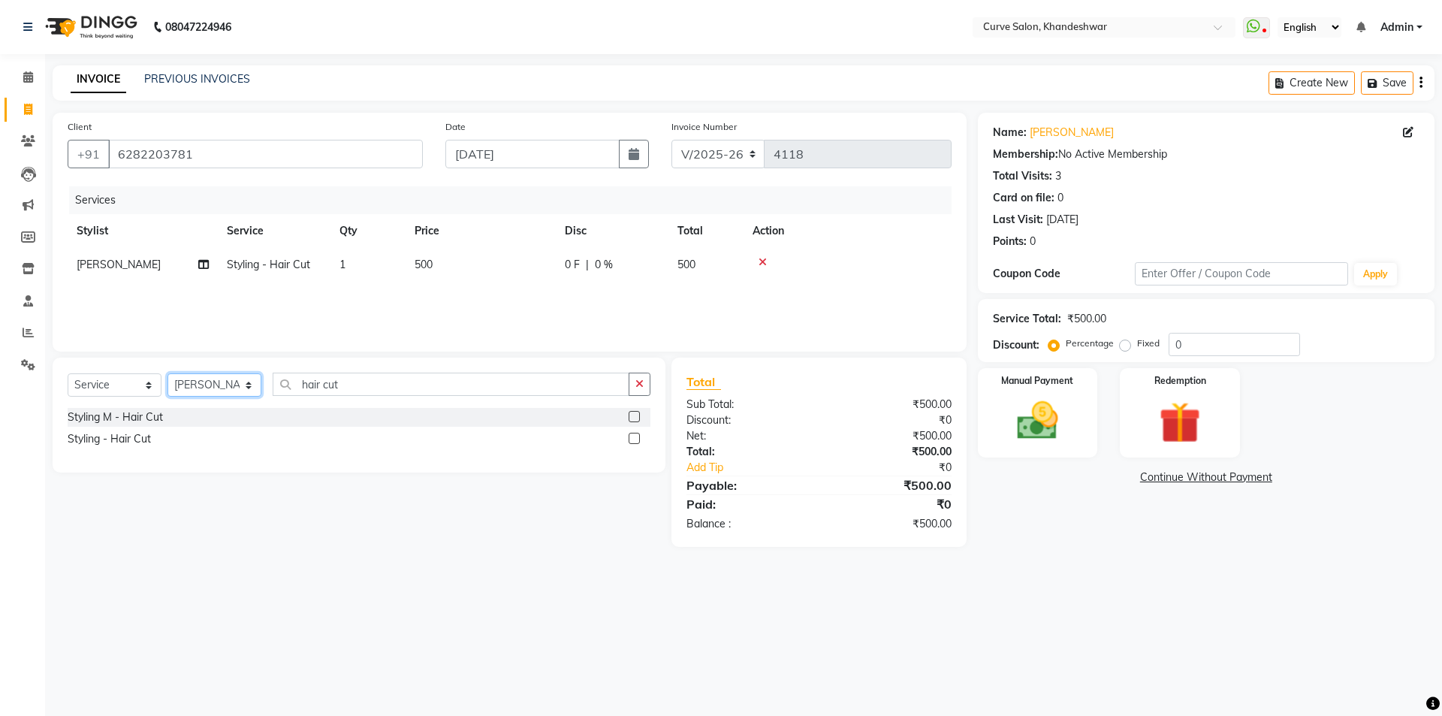
click at [195, 382] on select "Select Stylist [PERSON_NAME] Curve [PERSON_NAME] [PERSON_NAME] Nabab [PERSON_NA…" at bounding box center [214, 384] width 94 height 23
select select "25108"
click at [167, 373] on select "Select Stylist [PERSON_NAME] Curve [PERSON_NAME] [PERSON_NAME] Nabab [PERSON_NA…" at bounding box center [214, 384] width 94 height 23
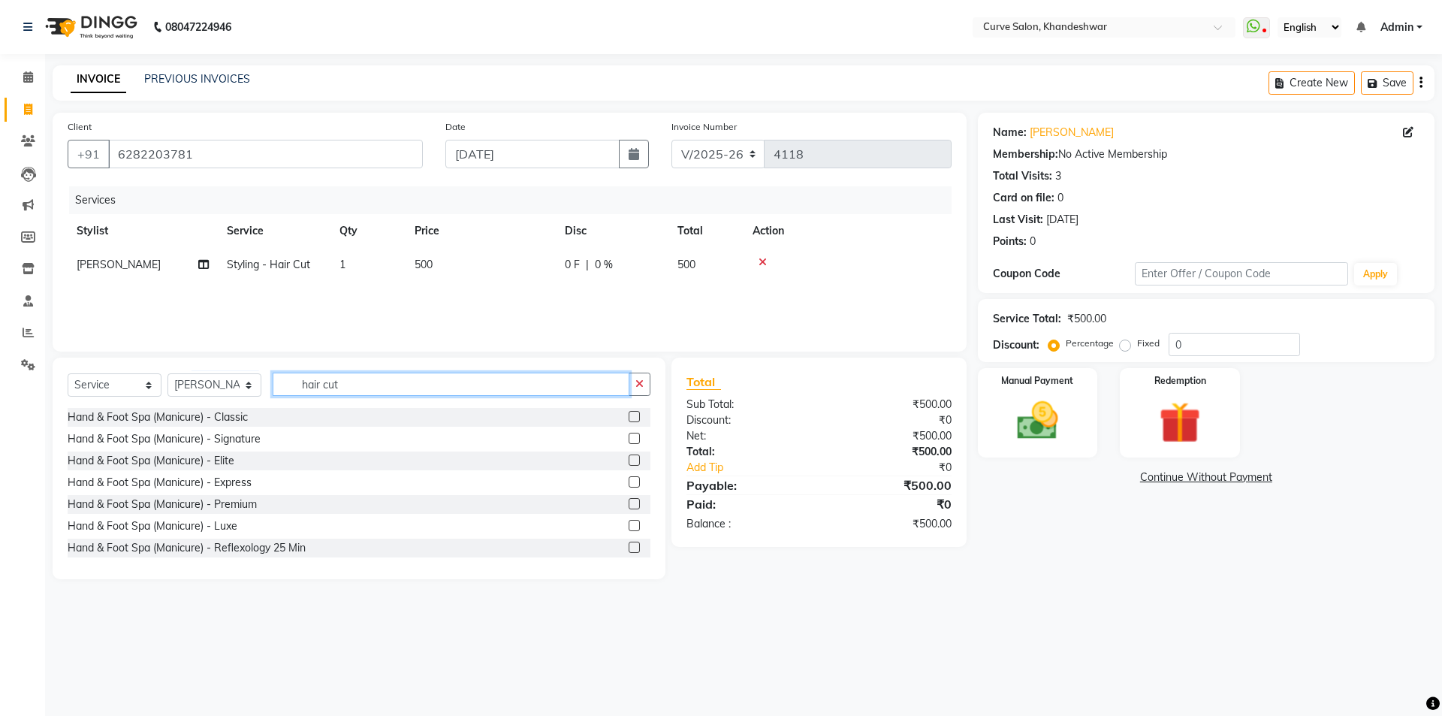
click at [358, 394] on input "hair cut" at bounding box center [451, 384] width 357 height 23
drag, startPoint x: 362, startPoint y: 390, endPoint x: 267, endPoint y: 389, distance: 94.6
click at [267, 389] on div "Select Service Product Membership Package Voucher Prepaid Gift Card Select Styl…" at bounding box center [359, 390] width 583 height 35
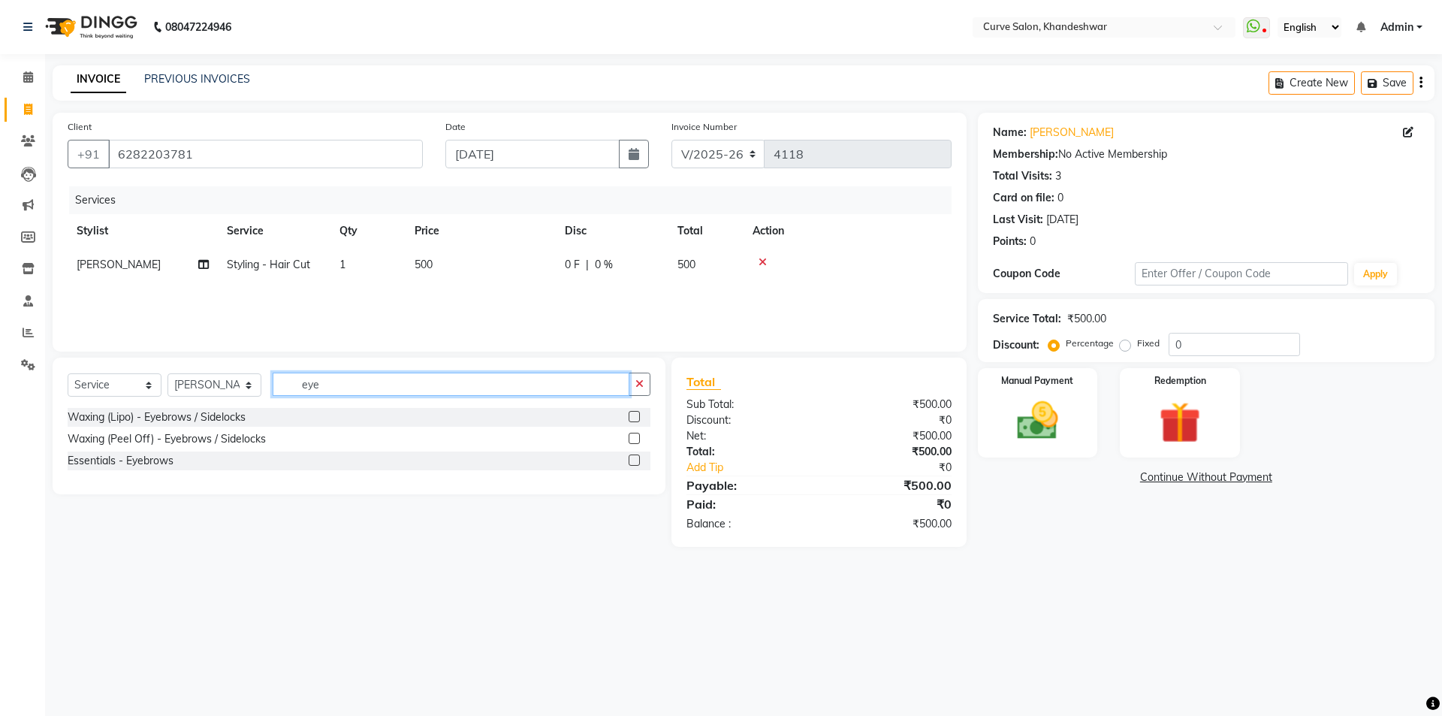
type input "eye"
click at [639, 460] on label at bounding box center [634, 459] width 11 height 11
click at [638, 460] on input "checkbox" at bounding box center [634, 461] width 10 height 10
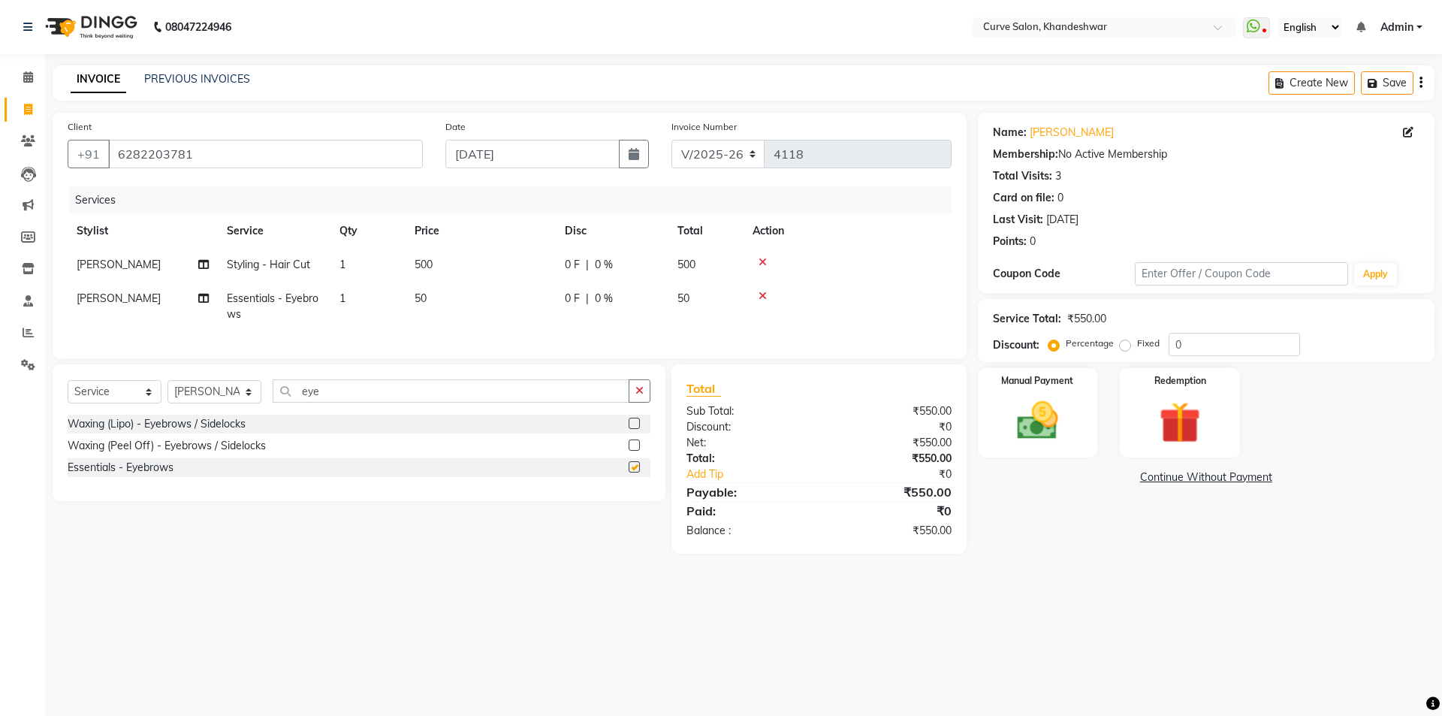
checkbox input "false"
click at [1011, 414] on img at bounding box center [1038, 421] width 70 height 50
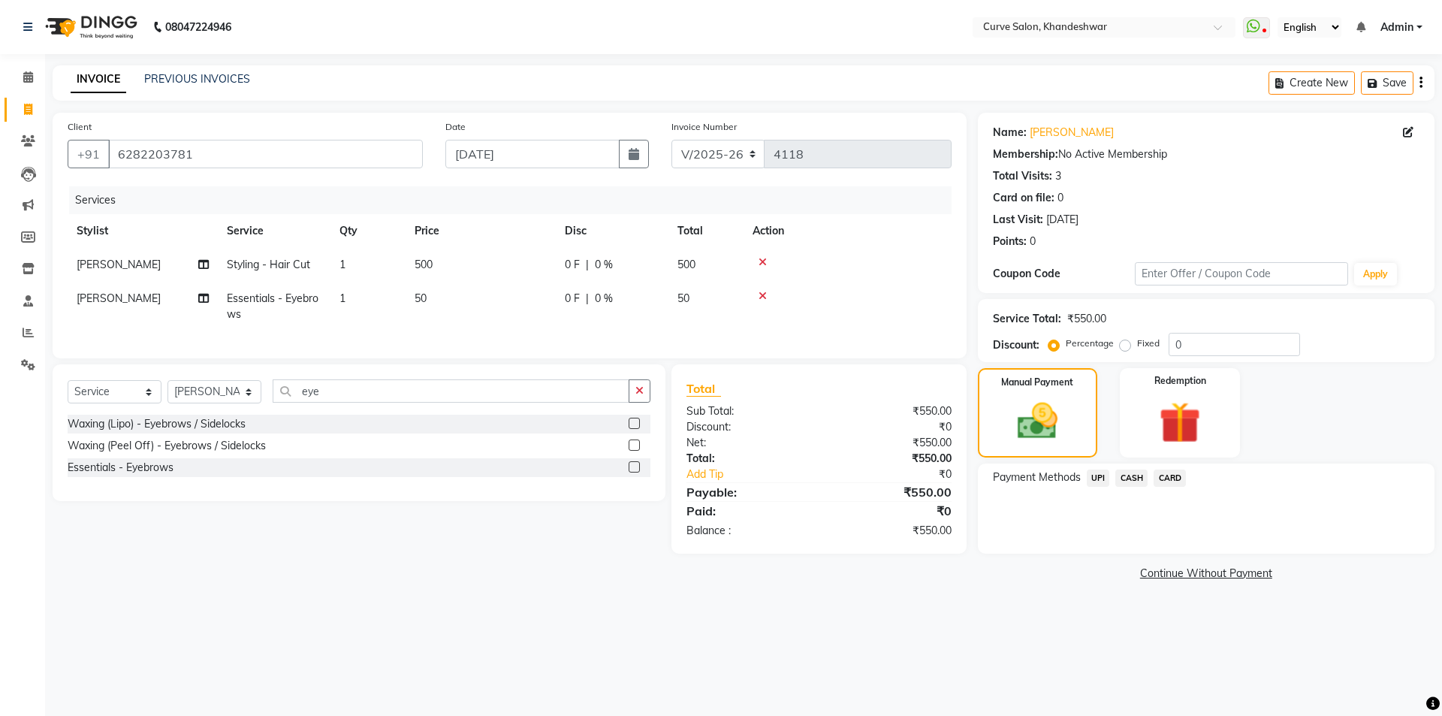
click at [1097, 481] on span "UPI" at bounding box center [1098, 477] width 23 height 17
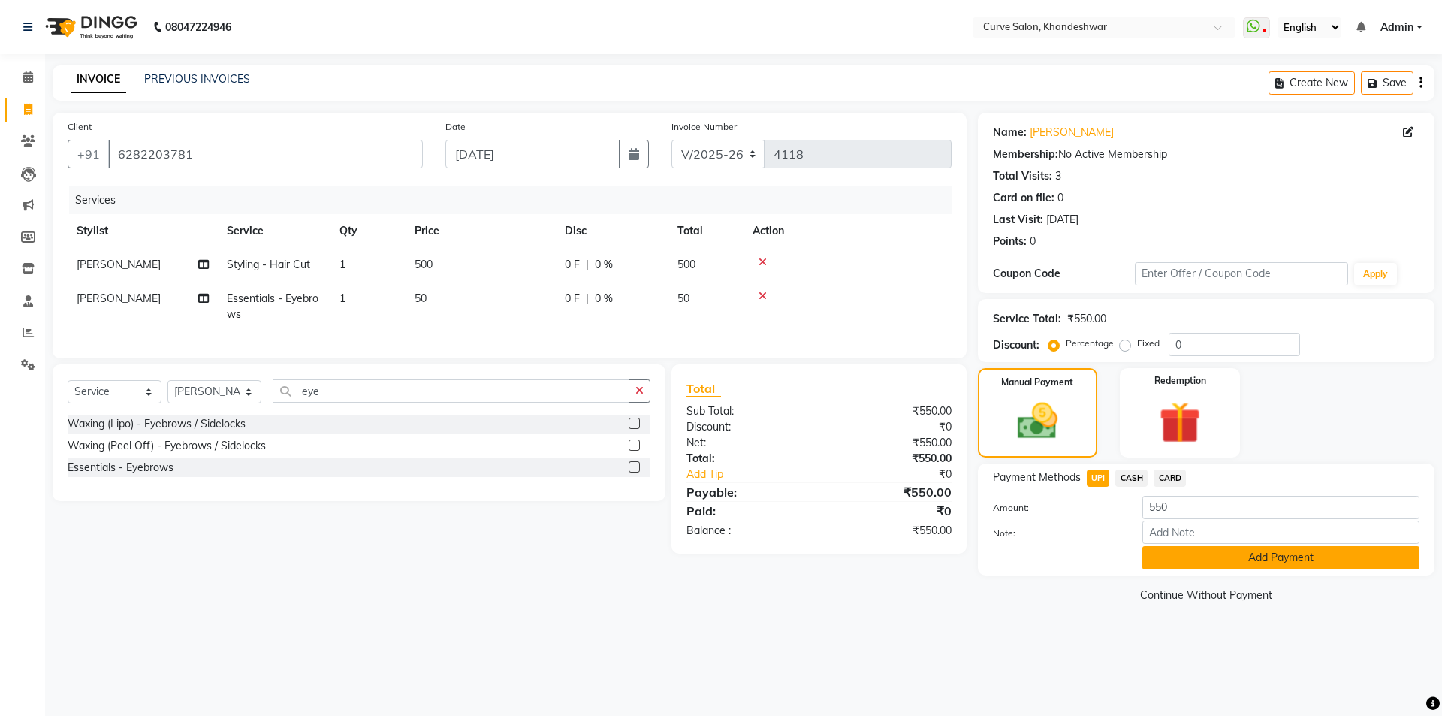
click at [1200, 547] on button "Add Payment" at bounding box center [1280, 557] width 277 height 23
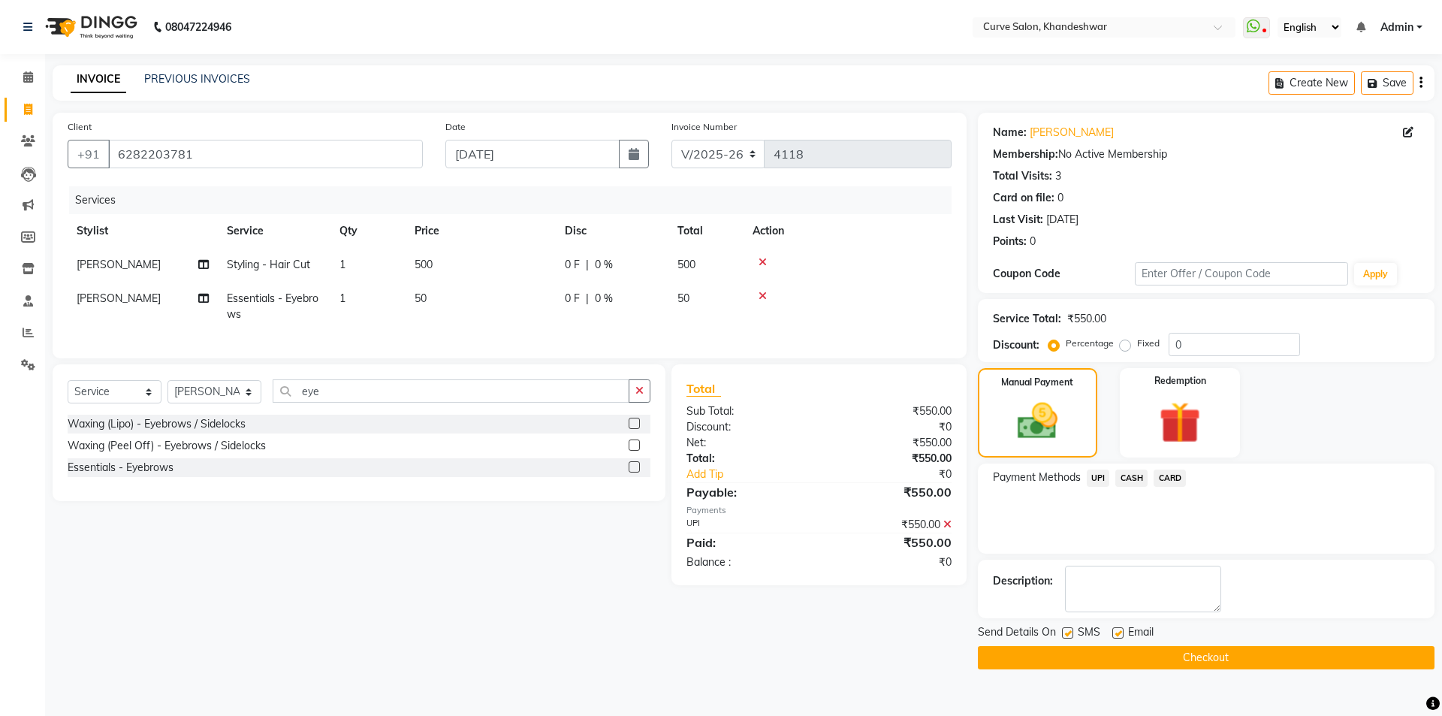
click at [946, 530] on icon at bounding box center [947, 524] width 8 height 11
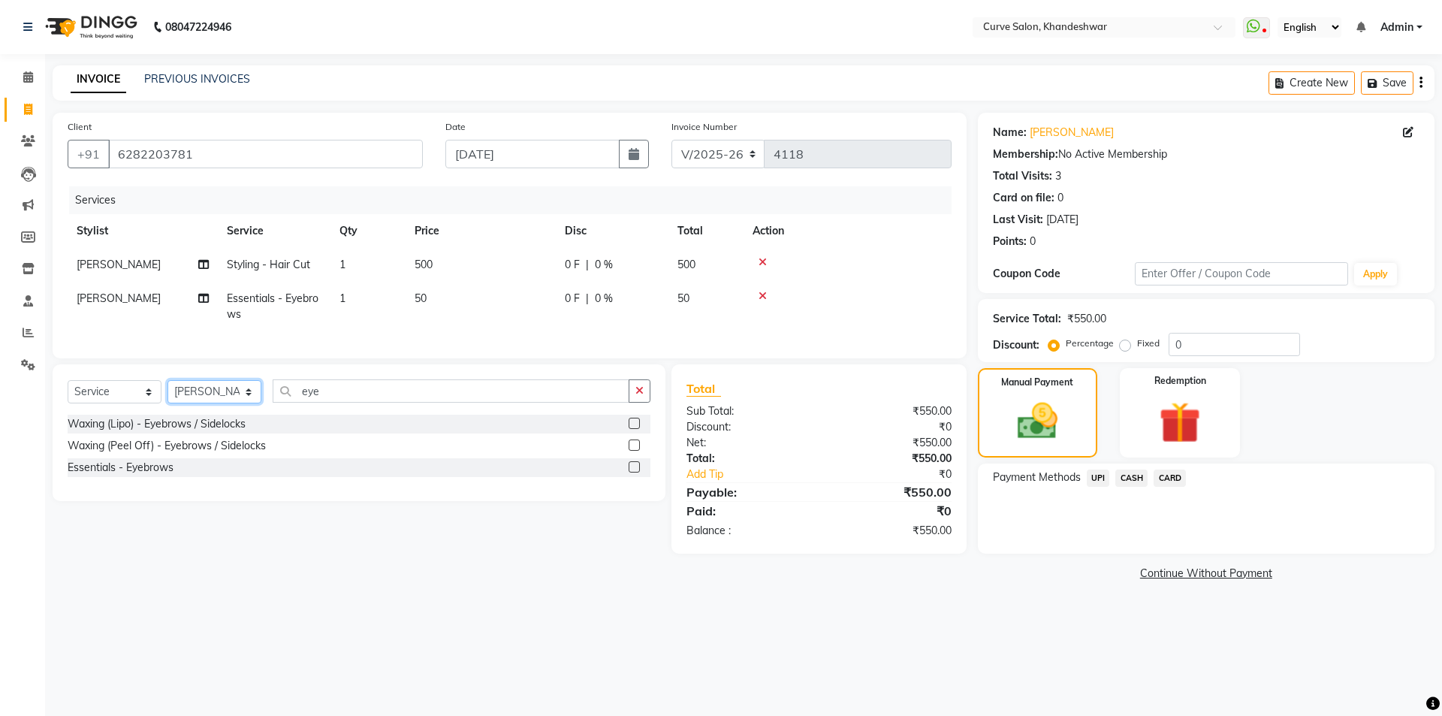
click at [216, 403] on select "Select Stylist [PERSON_NAME] Curve [PERSON_NAME] [PERSON_NAME] Nabab [PERSON_NA…" at bounding box center [214, 391] width 94 height 23
select select "46175"
click at [167, 391] on select "Select Stylist [PERSON_NAME] Curve [PERSON_NAME] [PERSON_NAME] Nabab [PERSON_NA…" at bounding box center [214, 391] width 94 height 23
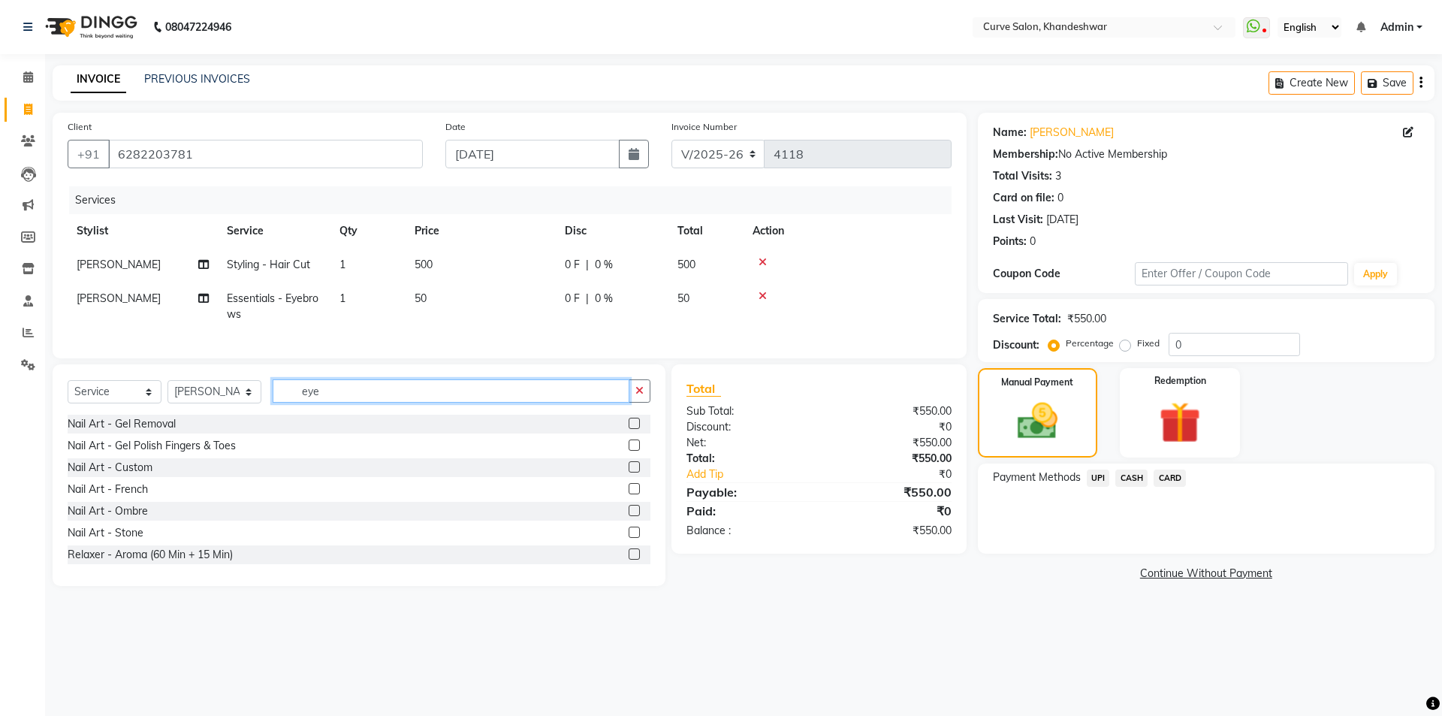
click at [331, 402] on input "eye" at bounding box center [451, 390] width 357 height 23
drag, startPoint x: 331, startPoint y: 402, endPoint x: 243, endPoint y: 414, distance: 89.4
click at [243, 414] on div "Select Service Product Membership Package Voucher Prepaid Gift Card Select Styl…" at bounding box center [359, 396] width 583 height 35
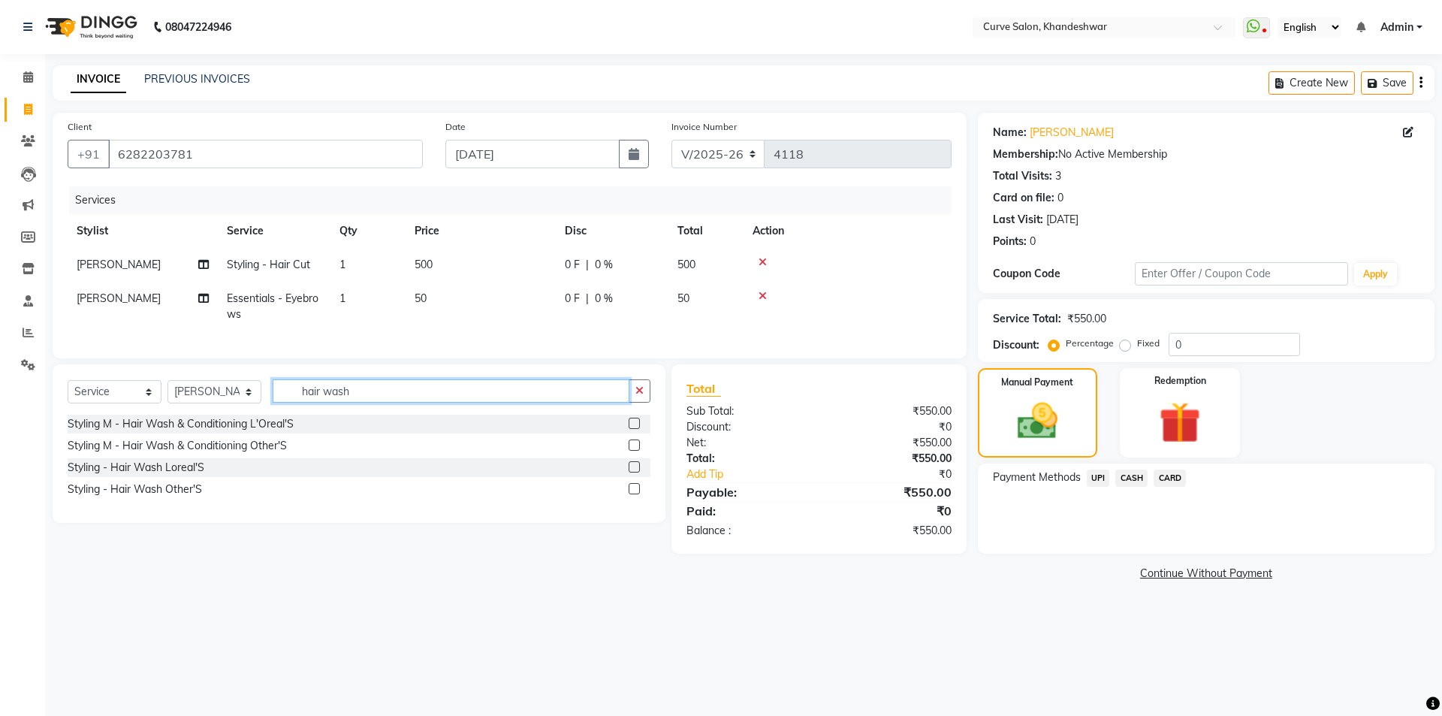
type input "hair wash"
click at [633, 472] on label at bounding box center [634, 466] width 11 height 11
click at [633, 472] on input "checkbox" at bounding box center [634, 468] width 10 height 10
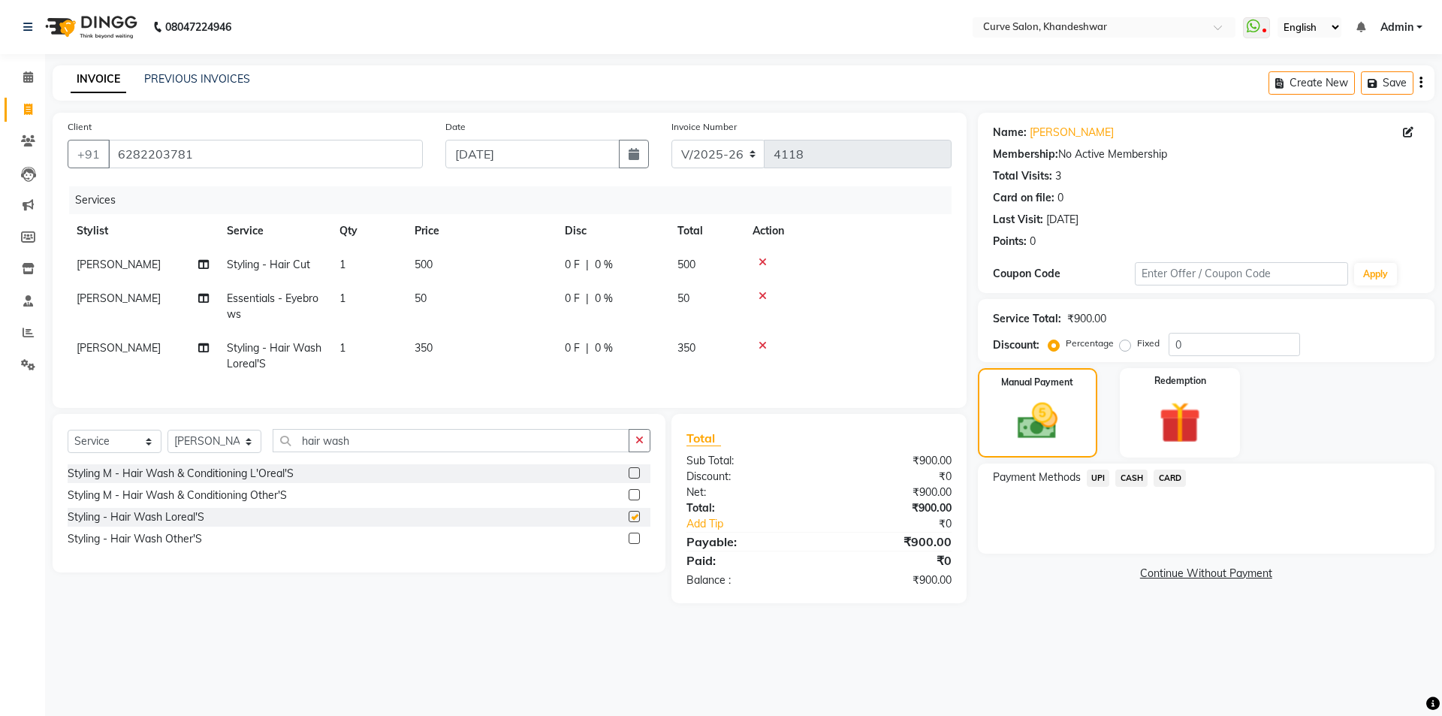
checkbox input "false"
click at [438, 346] on td "350" at bounding box center [481, 356] width 150 height 50
select select "46175"
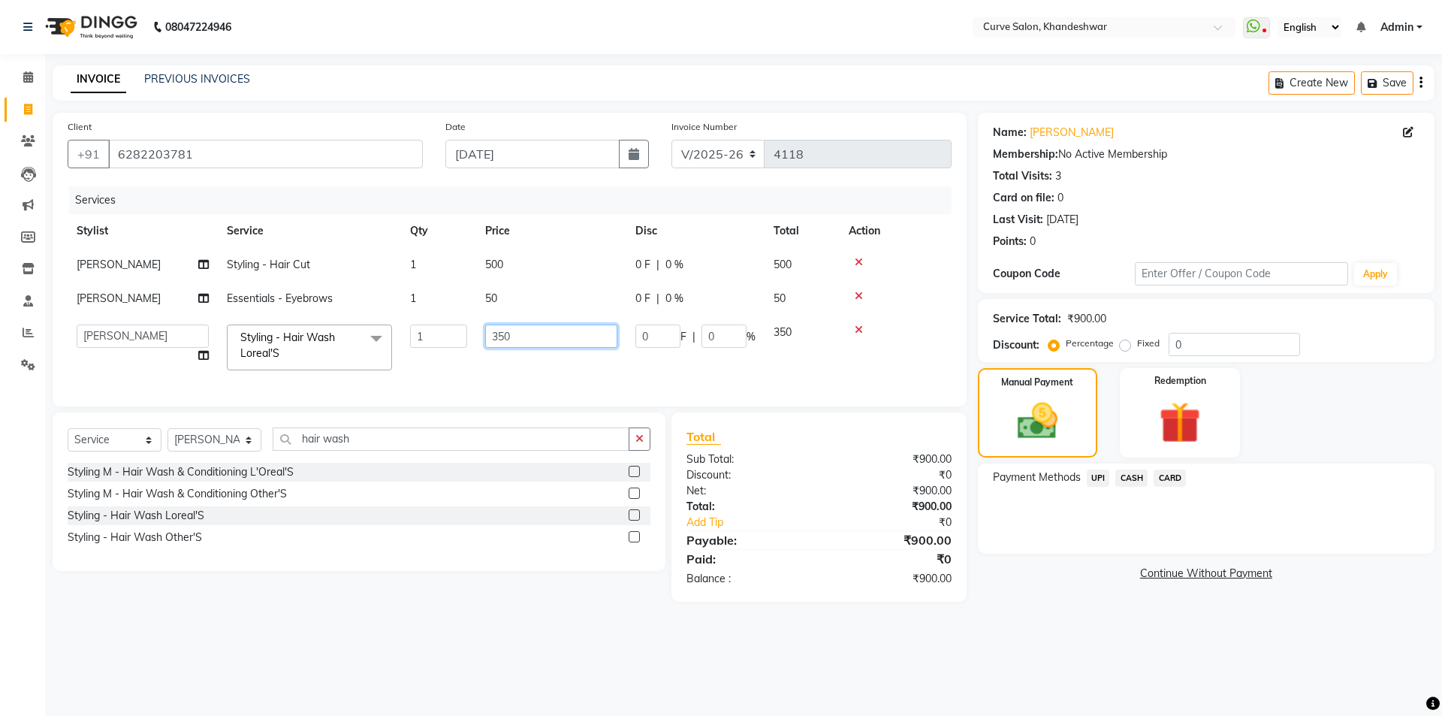
drag, startPoint x: 523, startPoint y: 344, endPoint x: 436, endPoint y: 339, distance: 86.5
click at [436, 339] on tr "Ahmed Kafil Curve Faizan Khan Kunal Gavai Nabab Neelam Kamble Pinky Rajukumar T…" at bounding box center [510, 347] width 884 height 64
type input "300"
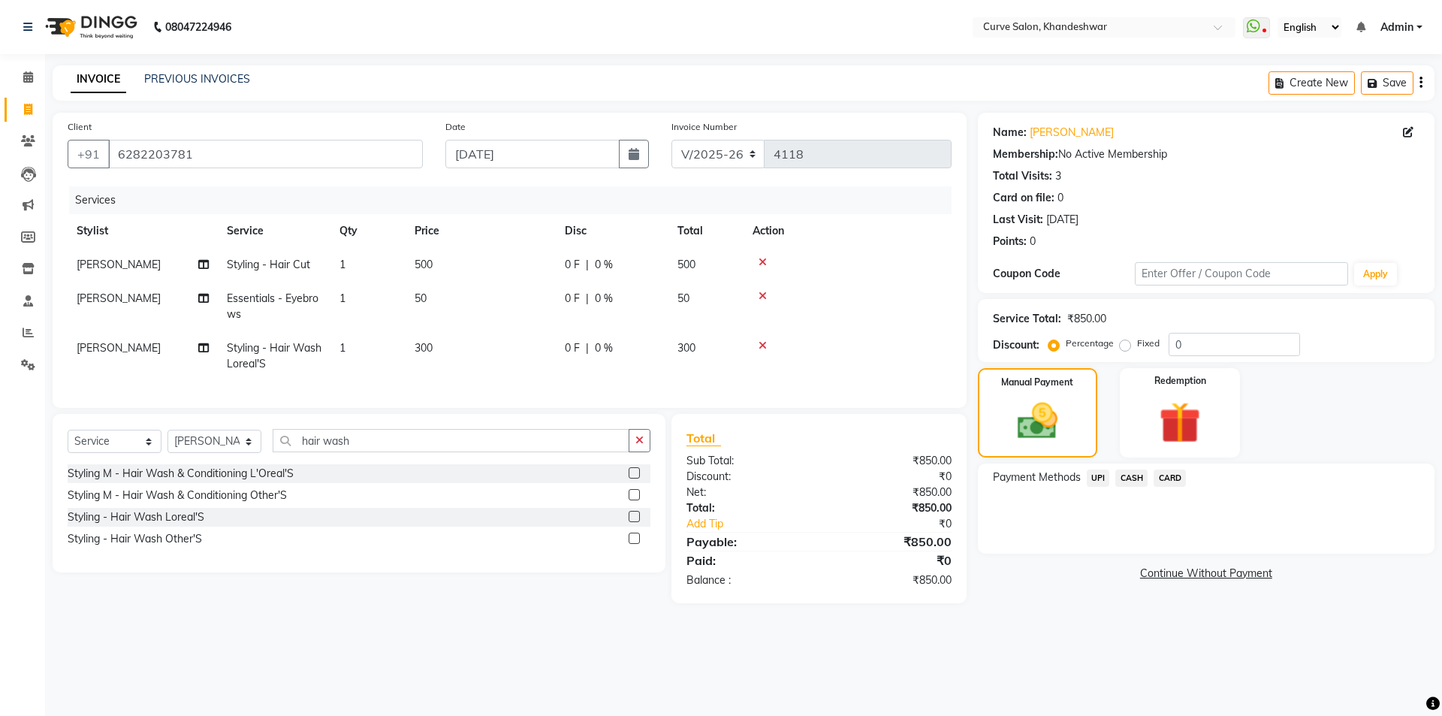
click at [1095, 478] on span "UPI" at bounding box center [1098, 477] width 23 height 17
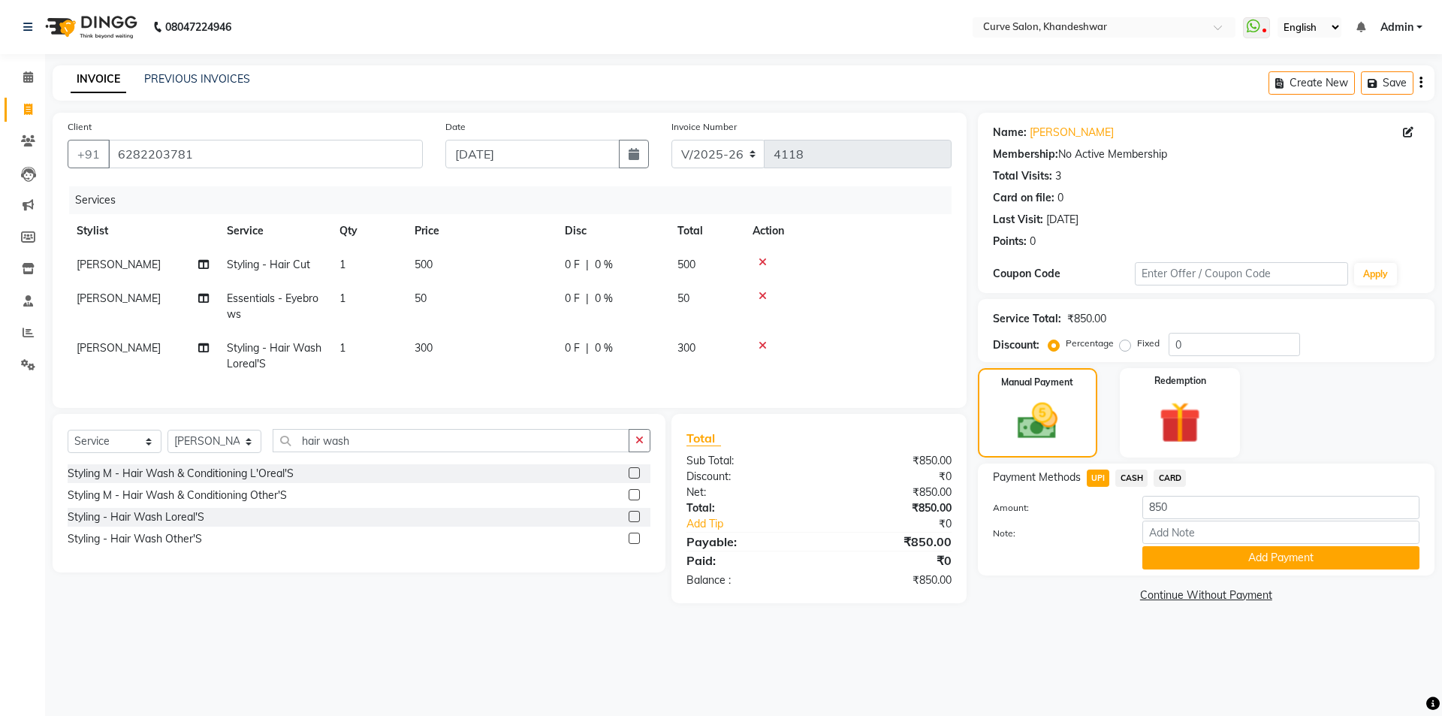
click at [1133, 481] on span "CASH" at bounding box center [1131, 477] width 32 height 17
click at [1102, 476] on span "UPI" at bounding box center [1098, 477] width 23 height 17
click at [1271, 561] on button "Add Payment" at bounding box center [1280, 557] width 277 height 23
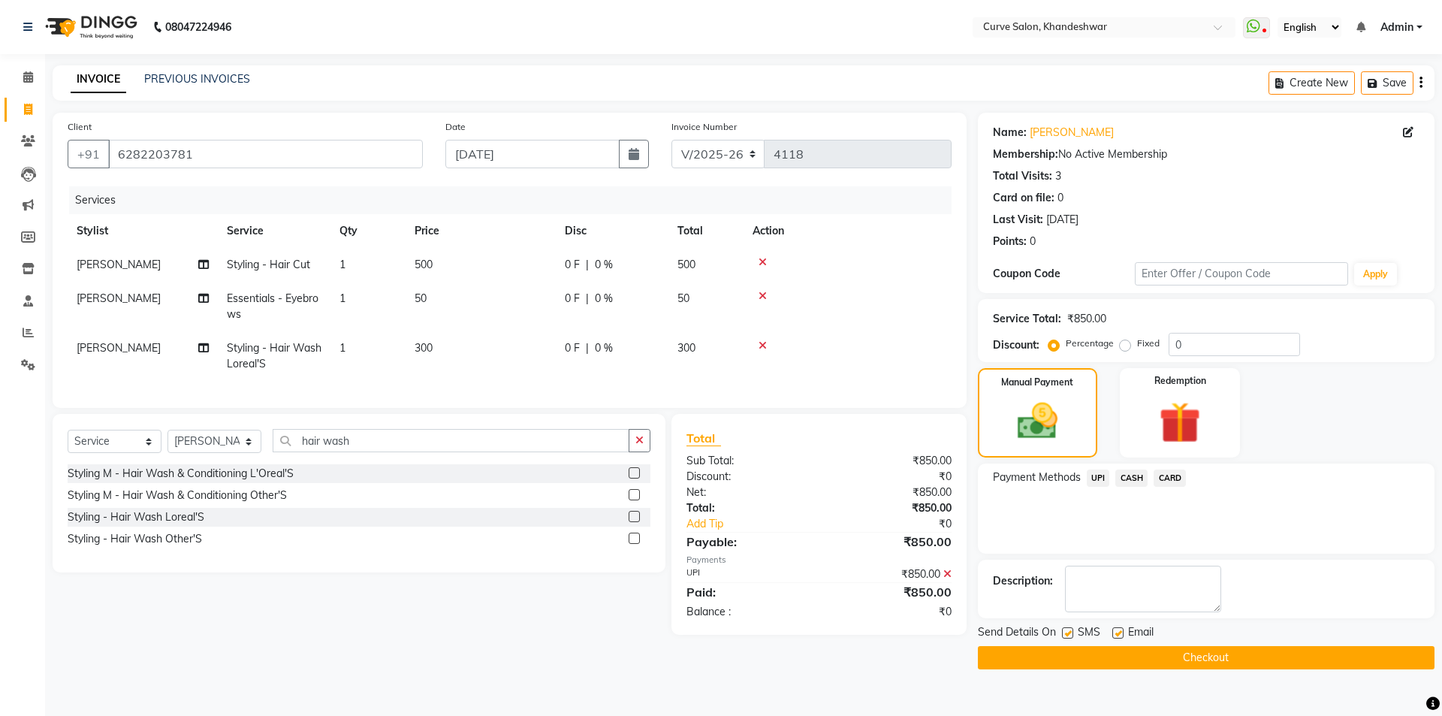
click at [1205, 652] on button "Checkout" at bounding box center [1206, 657] width 457 height 23
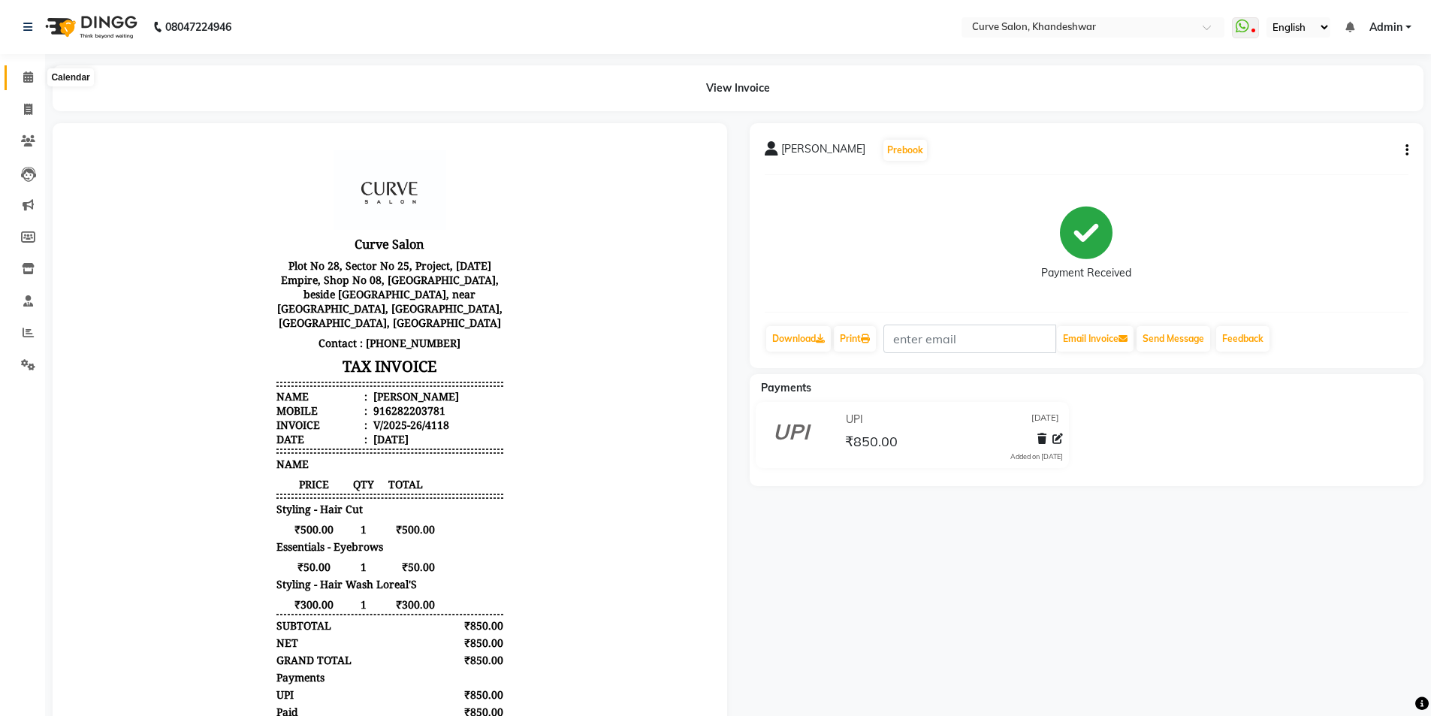
click at [26, 77] on icon at bounding box center [28, 76] width 10 height 11
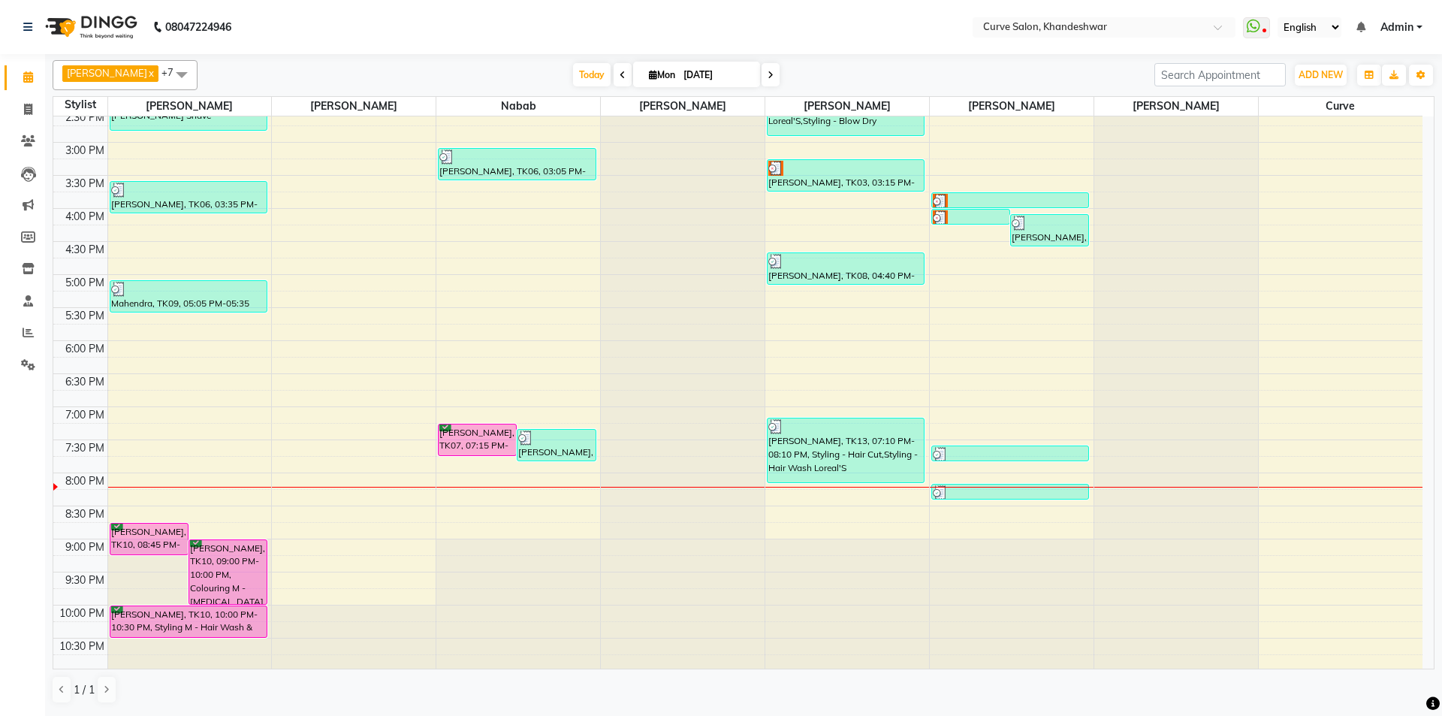
scroll to position [373, 0]
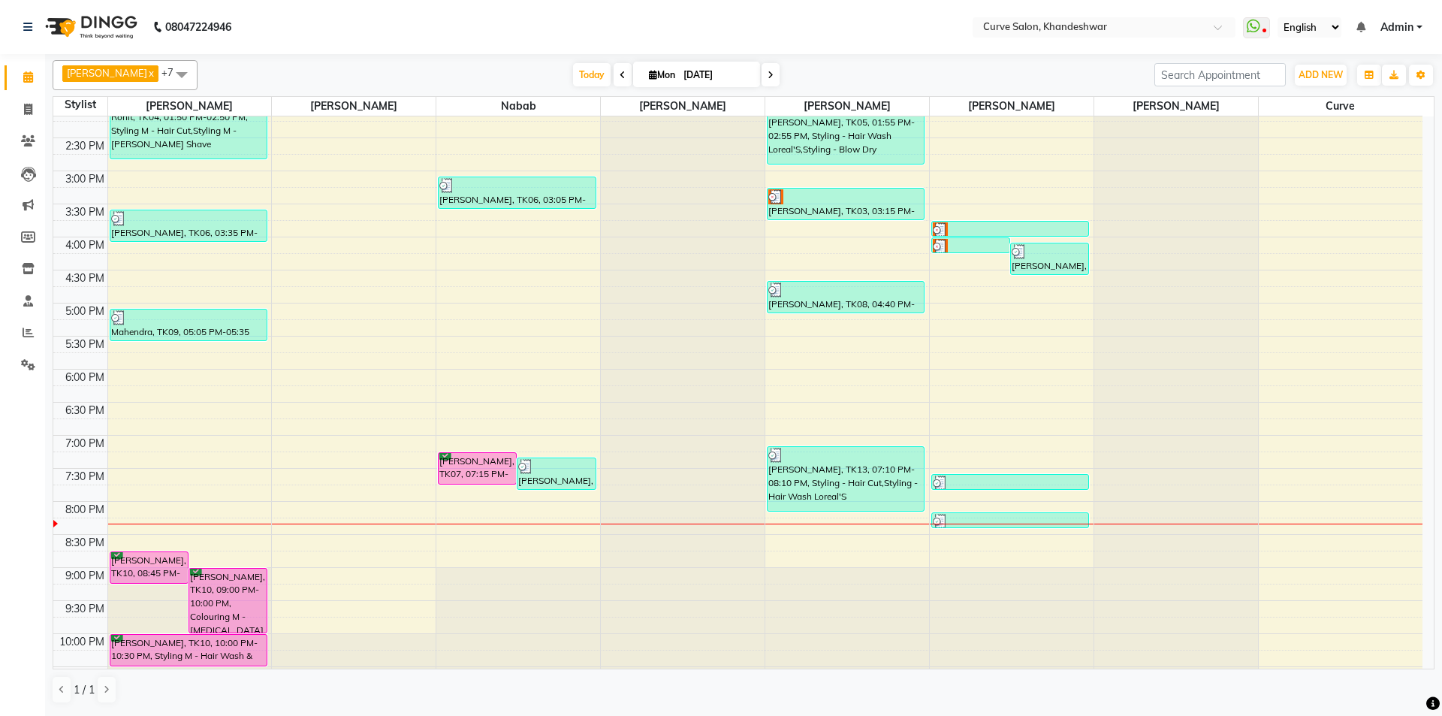
scroll to position [373, 0]
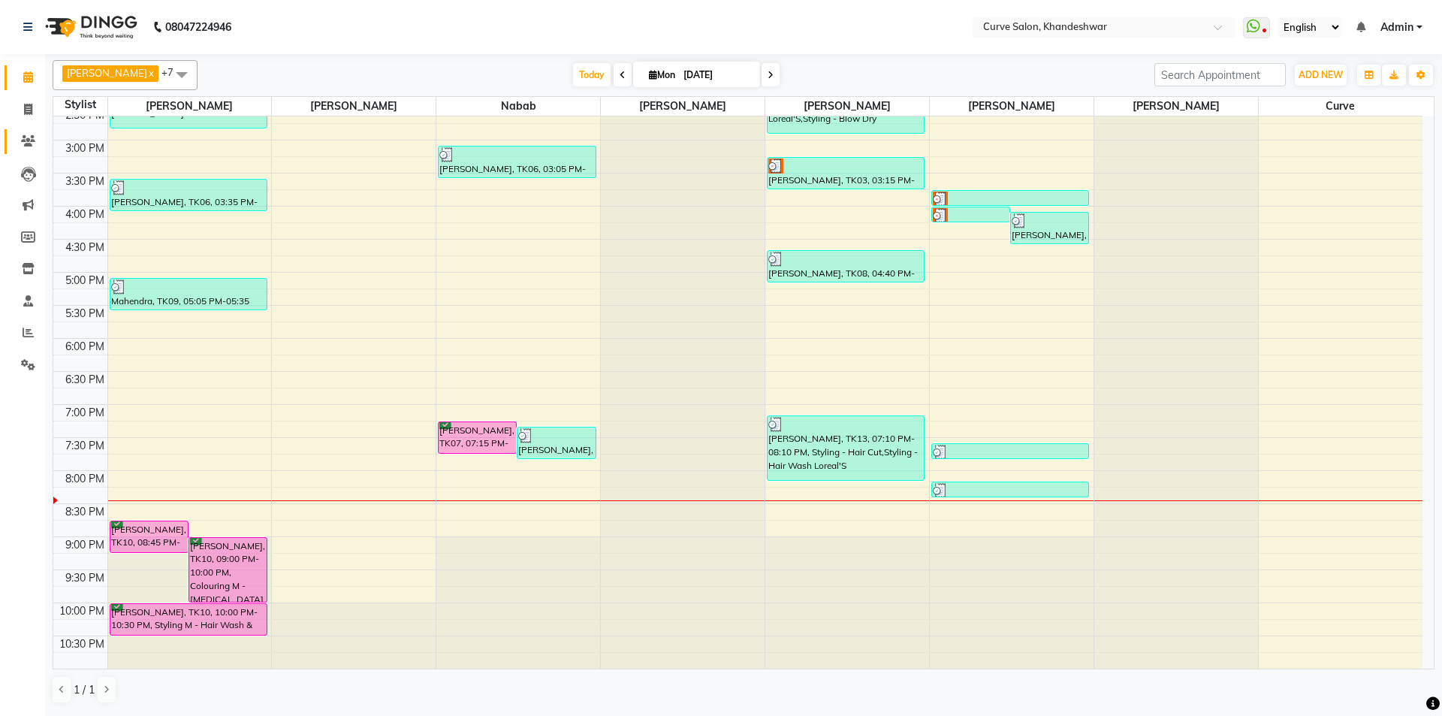
click at [23, 138] on icon at bounding box center [28, 140] width 14 height 11
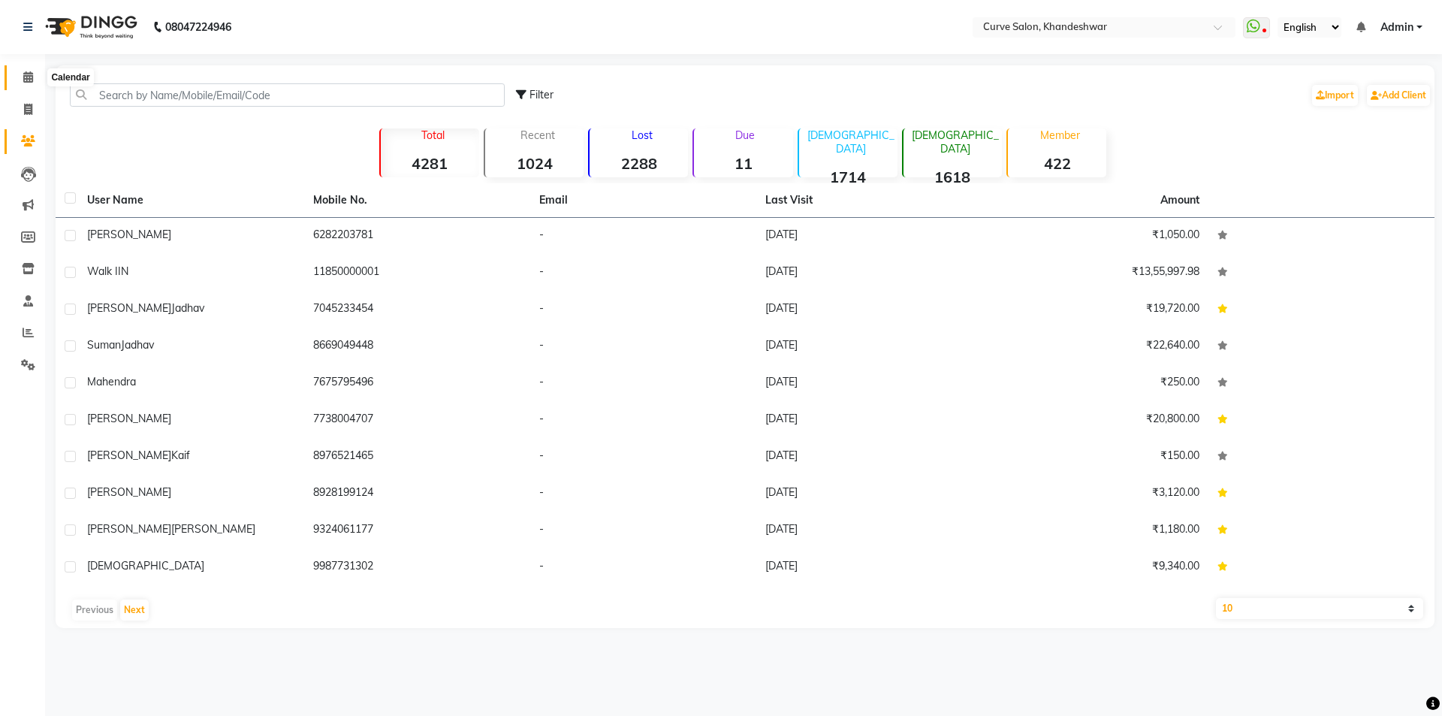
click at [22, 79] on span at bounding box center [28, 77] width 26 height 17
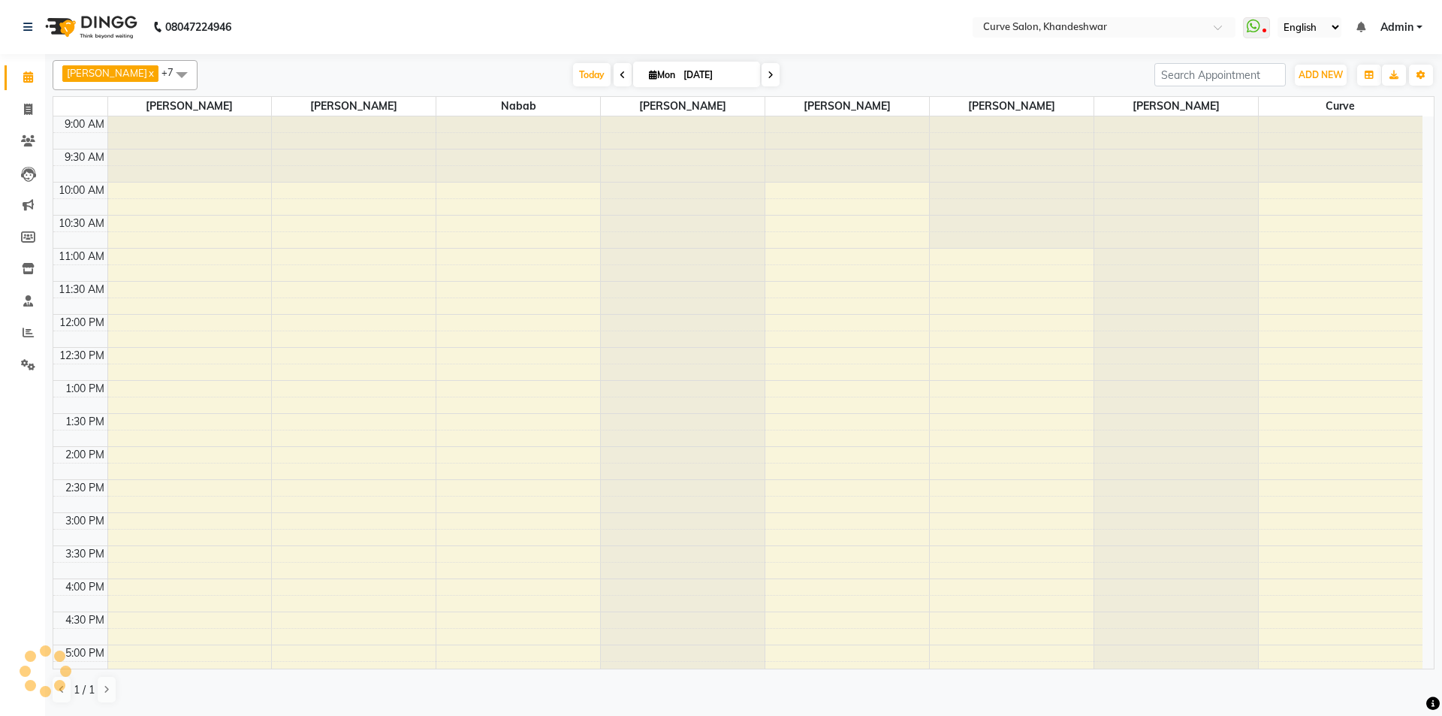
click at [762, 73] on span at bounding box center [771, 74] width 18 height 23
type input "02-09-2025"
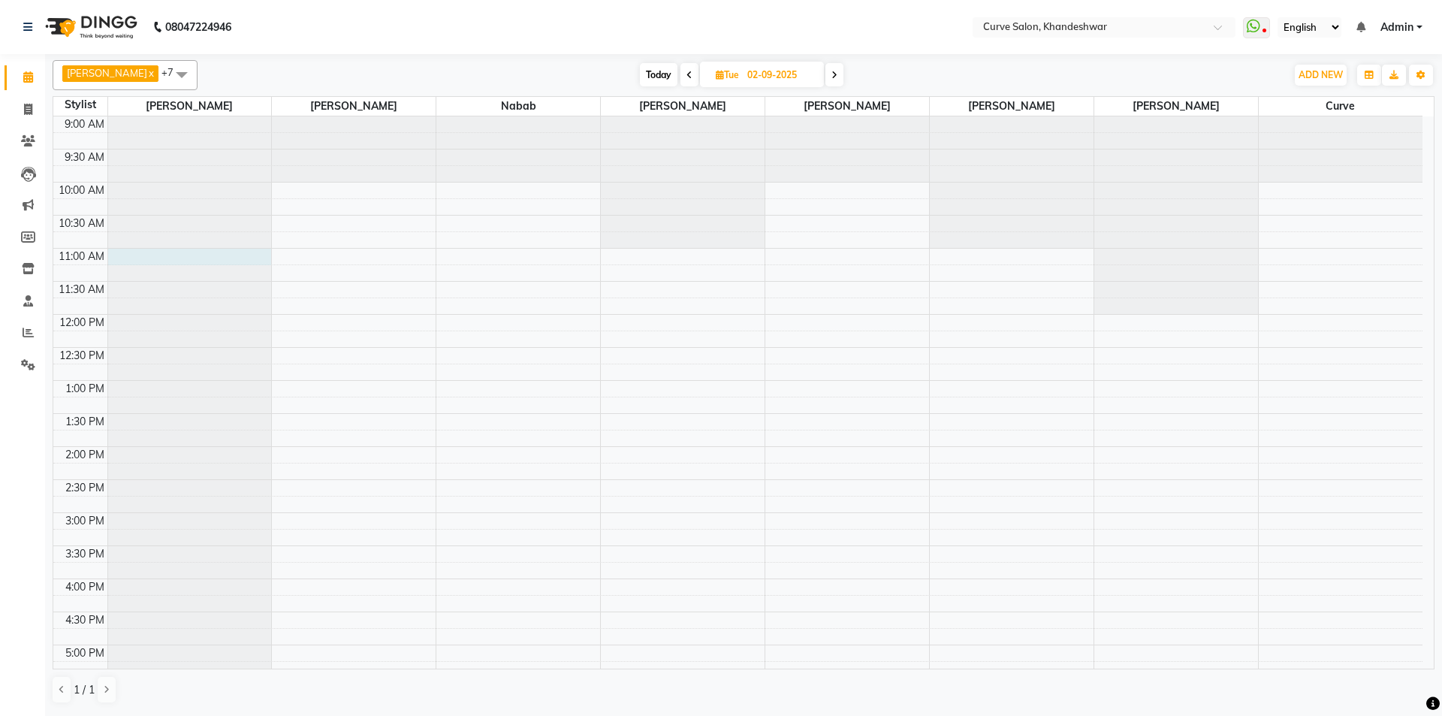
click at [155, 116] on div at bounding box center [190, 116] width 164 height 0
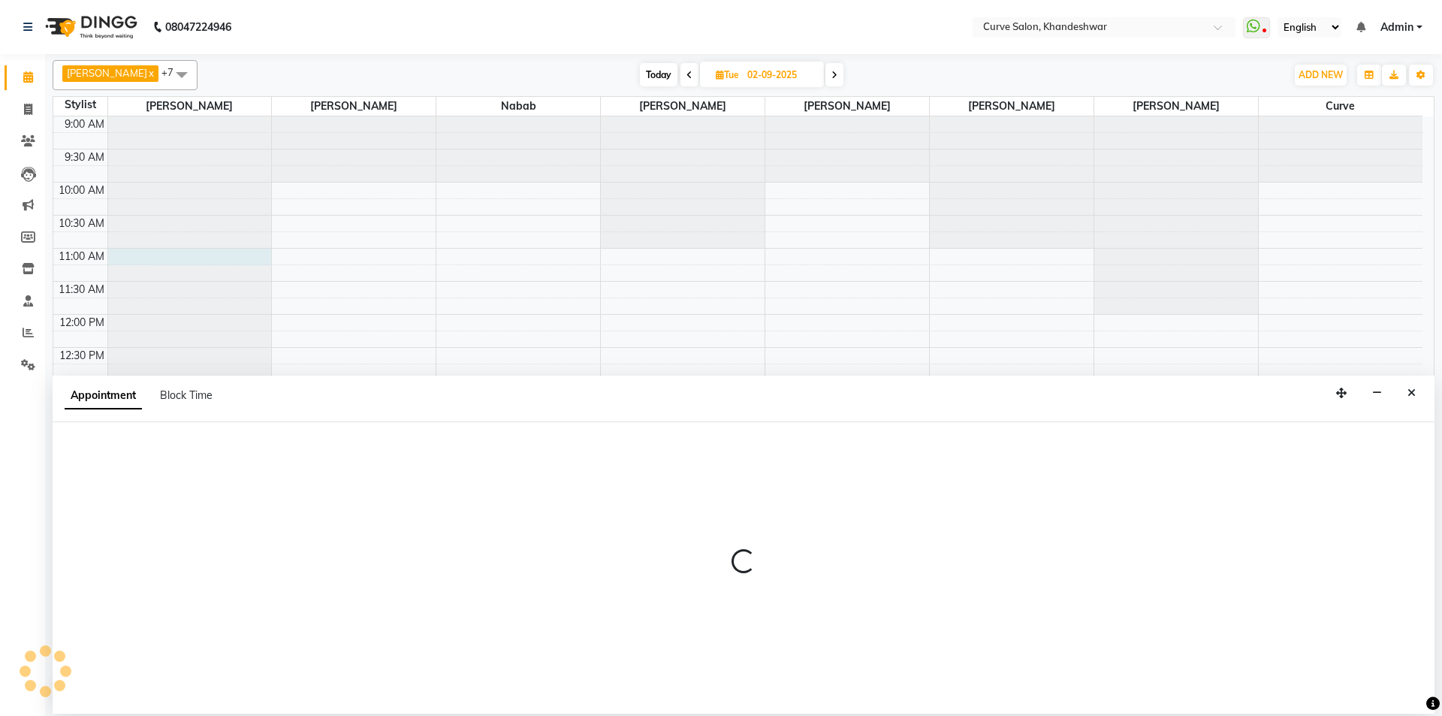
select select "25107"
select select "tentative"
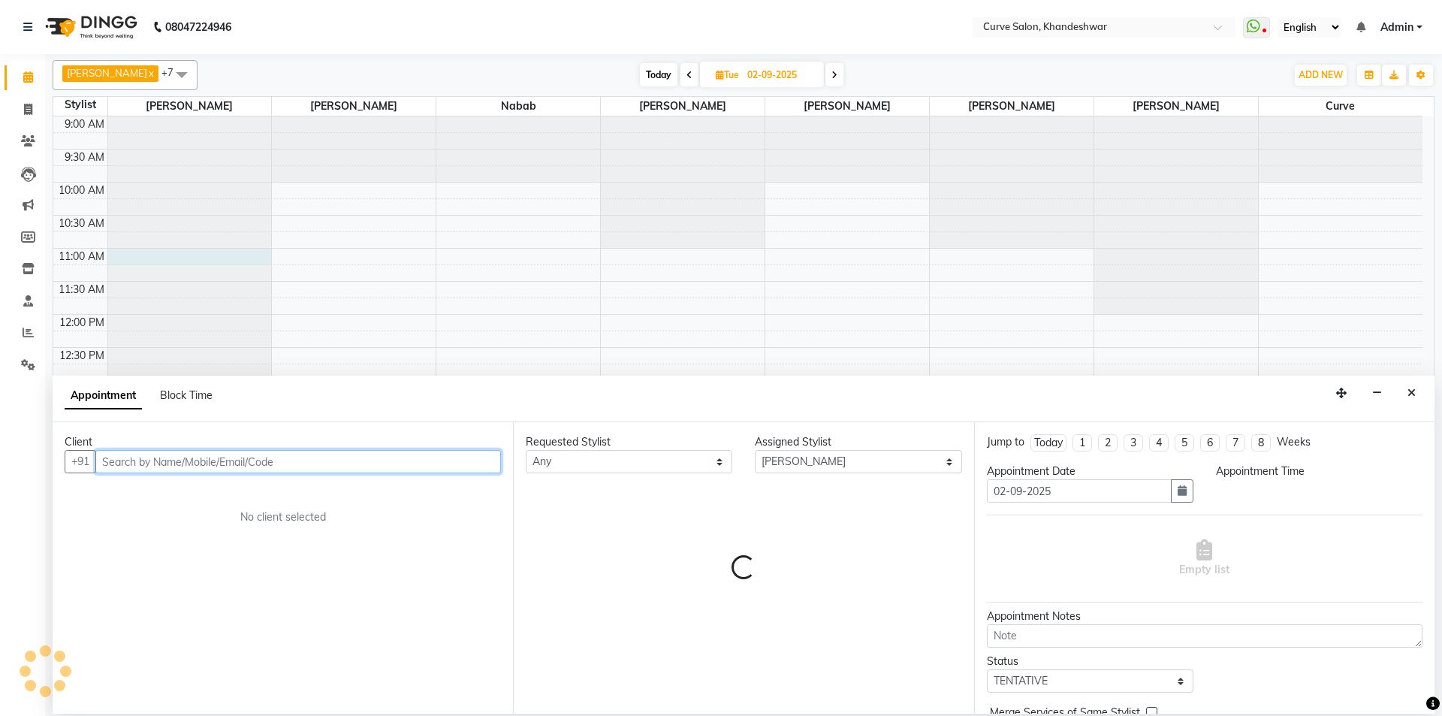
select select "660"
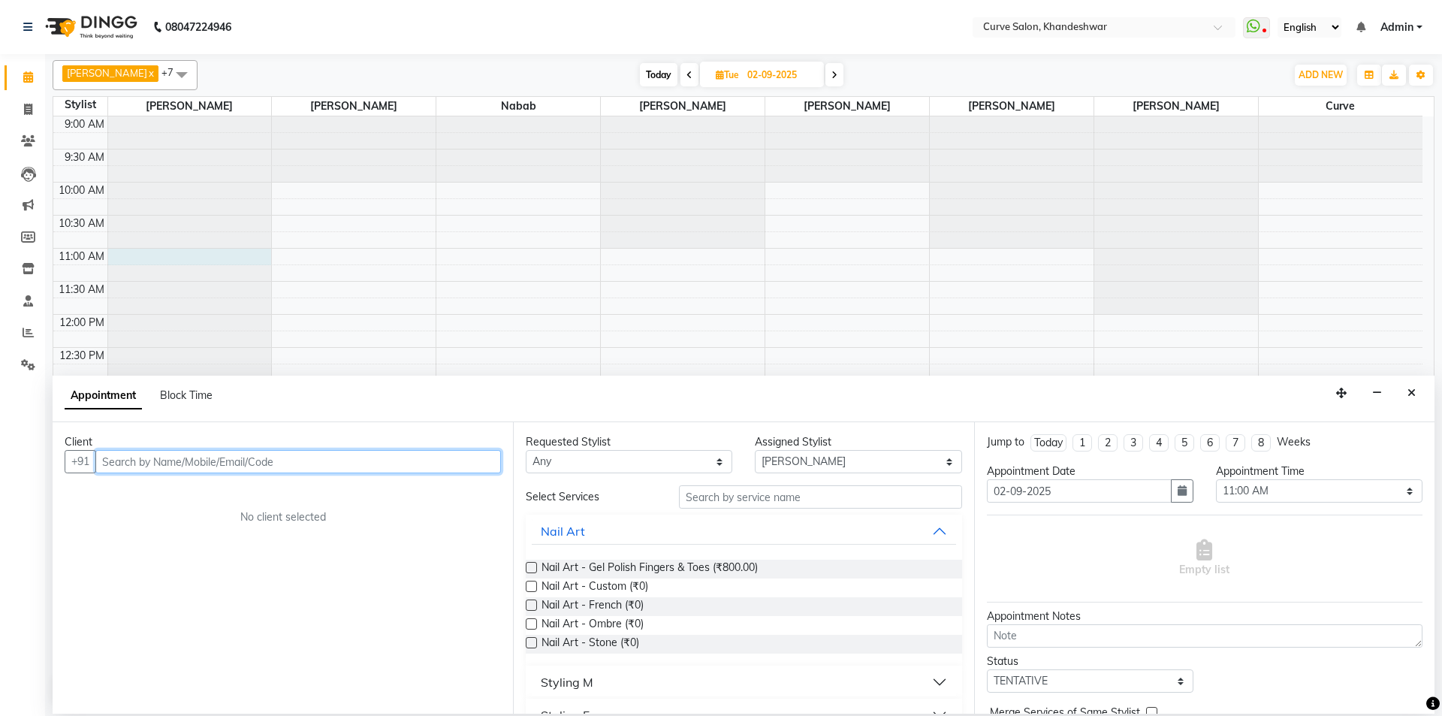
click at [142, 463] on input "text" at bounding box center [298, 461] width 406 height 23
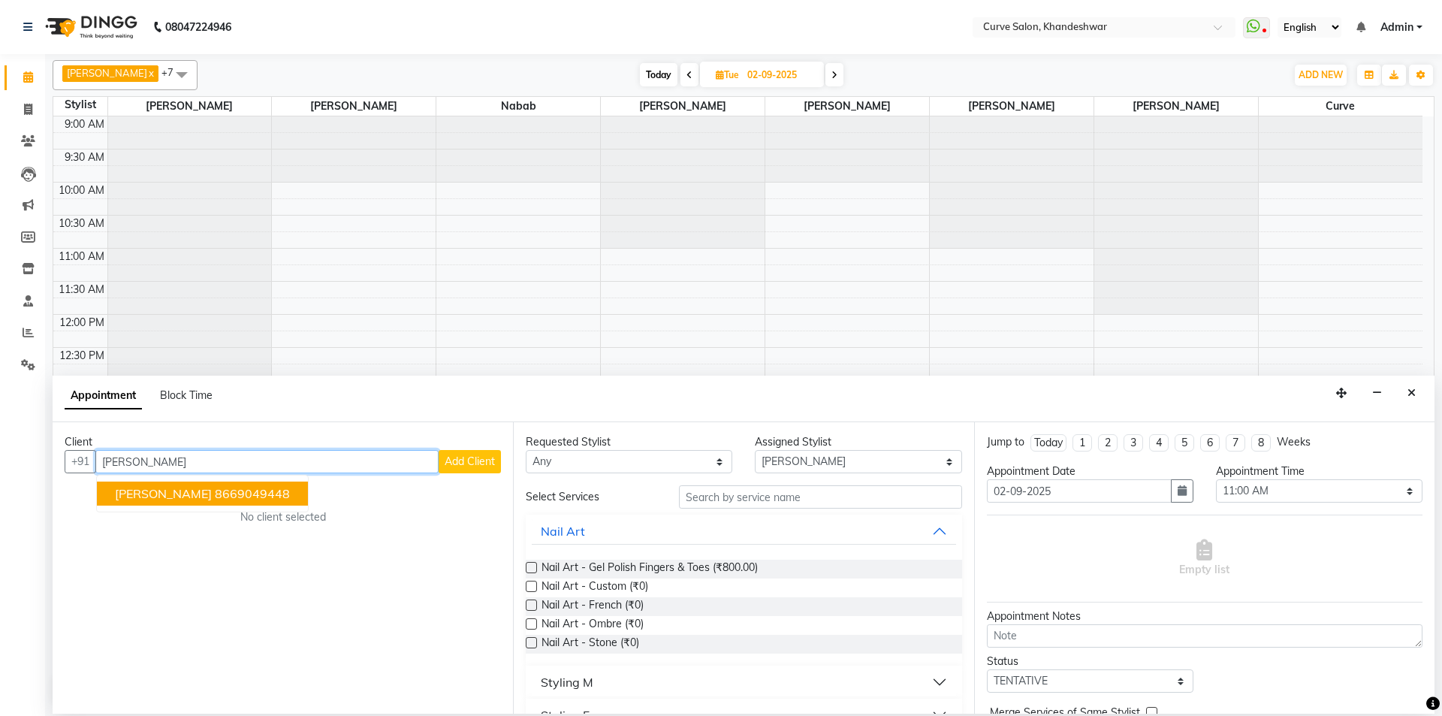
click at [199, 502] on button "Suman Jadhav 8669049448" at bounding box center [202, 493] width 211 height 24
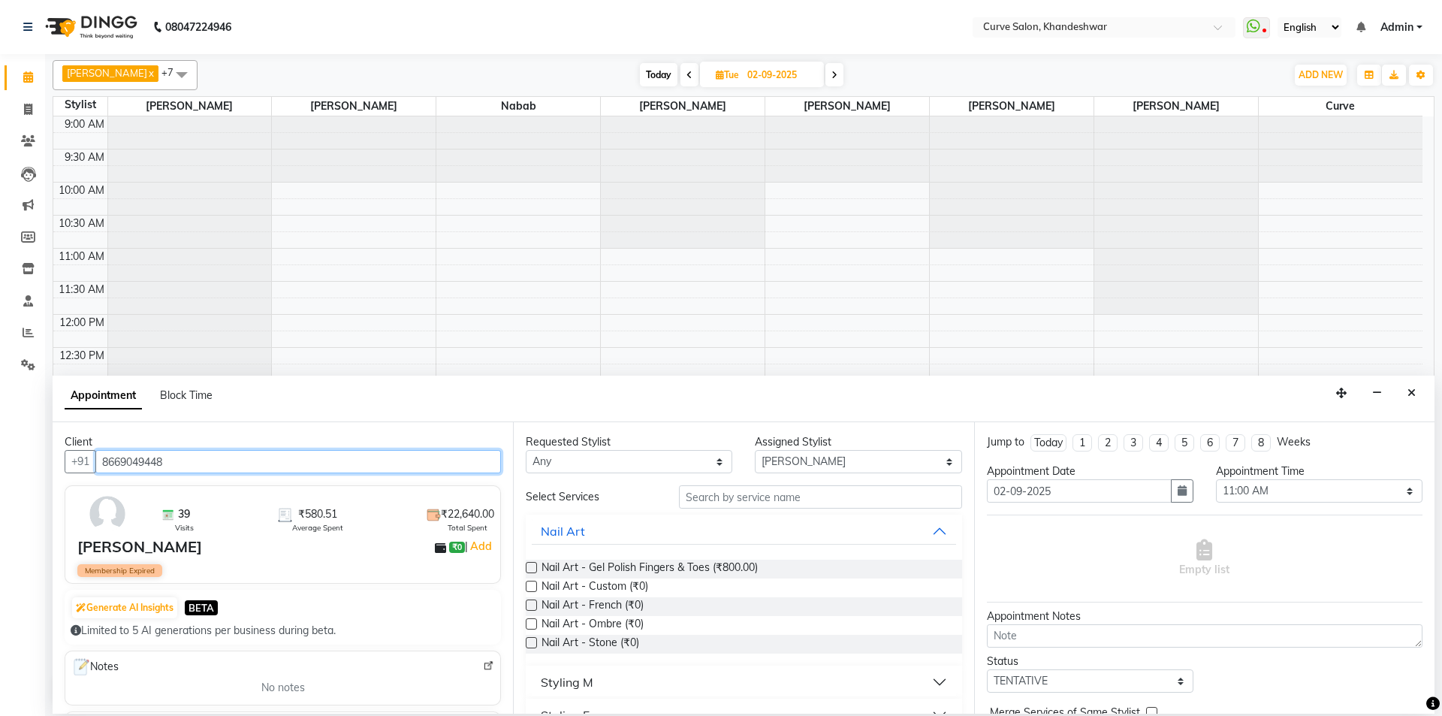
type input "8669049448"
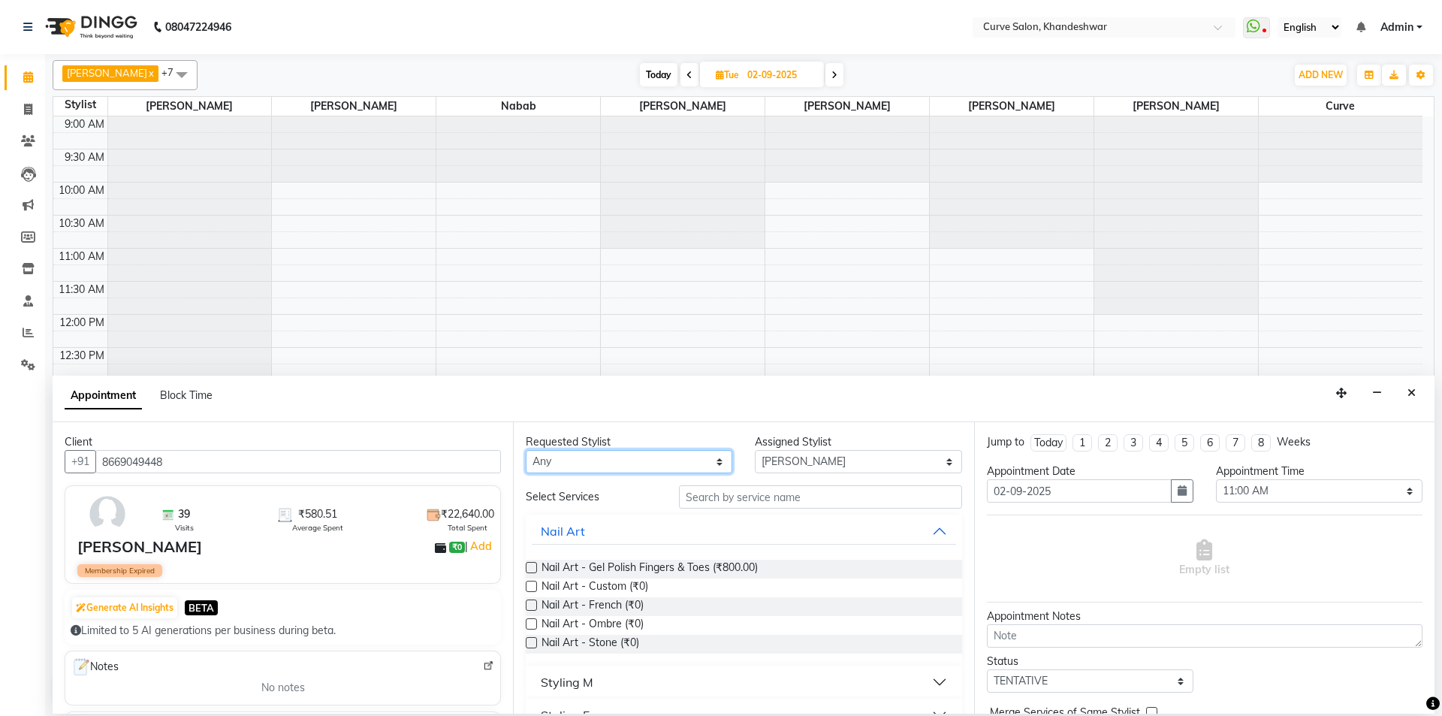
click at [677, 460] on select "Any Ahmed Kafil Curve Faizan Khan Nabab Neelam Kamble Pinky Rajukumar Thakur Va…" at bounding box center [629, 461] width 207 height 23
click at [765, 493] on input "text" at bounding box center [820, 496] width 283 height 23
click at [664, 460] on select "Any Ahmed Kafil Curve Faizan Khan Nabab Neelam Kamble Pinky Rajukumar Thakur Va…" at bounding box center [629, 461] width 207 height 23
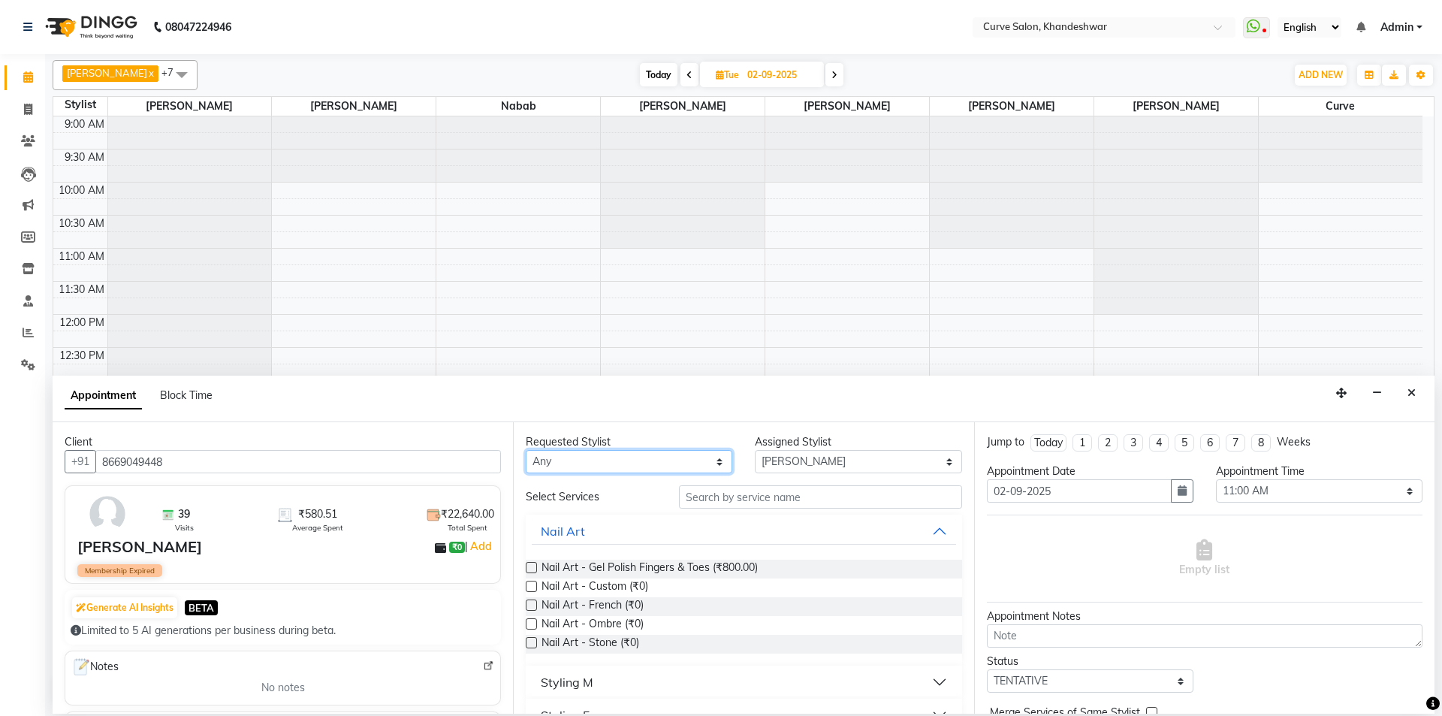
click at [664, 460] on select "Any Ahmed Kafil Curve Faizan Khan Nabab Neelam Kamble Pinky Rajukumar Thakur Va…" at bounding box center [629, 461] width 207 height 23
click at [840, 465] on select "Select Ahmed Kafil Curve Faizan Khan Nabab Neelam Kamble Pinky Rajukumar Thakur…" at bounding box center [858, 461] width 207 height 23
select select "80828"
click at [755, 450] on select "Select Ahmed Kafil Curve Faizan Khan Nabab Neelam Kamble Pinky Rajukumar Thakur…" at bounding box center [858, 461] width 207 height 23
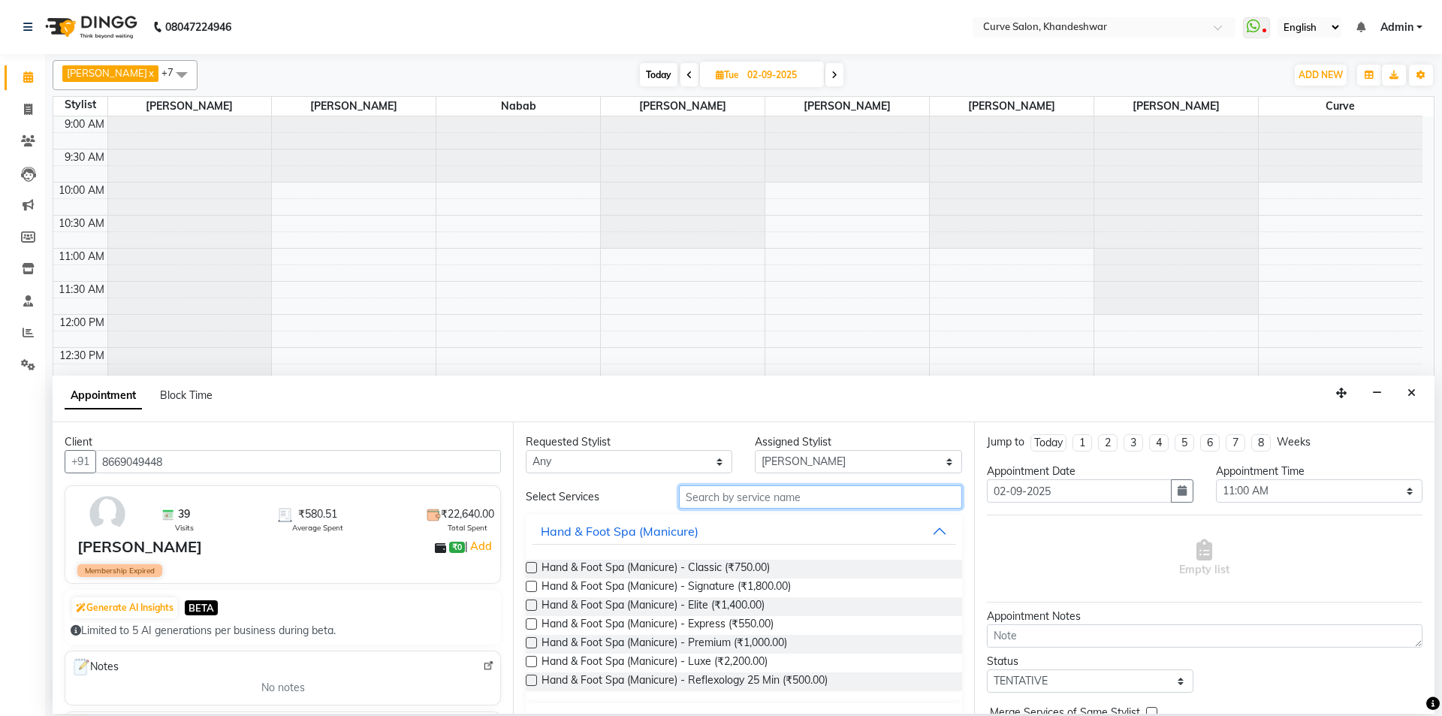
click at [728, 502] on input "text" at bounding box center [820, 496] width 283 height 23
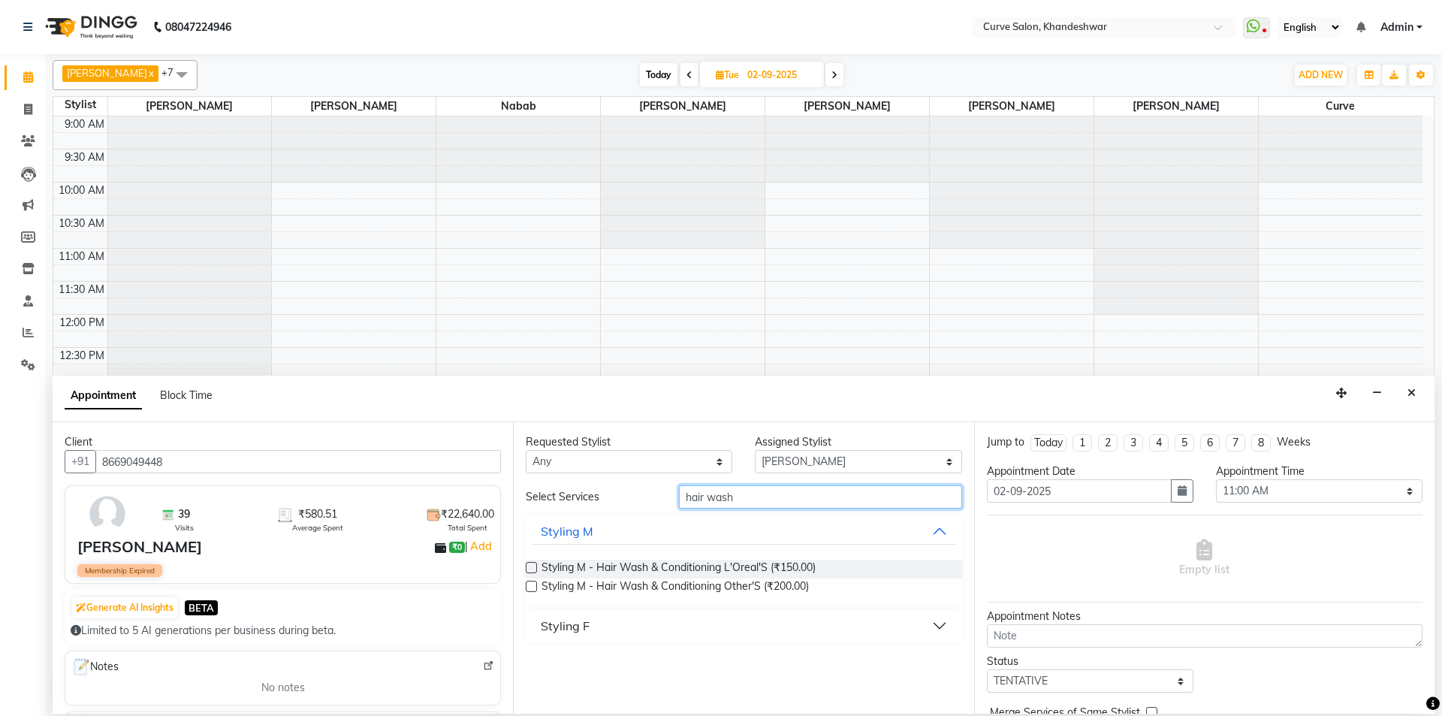
type input "hair wash"
click at [530, 566] on label at bounding box center [531, 567] width 11 height 11
click at [530, 566] on input "checkbox" at bounding box center [531, 569] width 10 height 10
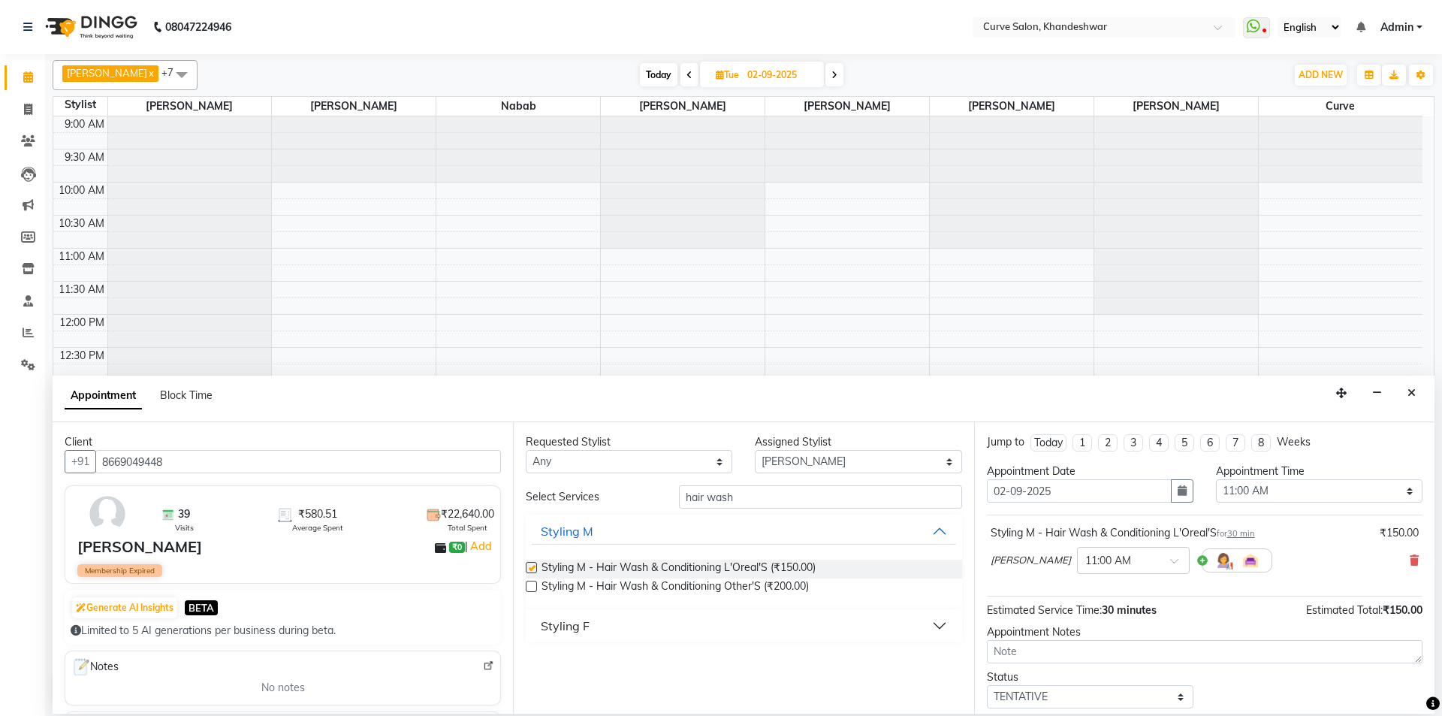
checkbox input "false"
click at [756, 500] on input "hair wash" at bounding box center [820, 496] width 283 height 23
drag, startPoint x: 757, startPoint y: 501, endPoint x: 594, endPoint y: 532, distance: 165.9
click at [595, 536] on div "Select Services hair wash Styling M Styling M - Hair Wash & Conditioning L'Orea…" at bounding box center [744, 563] width 436 height 157
click at [767, 499] on input "hair wash" at bounding box center [820, 496] width 283 height 23
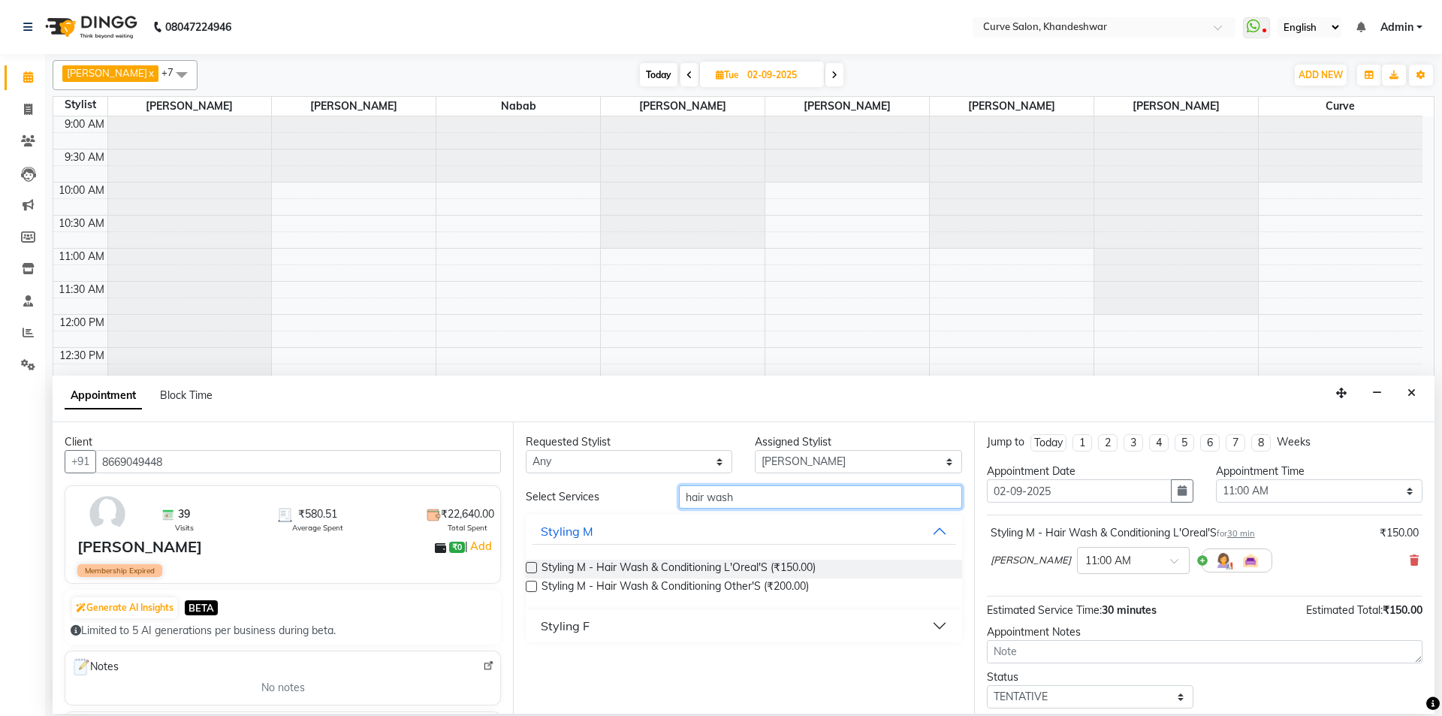
click at [773, 491] on input "hair wash" at bounding box center [820, 496] width 283 height 23
click at [764, 507] on input "hair wash" at bounding box center [820, 496] width 283 height 23
drag, startPoint x: 762, startPoint y: 498, endPoint x: 599, endPoint y: 518, distance: 163.5
click at [600, 521] on div "Select Services hair wash Styling M Styling M - Hair Wash & Conditioning L'Orea…" at bounding box center [744, 563] width 436 height 157
click at [801, 464] on select "Select Ahmed Kafil Curve Faizan Khan Nabab Neelam Kamble Pinky Rajukumar Thakur…" at bounding box center [858, 461] width 207 height 23
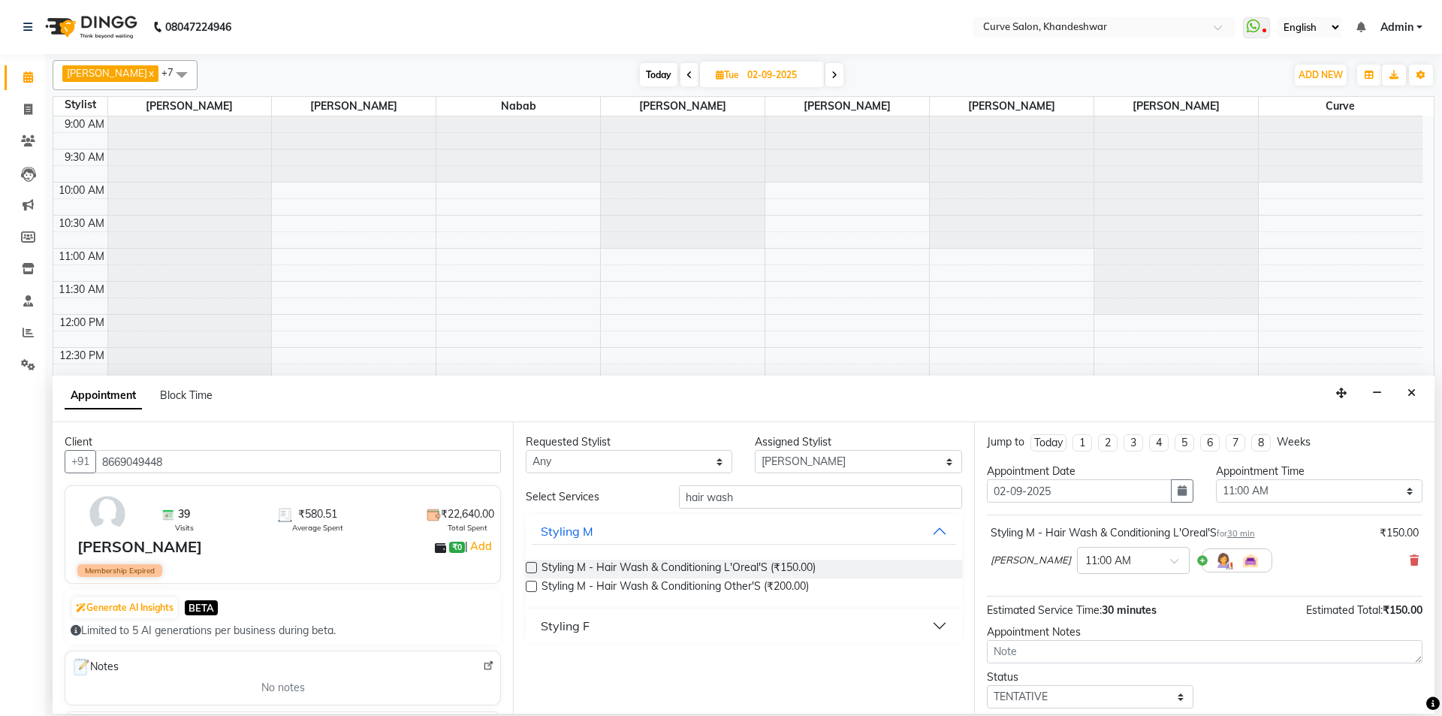
drag, startPoint x: 1302, startPoint y: 472, endPoint x: 1300, endPoint y: 481, distance: 8.6
click at [1302, 472] on div "Appointment Time" at bounding box center [1319, 471] width 207 height 16
click at [1278, 500] on select "Select 10:00 AM 10:15 AM 10:30 AM 10:45 AM 11:00 AM 11:15 AM 11:30 AM 11:45 AM …" at bounding box center [1319, 490] width 207 height 23
select select "720"
click at [1216, 479] on select "Select 10:00 AM 10:15 AM 10:30 AM 10:45 AM 11:00 AM 11:15 AM 11:30 AM 11:45 AM …" at bounding box center [1319, 490] width 207 height 23
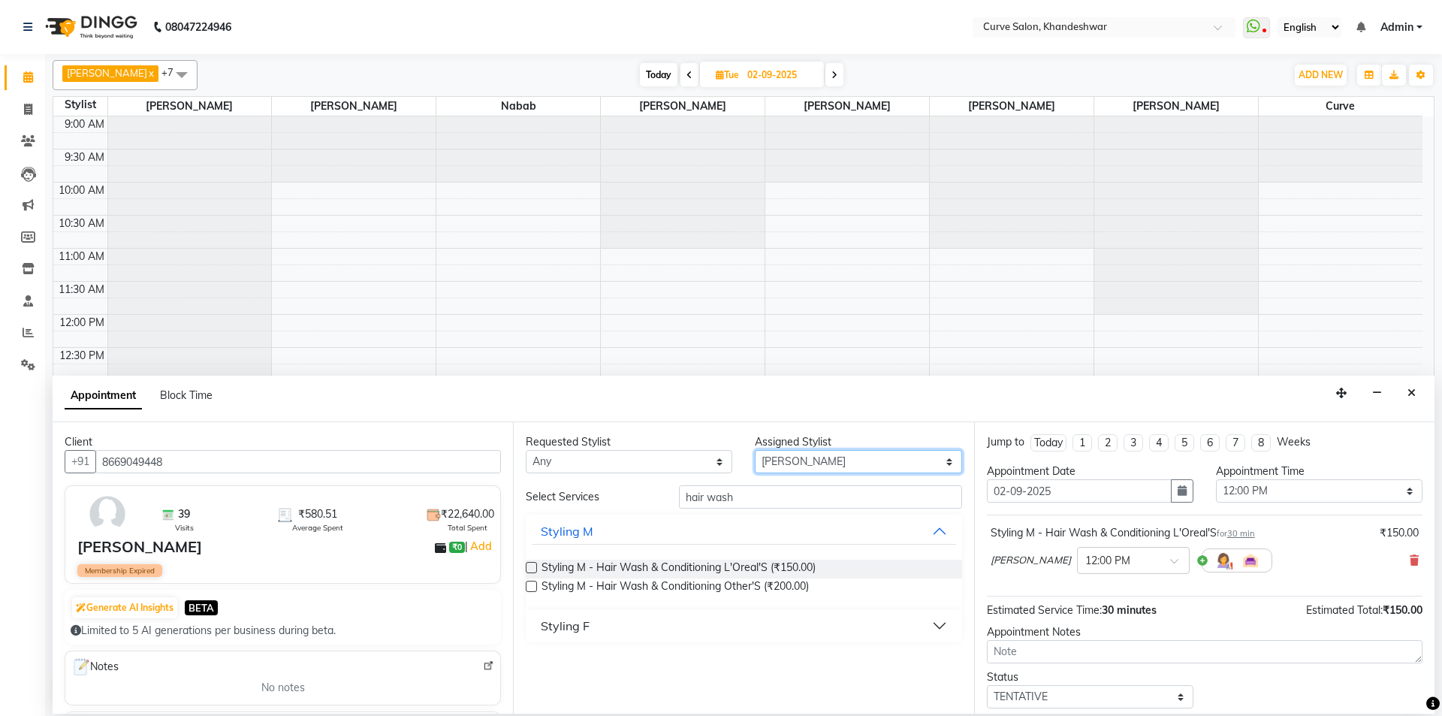
click at [811, 465] on select "Select Ahmed Kafil Curve Faizan Khan Nabab Neelam Kamble Pinky Rajukumar Thakur…" at bounding box center [858, 461] width 207 height 23
click at [830, 460] on select "Select Ahmed Kafil Curve Faizan Khan Nabab Neelam Kamble Pinky Rajukumar Thakur…" at bounding box center [858, 461] width 207 height 23
click at [828, 461] on select "Select Ahmed Kafil Curve Faizan Khan Nabab Neelam Kamble Pinky Rajukumar Thakur…" at bounding box center [858, 461] width 207 height 23
click at [741, 497] on input "hair wash" at bounding box center [820, 496] width 283 height 23
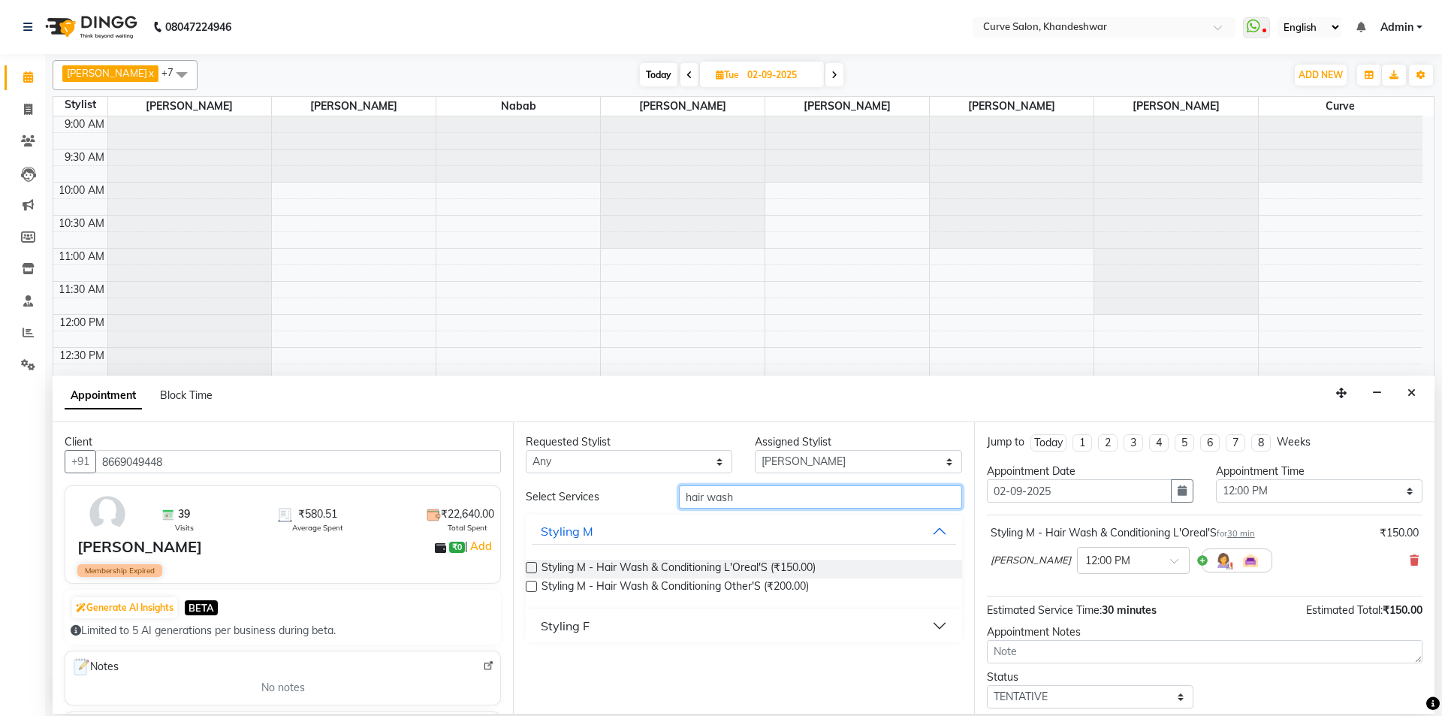
click at [780, 497] on input "hair wash" at bounding box center [820, 496] width 283 height 23
drag, startPoint x: 762, startPoint y: 497, endPoint x: 614, endPoint y: 500, distance: 148.0
click at [614, 500] on div "Select Services hair wash" at bounding box center [744, 496] width 458 height 23
click at [834, 457] on select "Select Ahmed Kafil Curve Faizan Khan Nabab Neelam Kamble Pinky Rajukumar Thakur…" at bounding box center [858, 461] width 207 height 23
select select "25106"
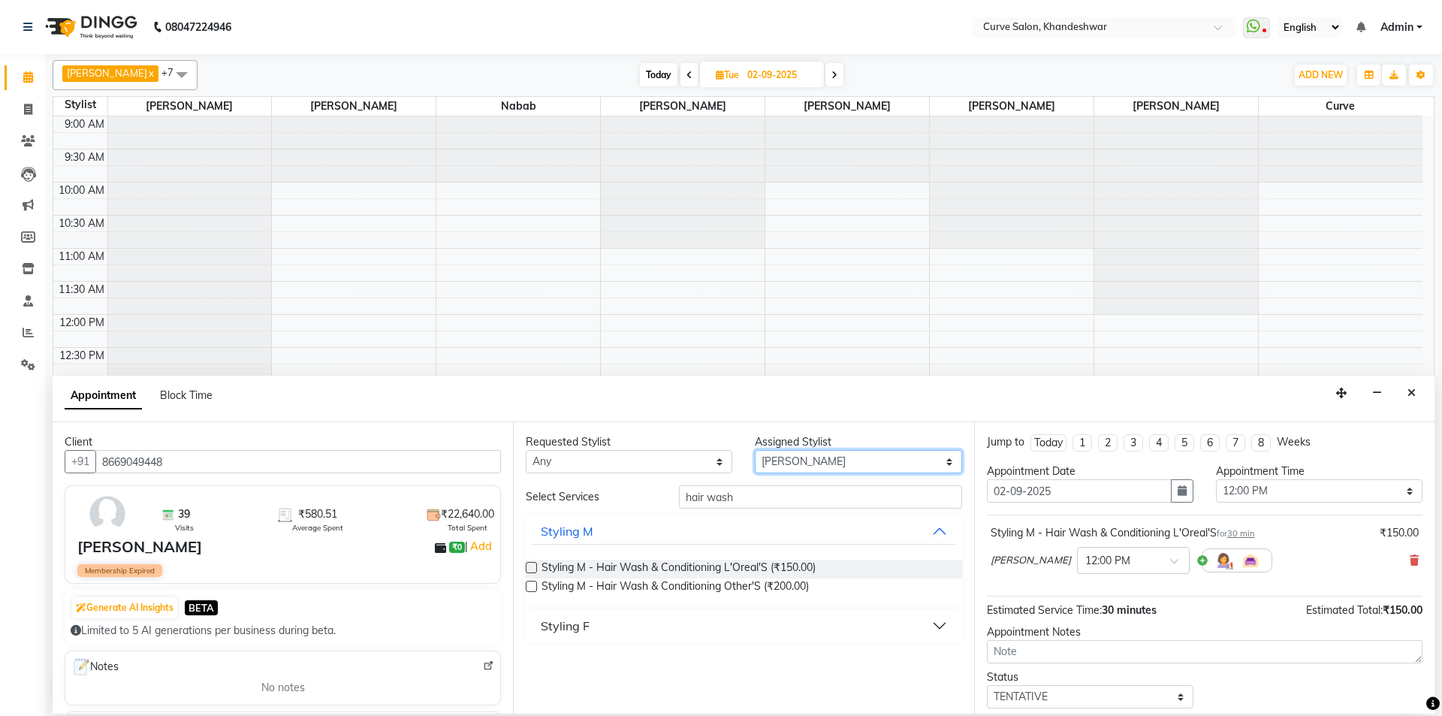
click at [755, 450] on select "Select Ahmed Kafil Curve Faizan Khan Nabab Neelam Kamble Pinky Rajukumar Thakur…" at bounding box center [858, 461] width 207 height 23
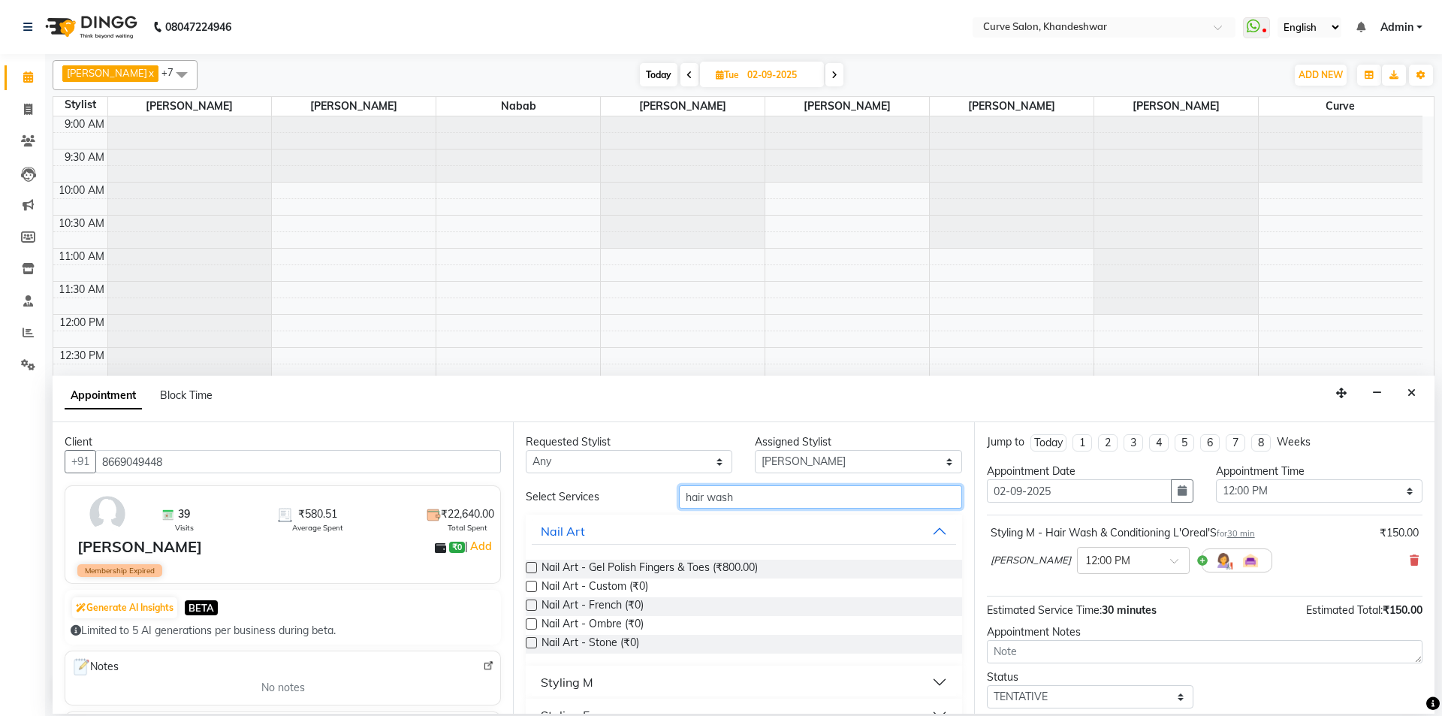
click at [751, 504] on input "hair wash" at bounding box center [820, 496] width 283 height 23
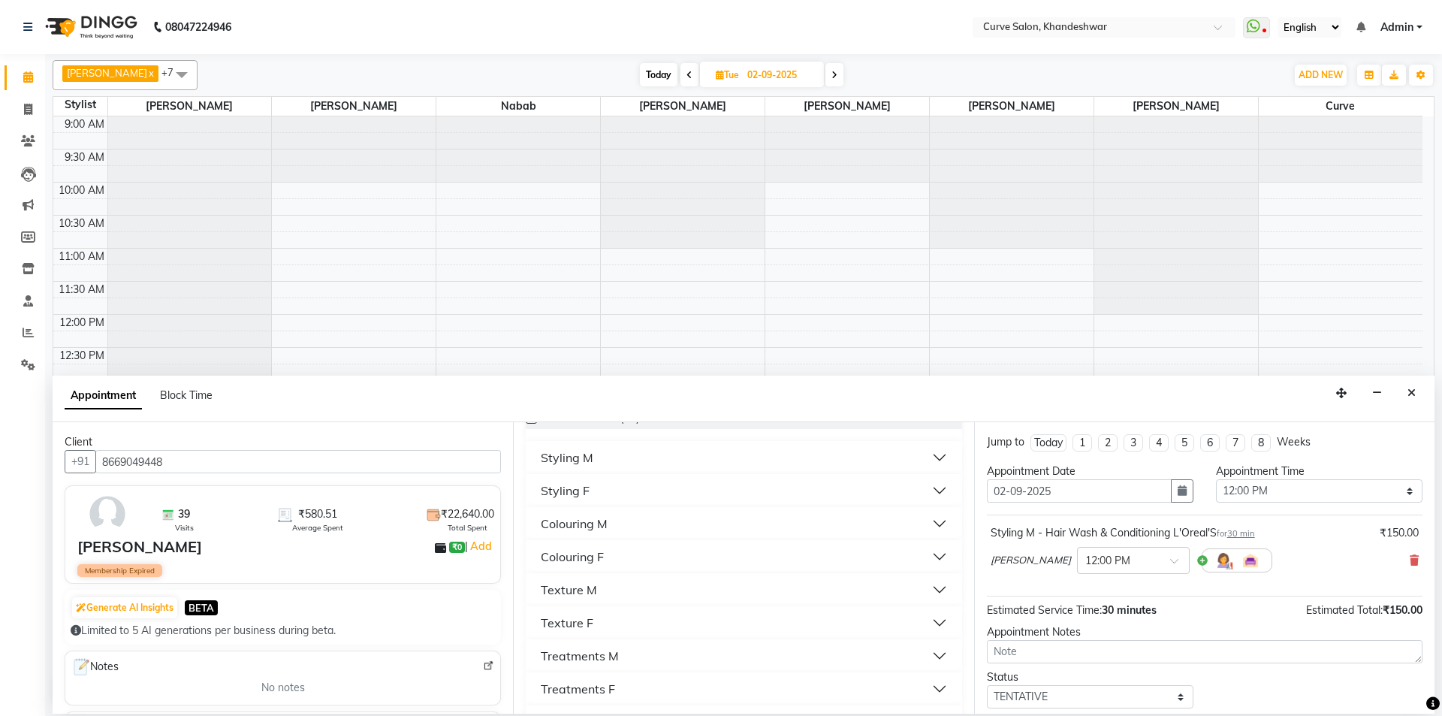
scroll to position [225, 0]
click at [610, 486] on button "Styling F" at bounding box center [744, 489] width 424 height 27
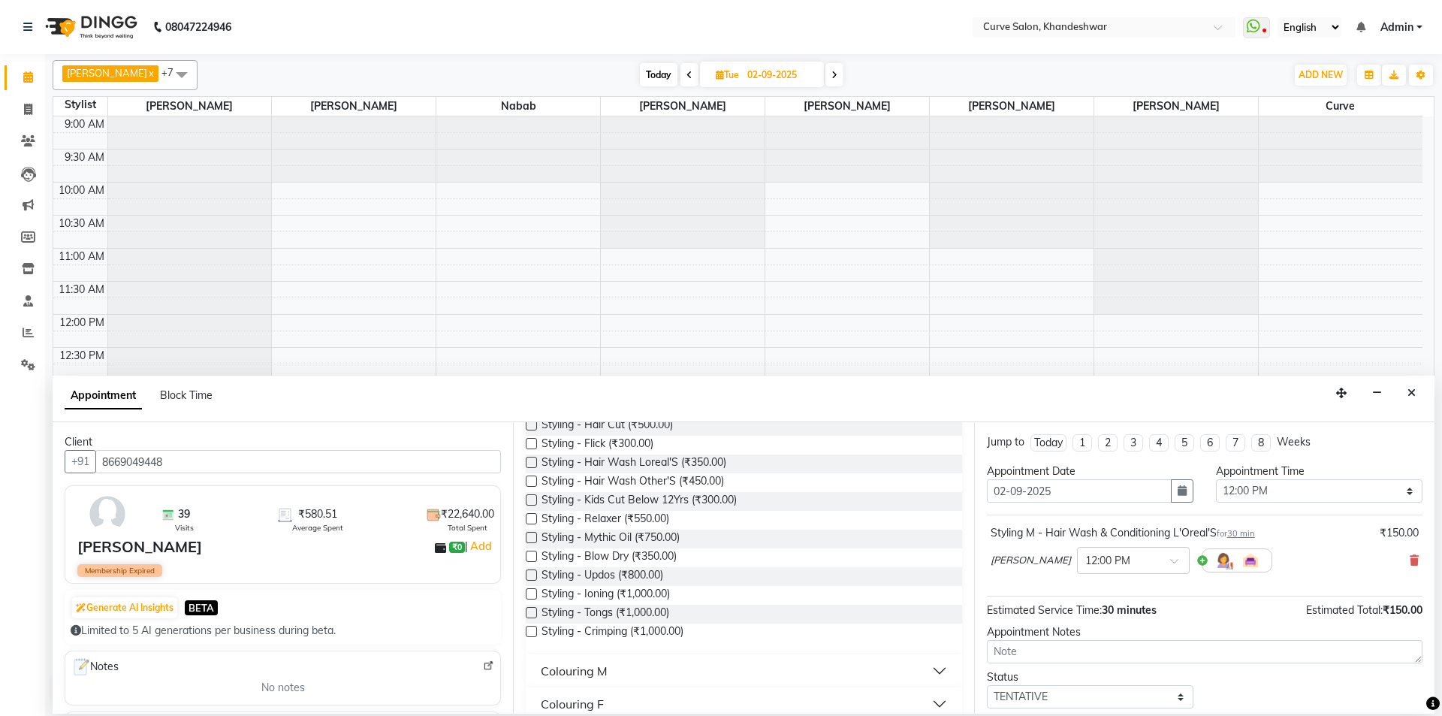
scroll to position [300, 0]
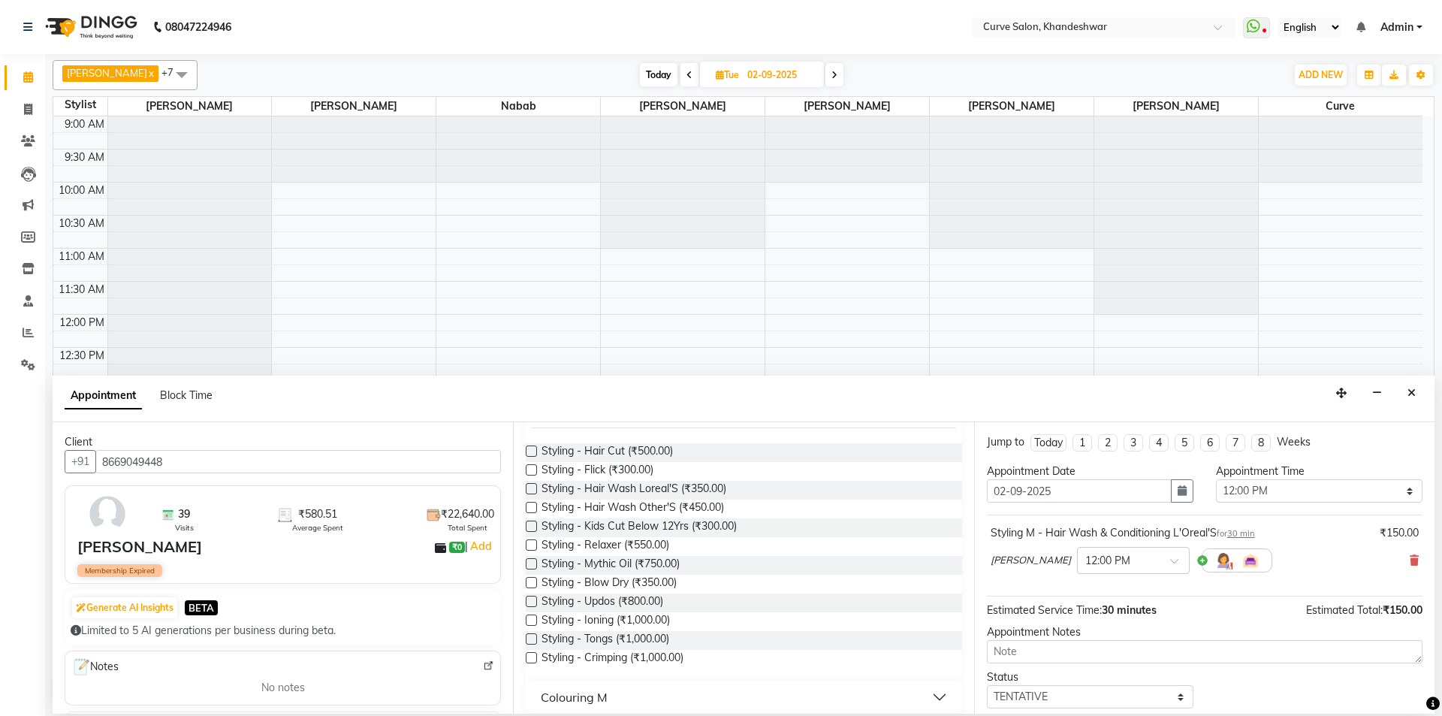
click at [532, 484] on label at bounding box center [531, 488] width 11 height 11
click at [532, 485] on input "checkbox" at bounding box center [531, 490] width 10 height 10
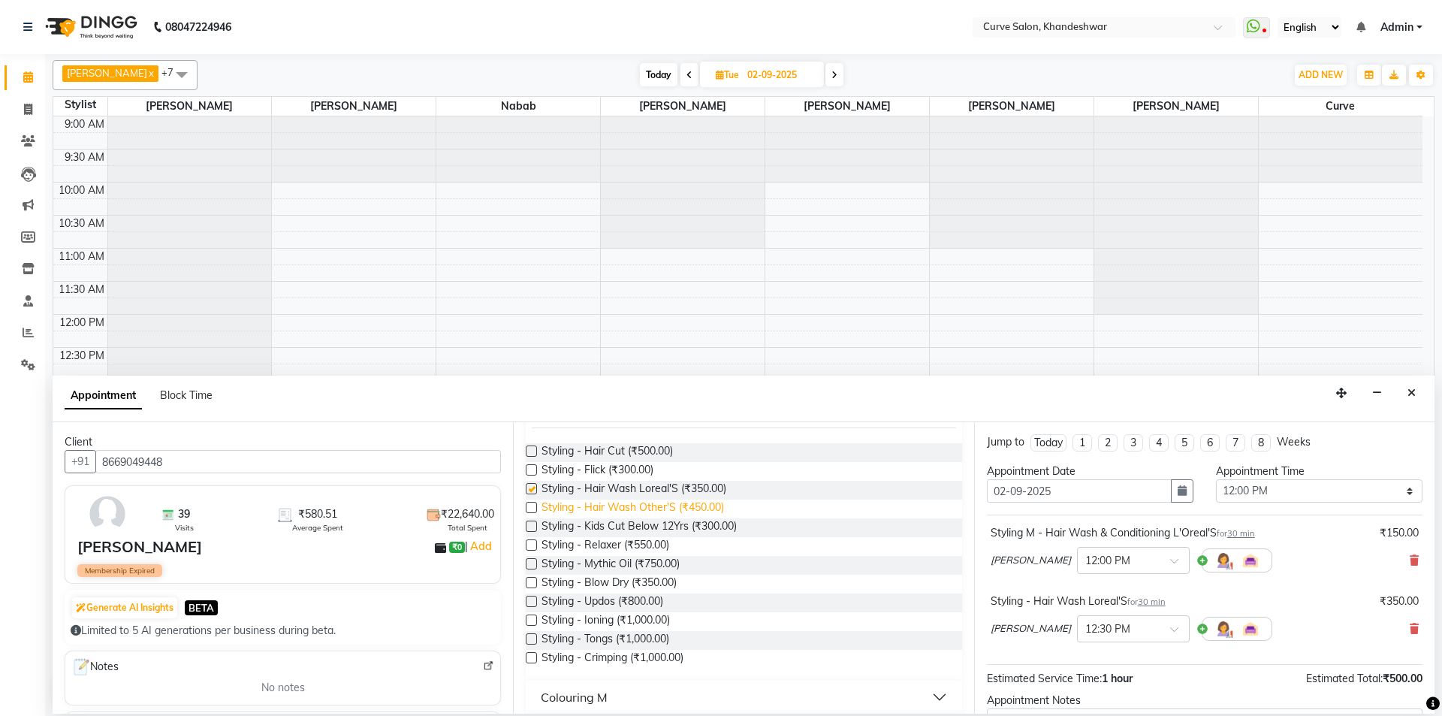
checkbox input "false"
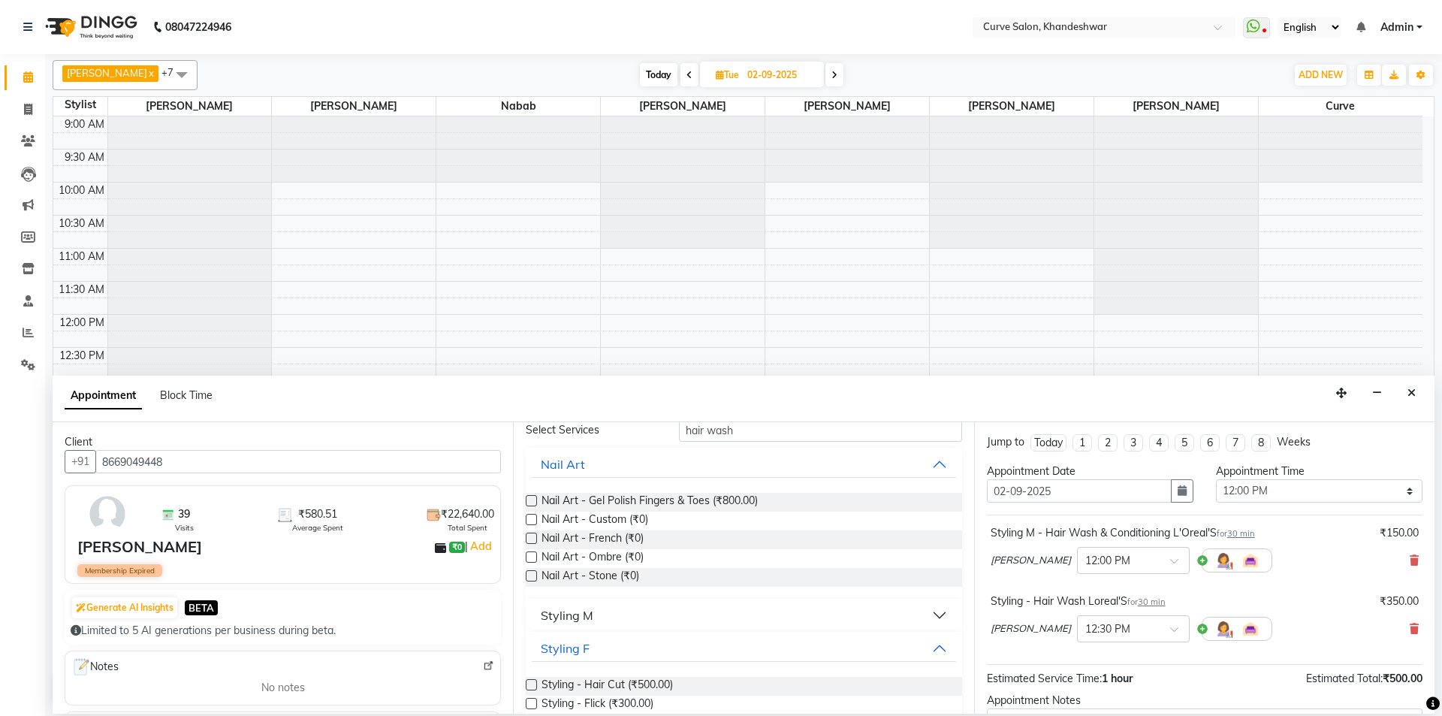
scroll to position [0, 0]
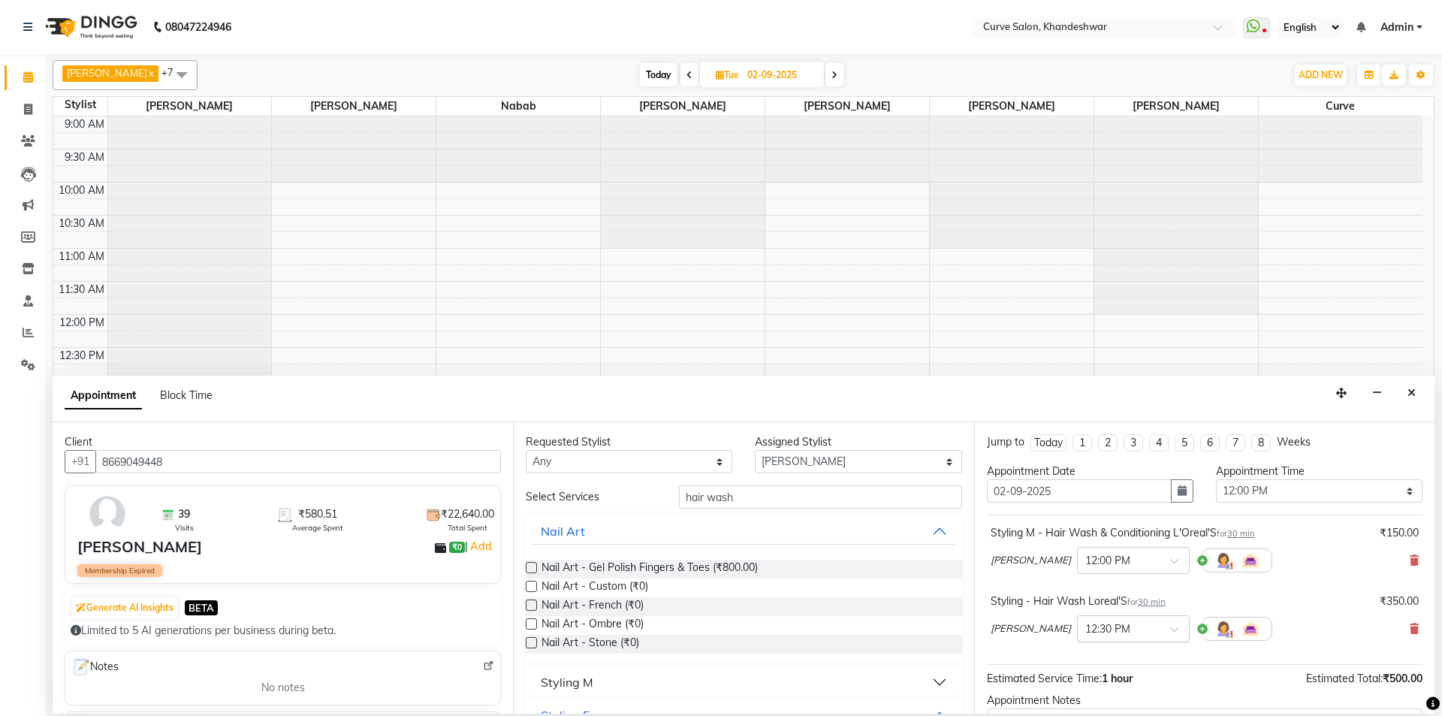
click at [1152, 629] on div at bounding box center [1133, 628] width 111 height 16
click at [1105, 674] on div "12:00 PM" at bounding box center [1133, 676] width 111 height 28
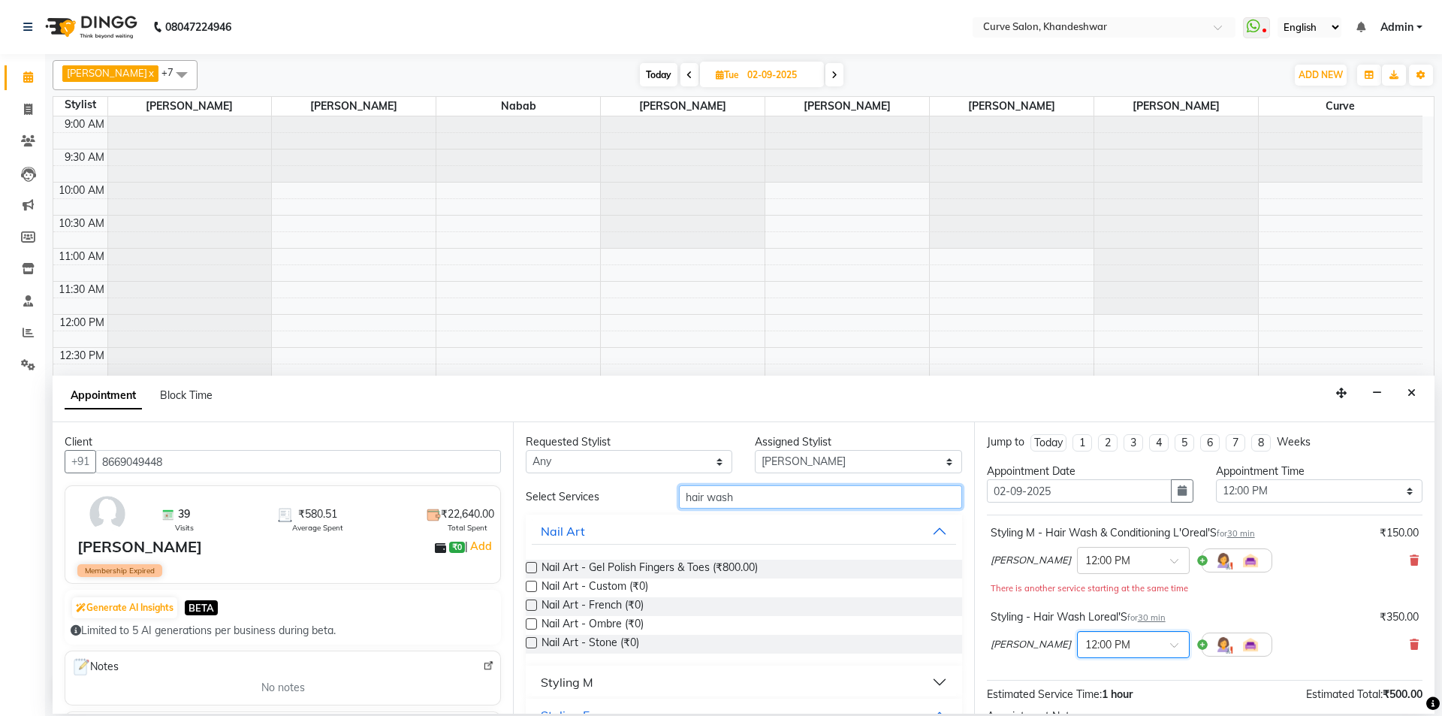
click at [746, 498] on input "hair wash" at bounding box center [820, 496] width 283 height 23
drag, startPoint x: 746, startPoint y: 498, endPoint x: 646, endPoint y: 496, distance: 99.9
click at [646, 496] on div "Select Services hair wash" at bounding box center [744, 496] width 458 height 23
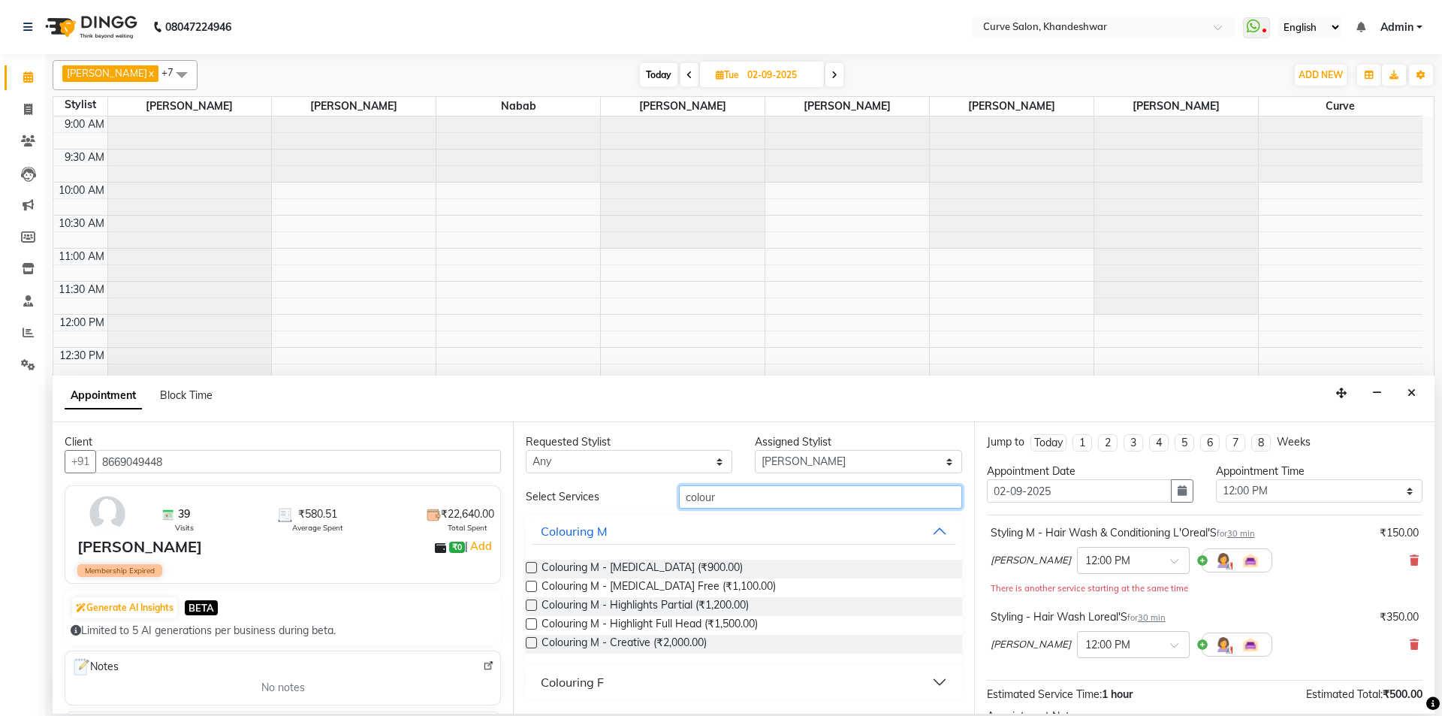
type input "colour"
click at [534, 587] on label at bounding box center [531, 586] width 11 height 11
click at [534, 587] on input "checkbox" at bounding box center [531, 588] width 10 height 10
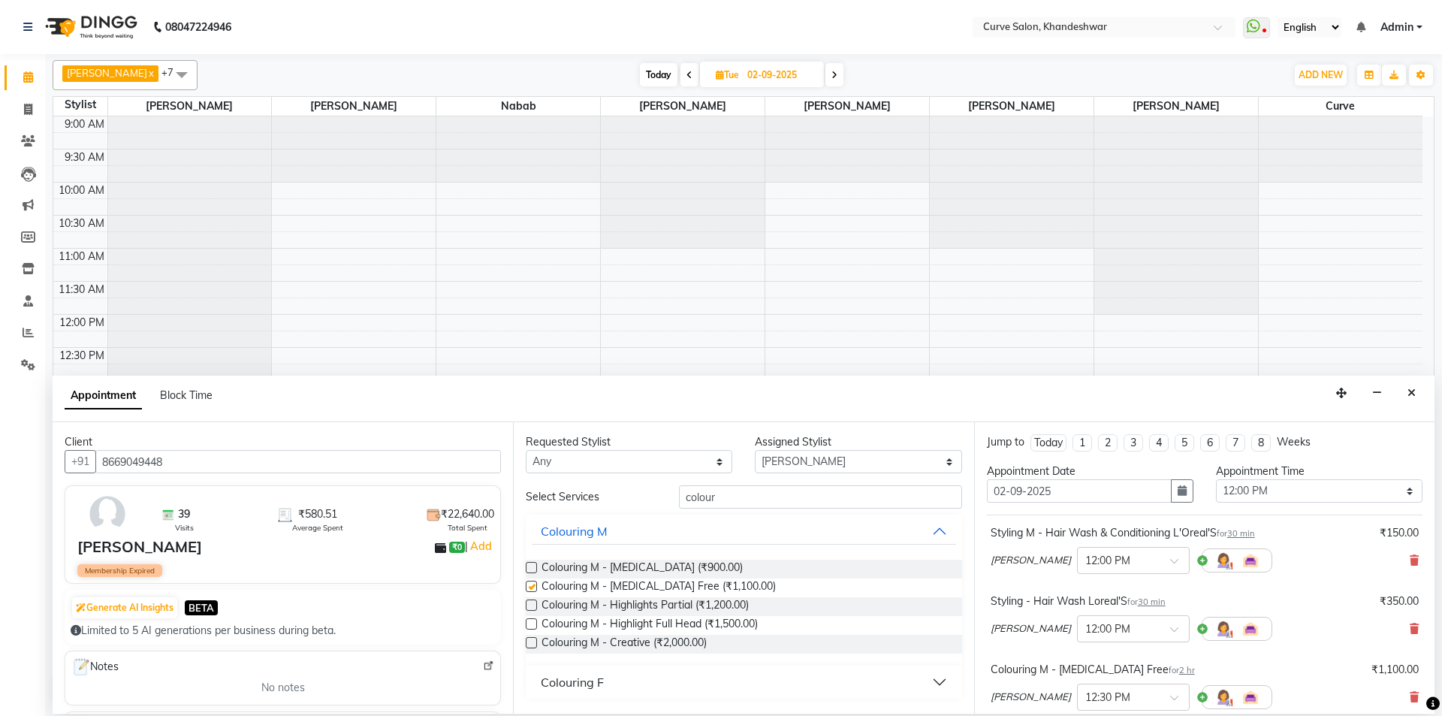
checkbox input "false"
click at [1410, 699] on icon at bounding box center [1414, 697] width 9 height 11
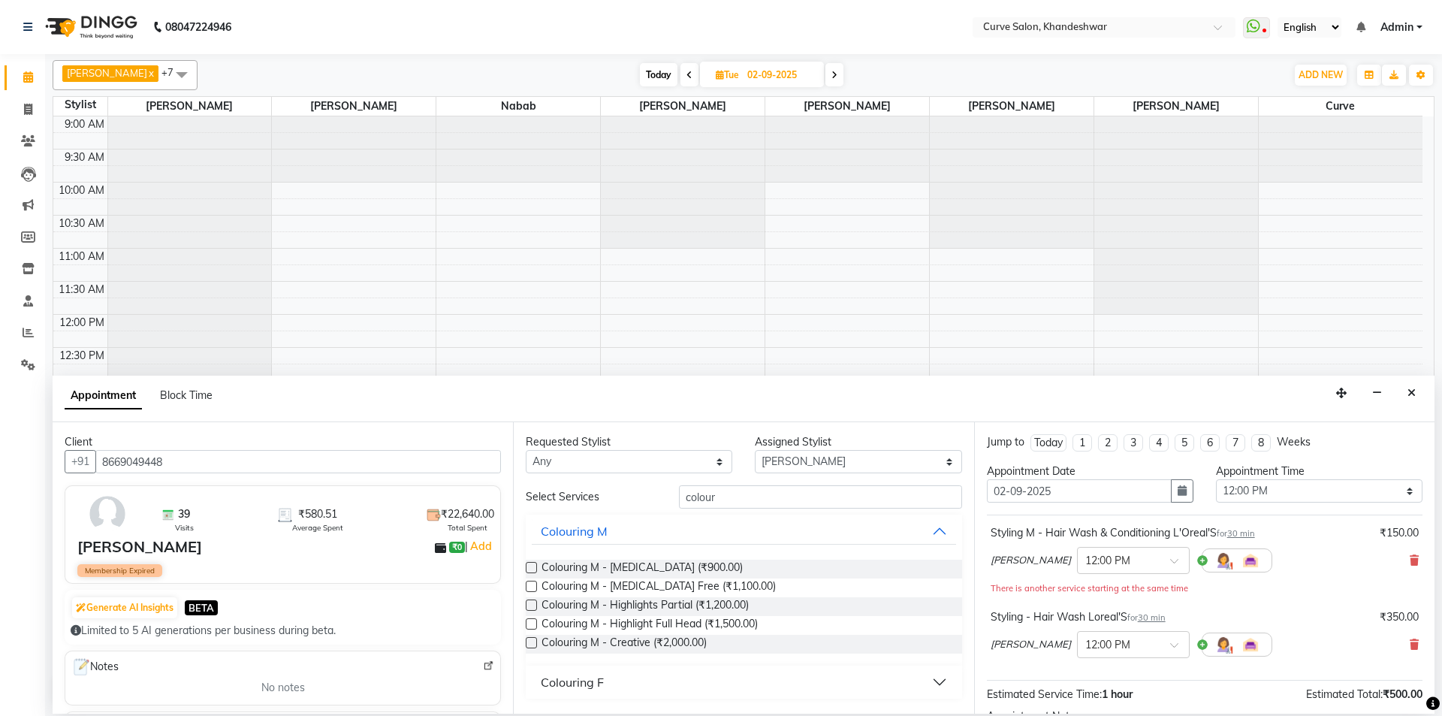
click at [591, 677] on div "Colouring F" at bounding box center [572, 682] width 63 height 18
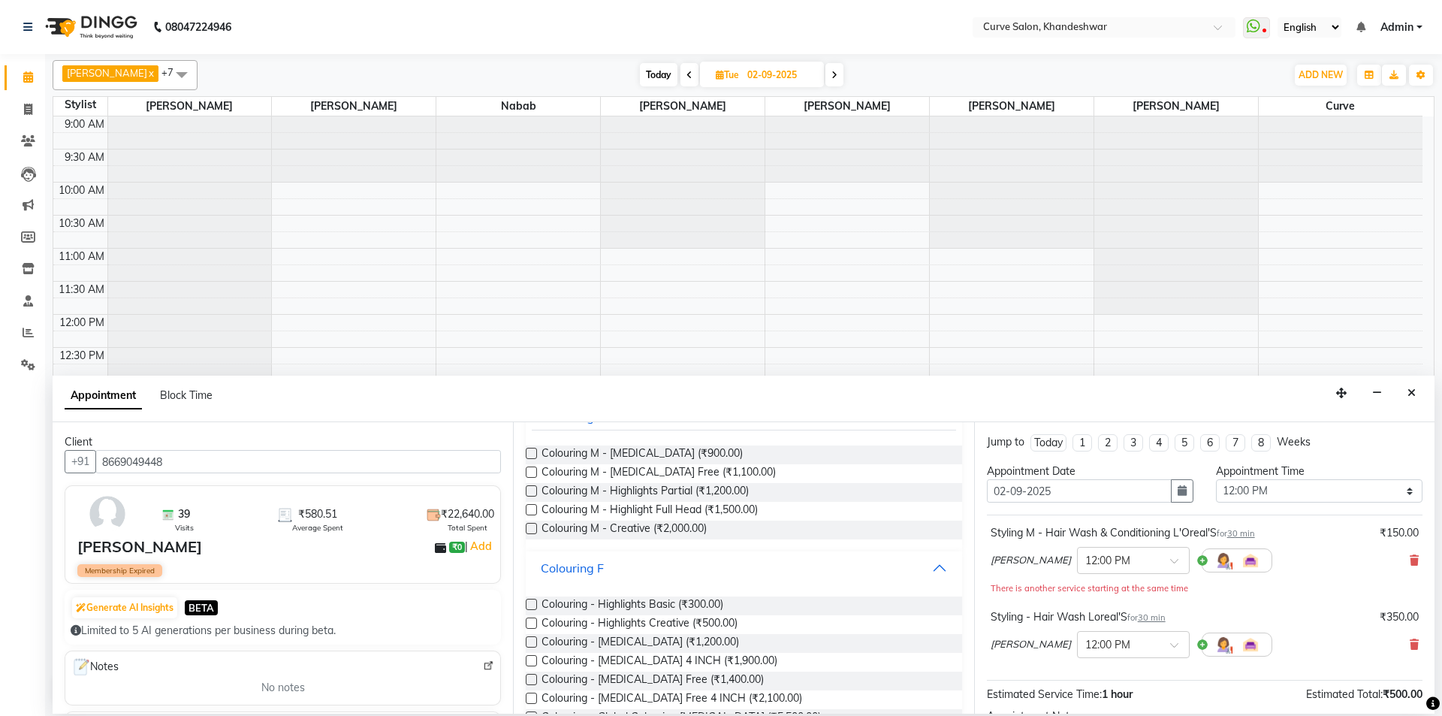
scroll to position [150, 0]
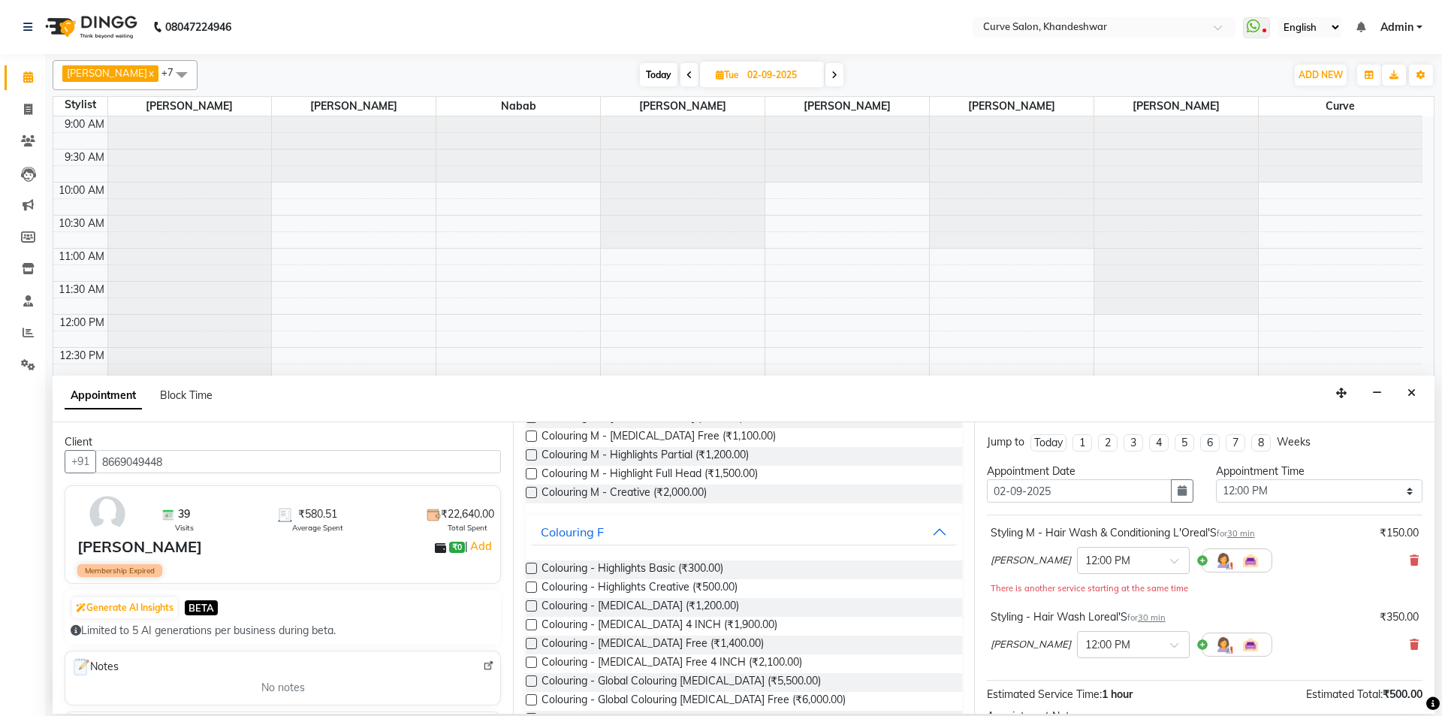
click at [534, 610] on label at bounding box center [531, 605] width 11 height 11
click at [534, 610] on input "checkbox" at bounding box center [531, 607] width 10 height 10
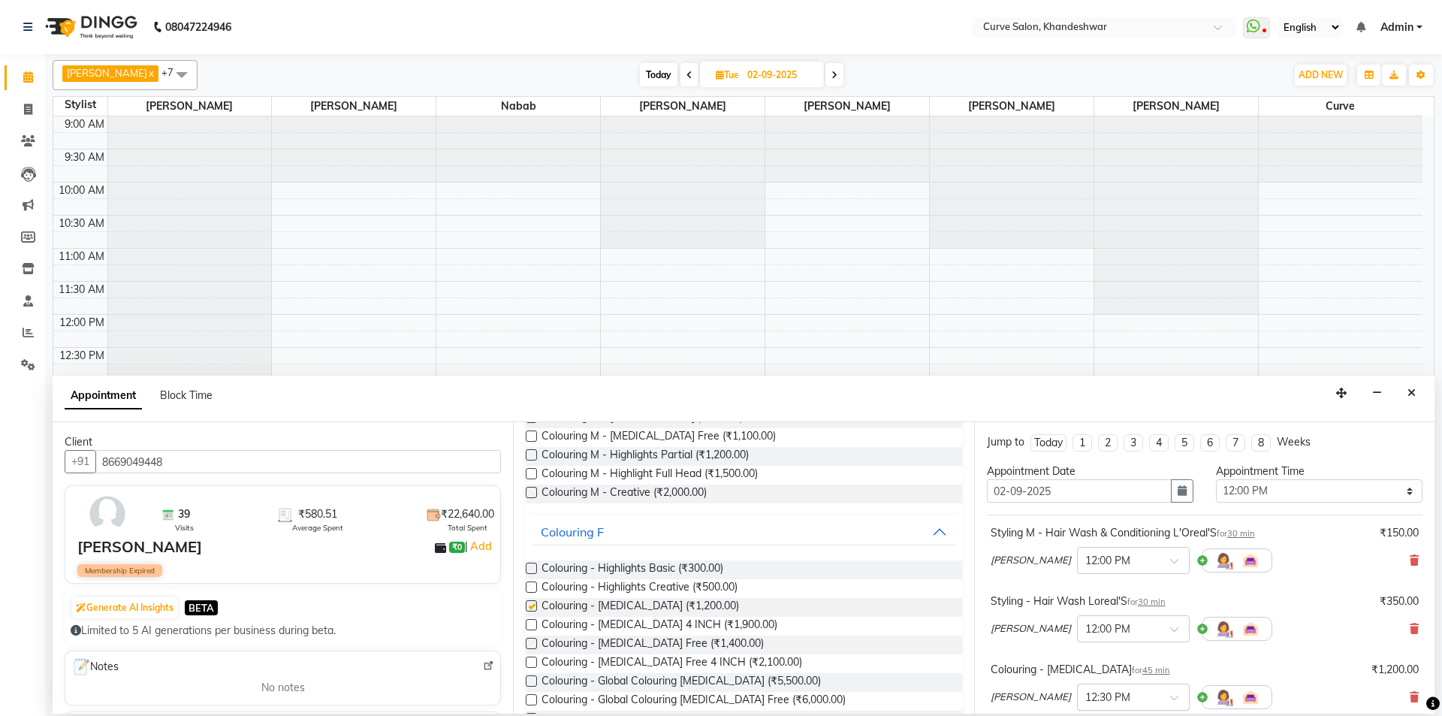
checkbox input "false"
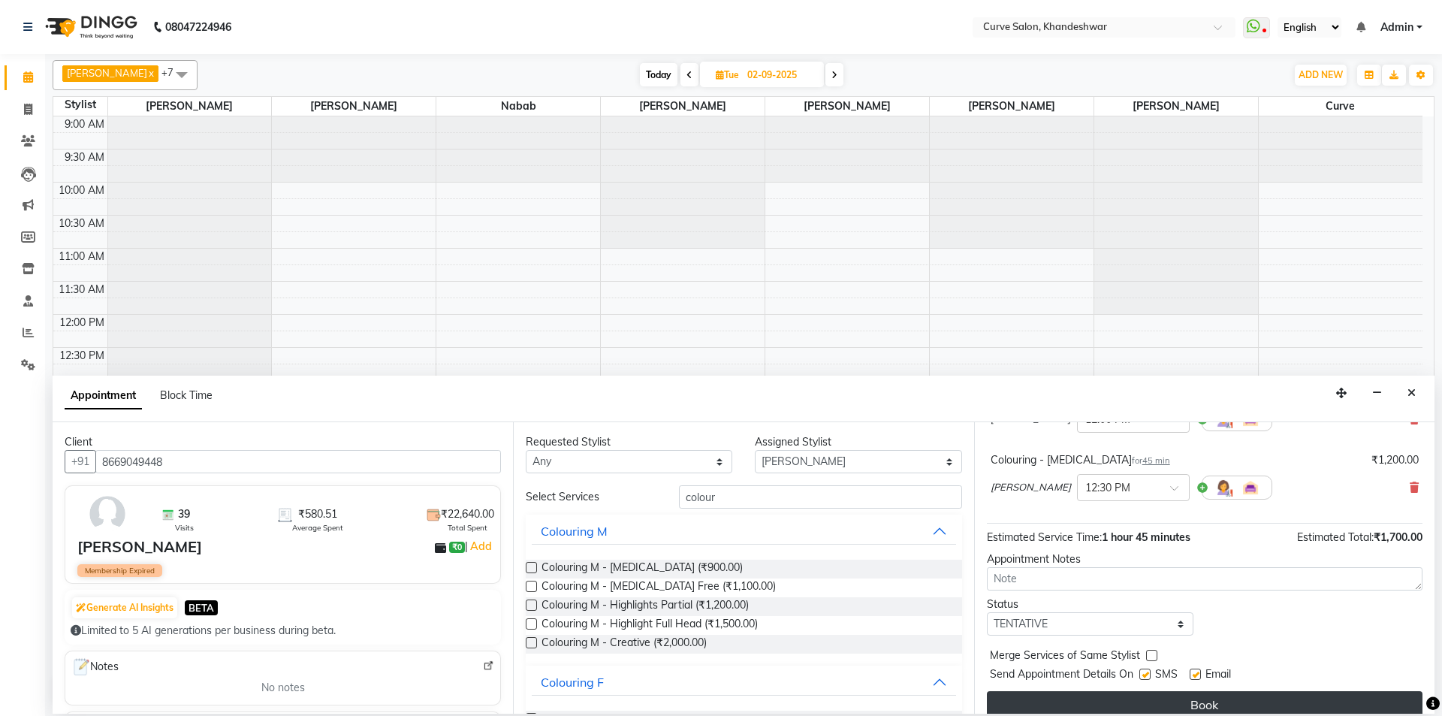
scroll to position [225, 0]
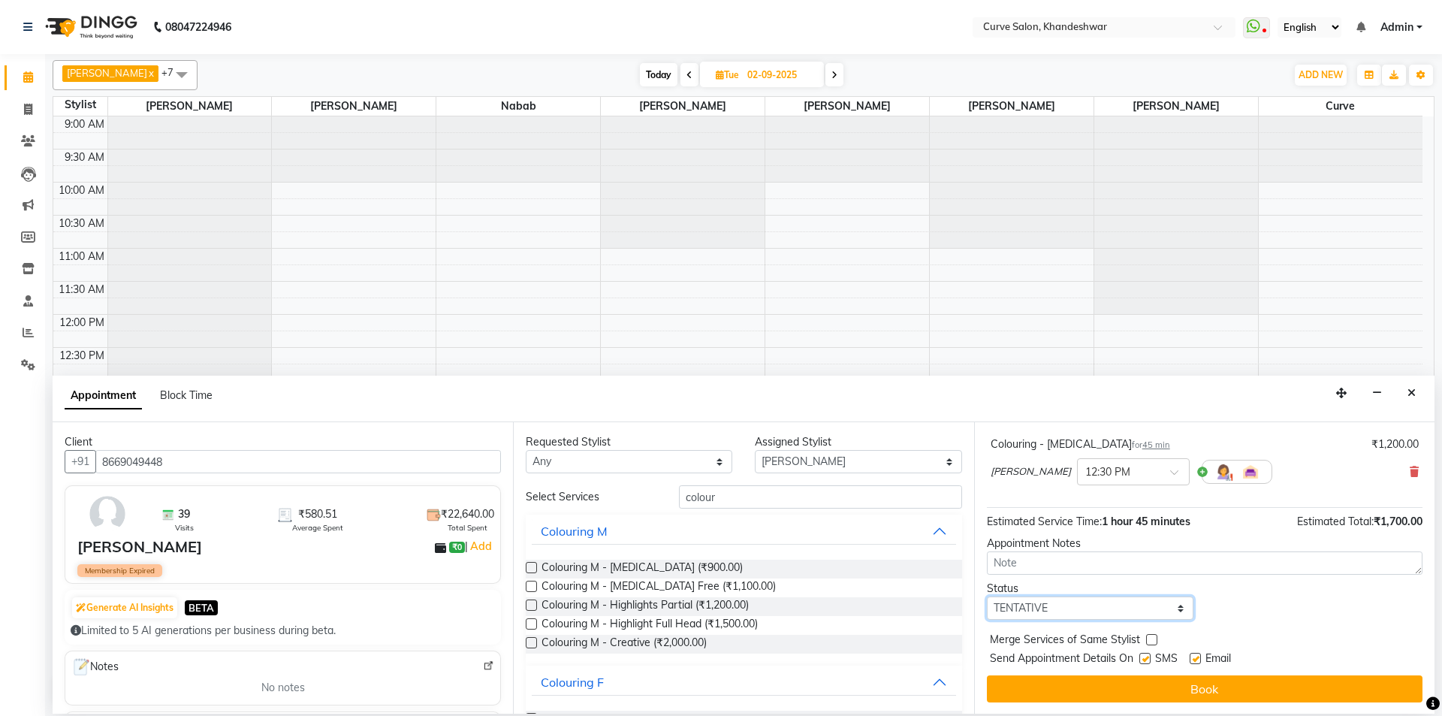
click at [1074, 608] on select "Select TENTATIVE CONFIRM UPCOMING" at bounding box center [1090, 607] width 207 height 23
select select "confirm booking"
click at [987, 596] on select "Select TENTATIVE CONFIRM UPCOMING" at bounding box center [1090, 607] width 207 height 23
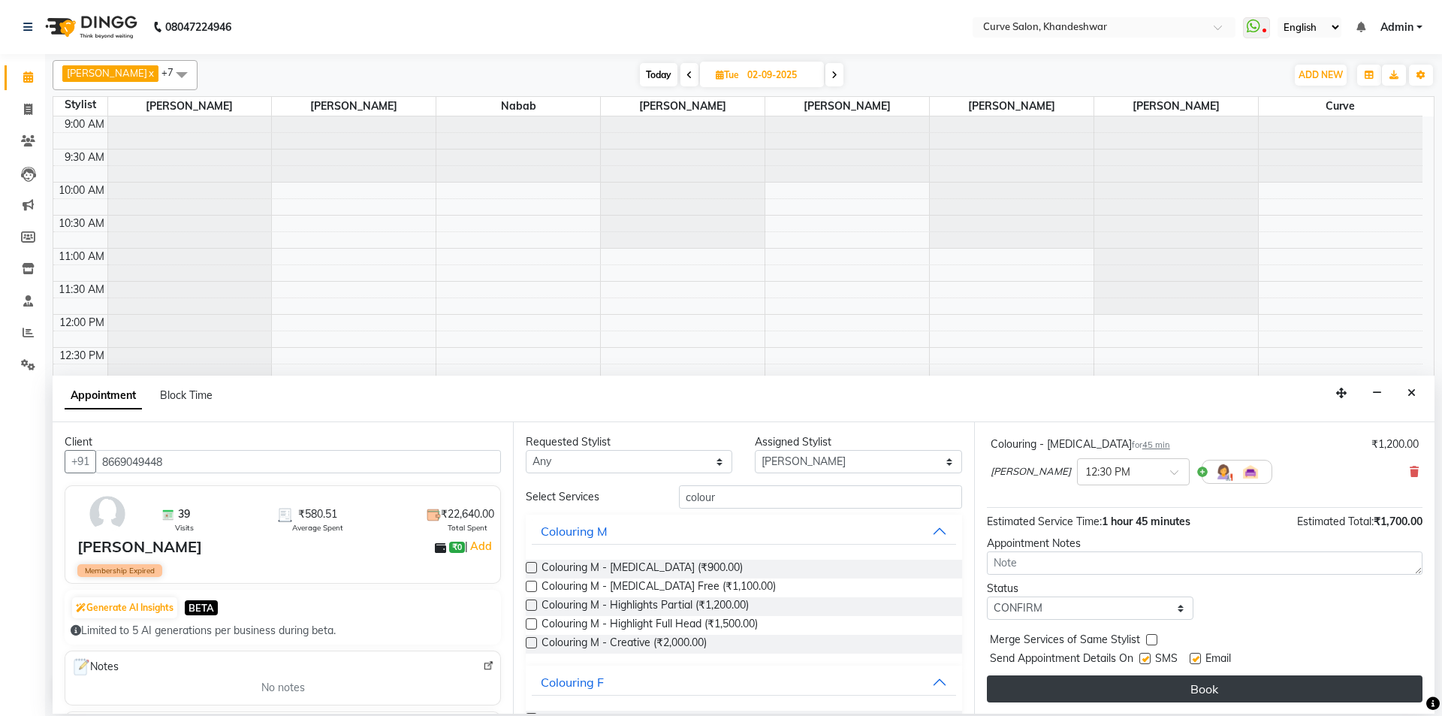
click at [1218, 683] on button "Book" at bounding box center [1205, 688] width 436 height 27
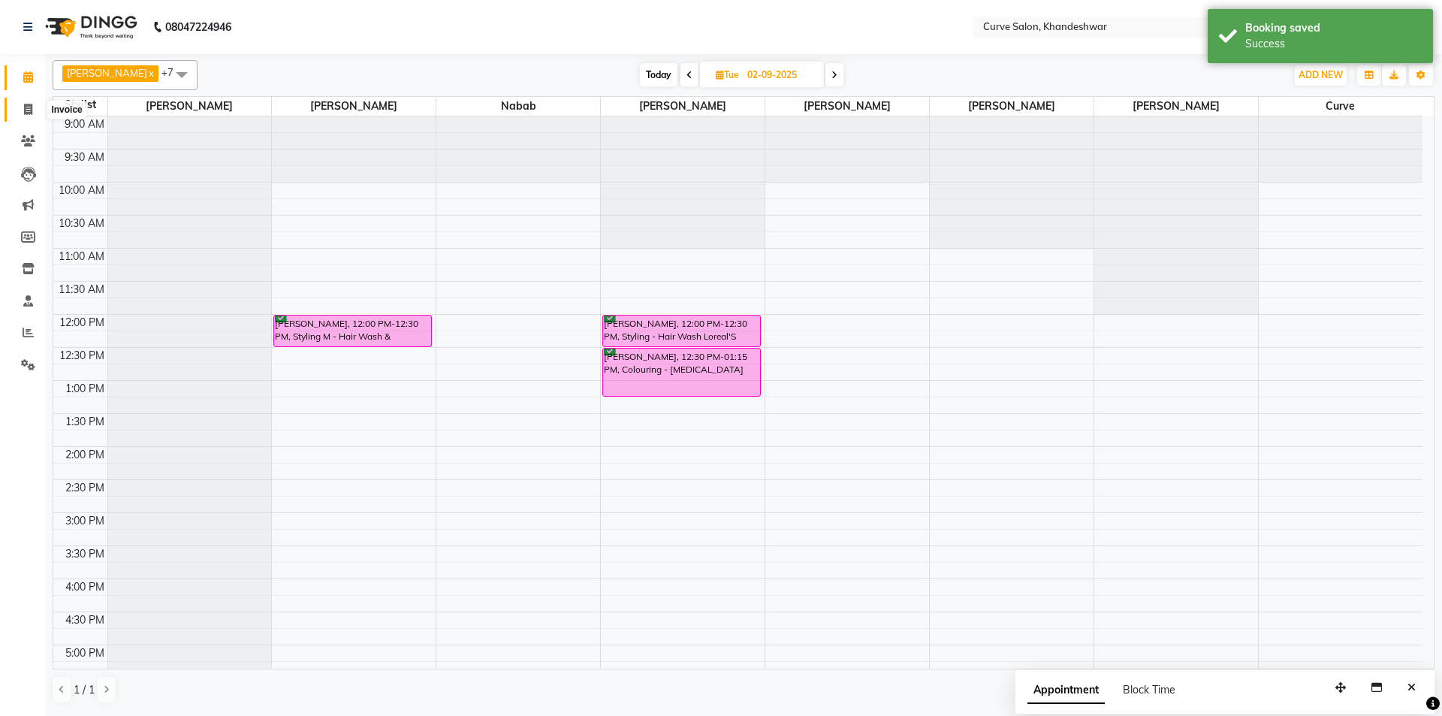
click at [29, 105] on icon at bounding box center [28, 109] width 8 height 11
select select "service"
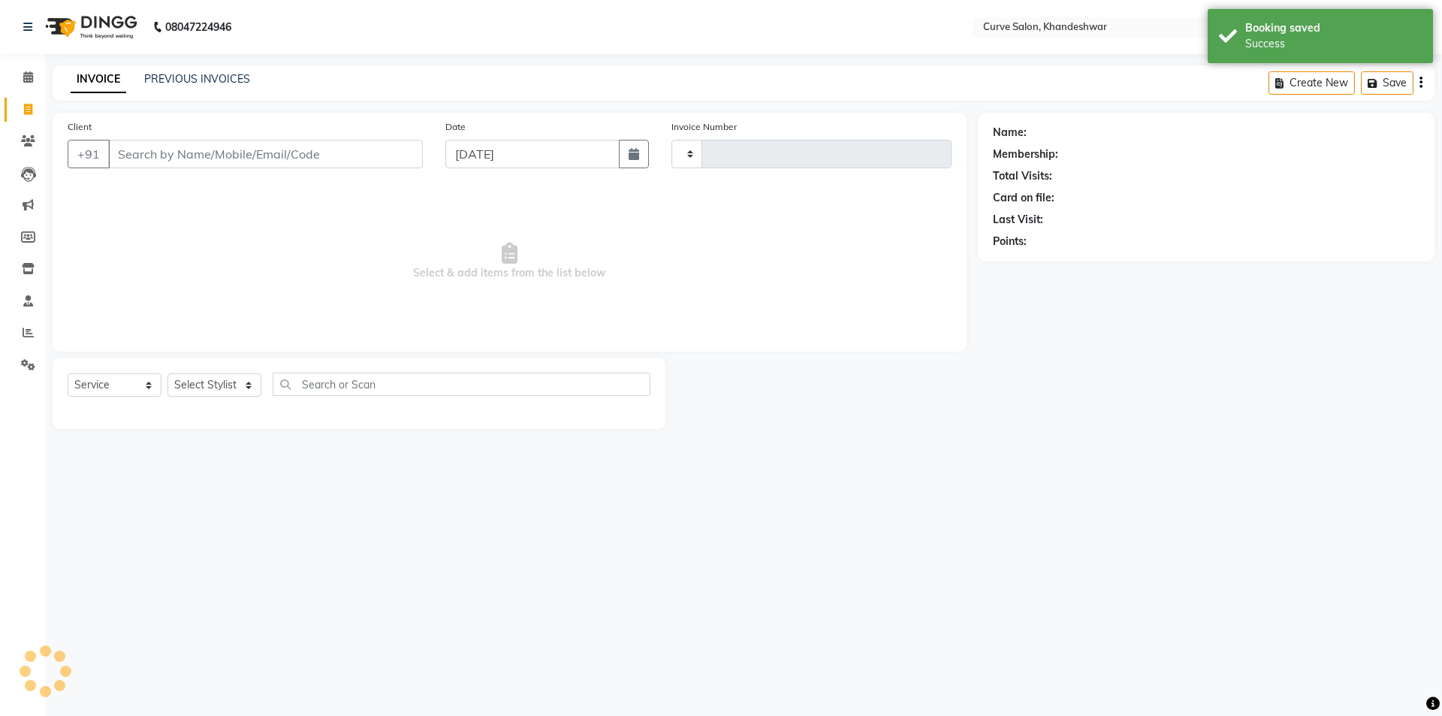
type input "4119"
select select "4458"
click at [26, 75] on icon at bounding box center [28, 76] width 10 height 11
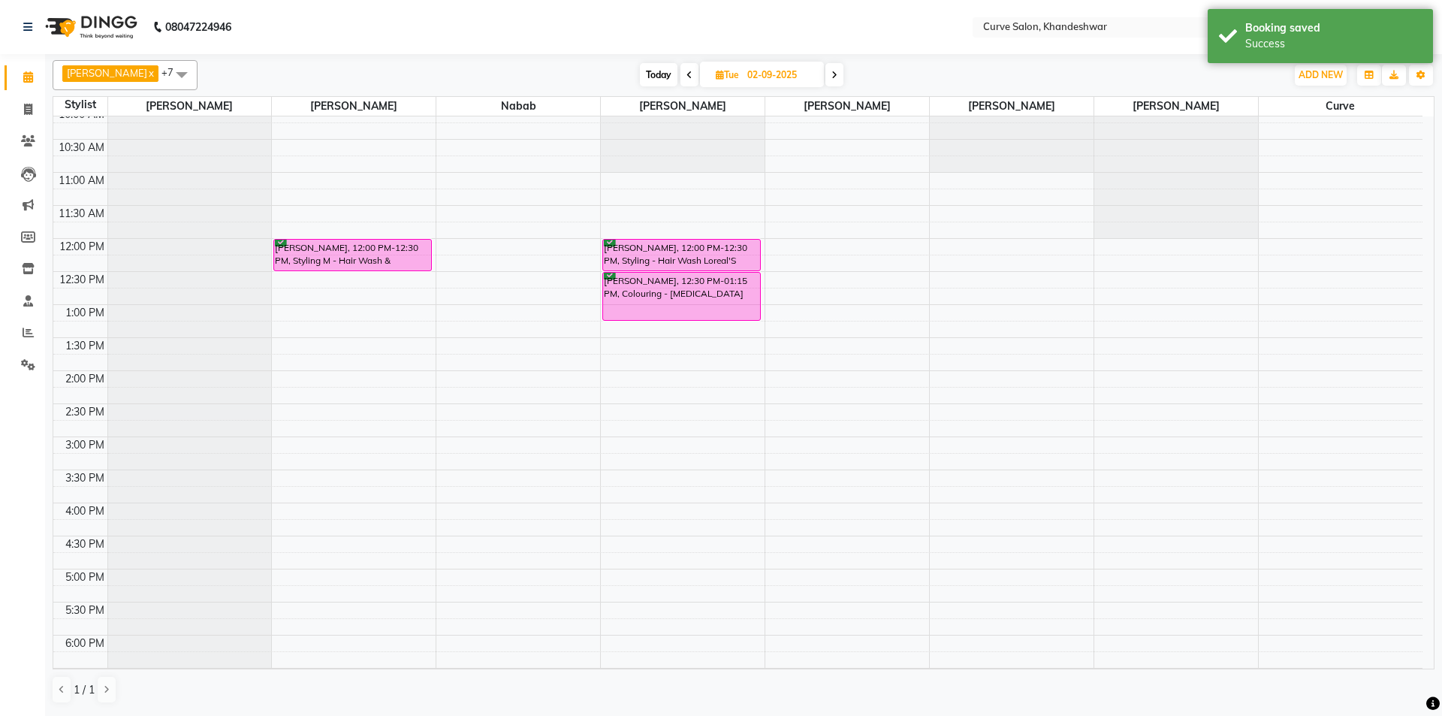
scroll to position [75, 0]
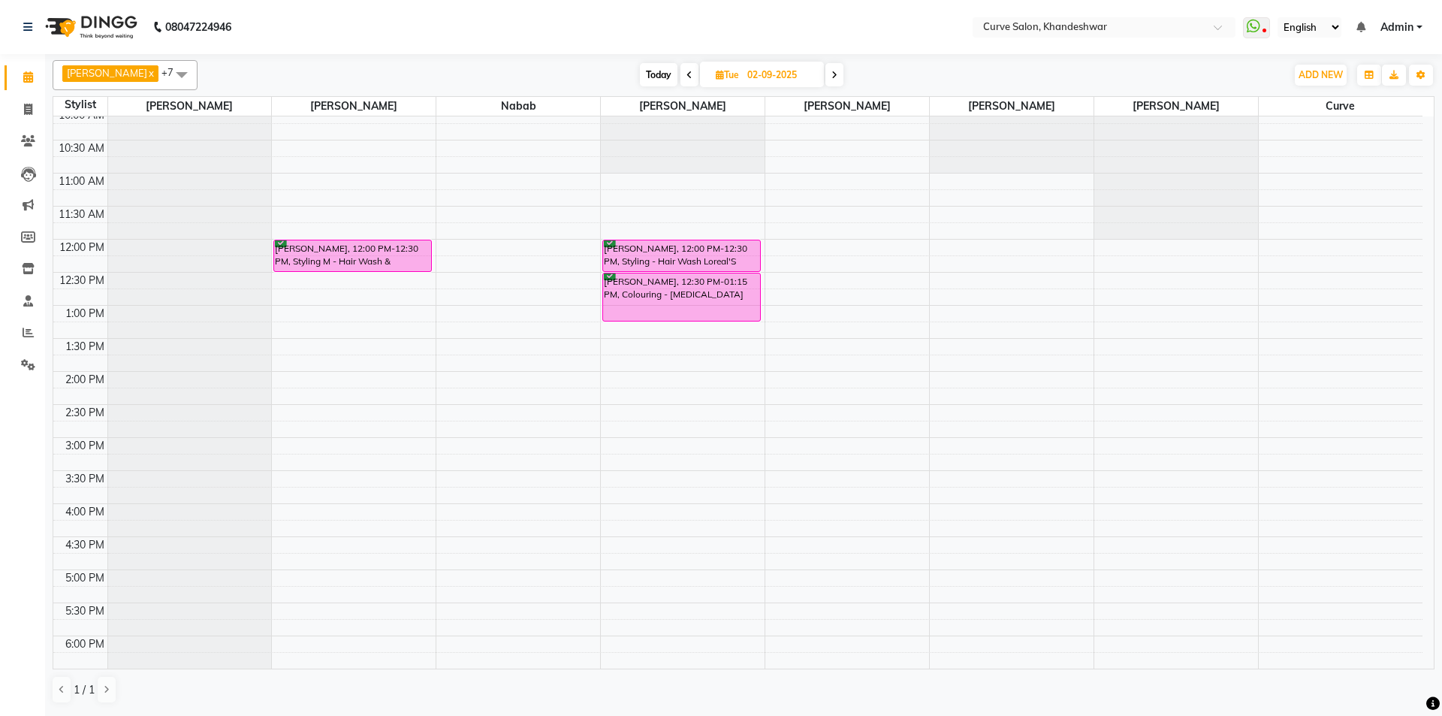
click at [650, 76] on span "Today" at bounding box center [659, 74] width 38 height 23
type input "[DATE]"
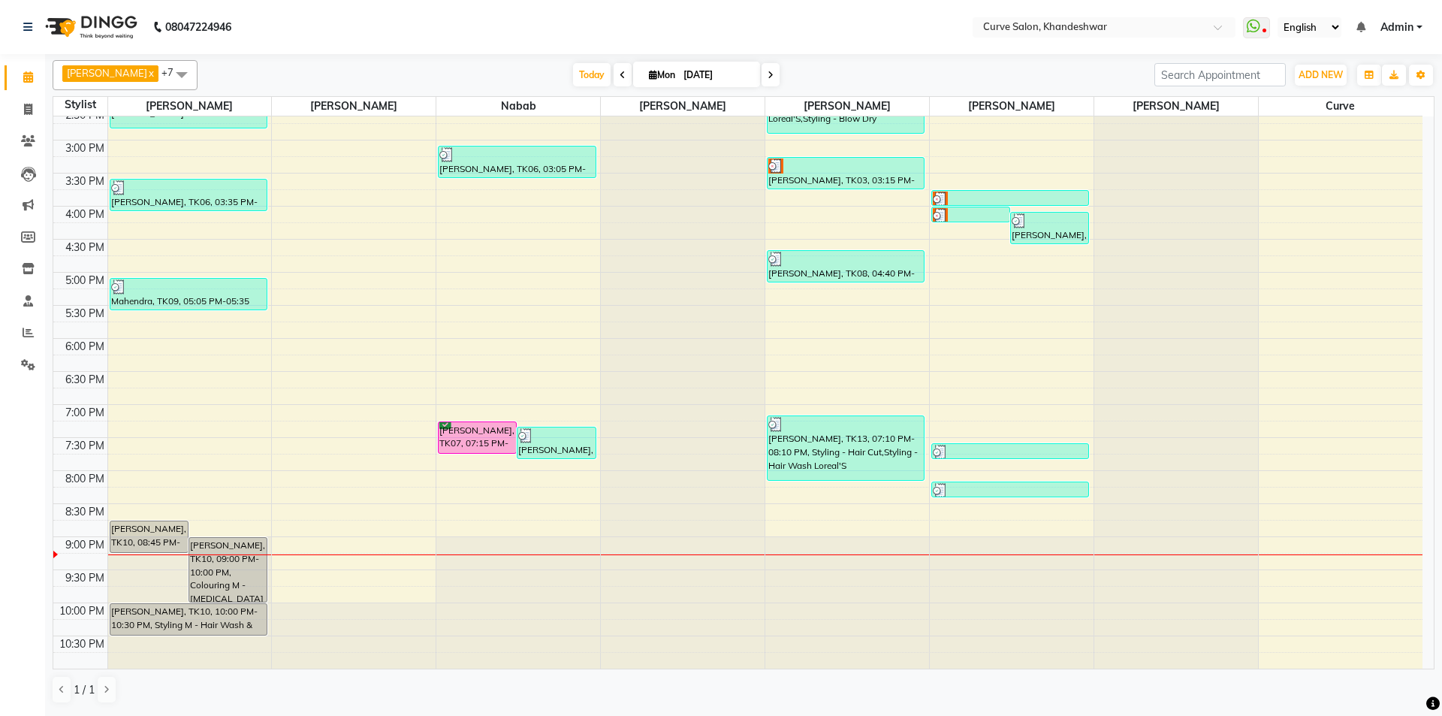
scroll to position [147, 0]
